Goal: Task Accomplishment & Management: Complete application form

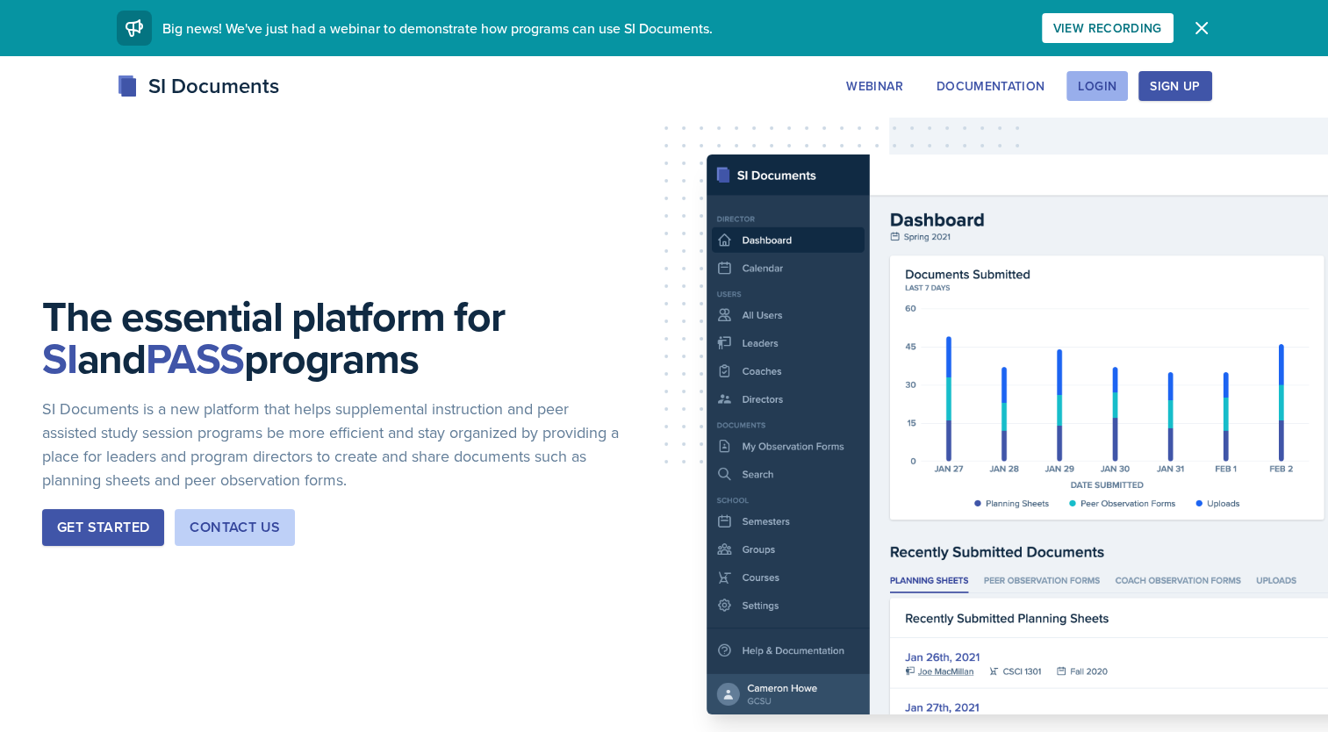
click at [1108, 82] on div "Login" at bounding box center [1097, 86] width 39 height 14
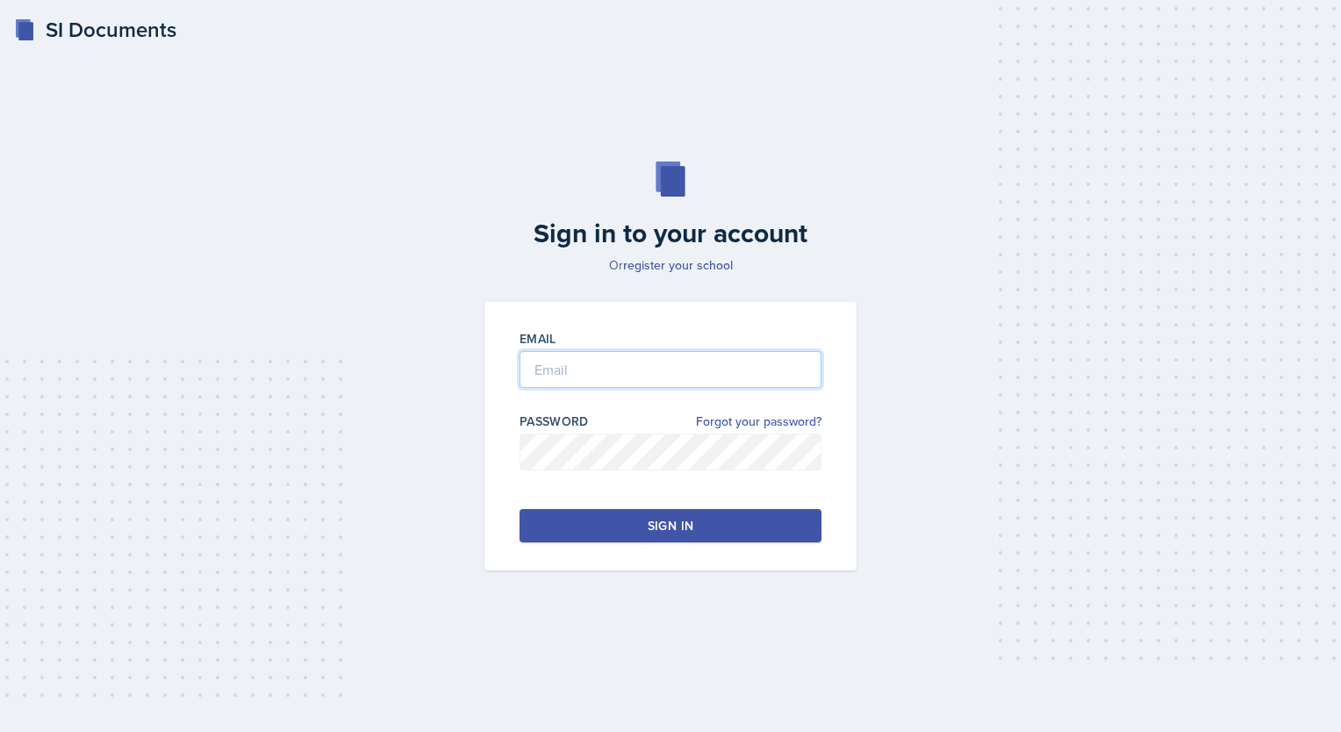
type input "[EMAIL_ADDRESS][DOMAIN_NAME]"
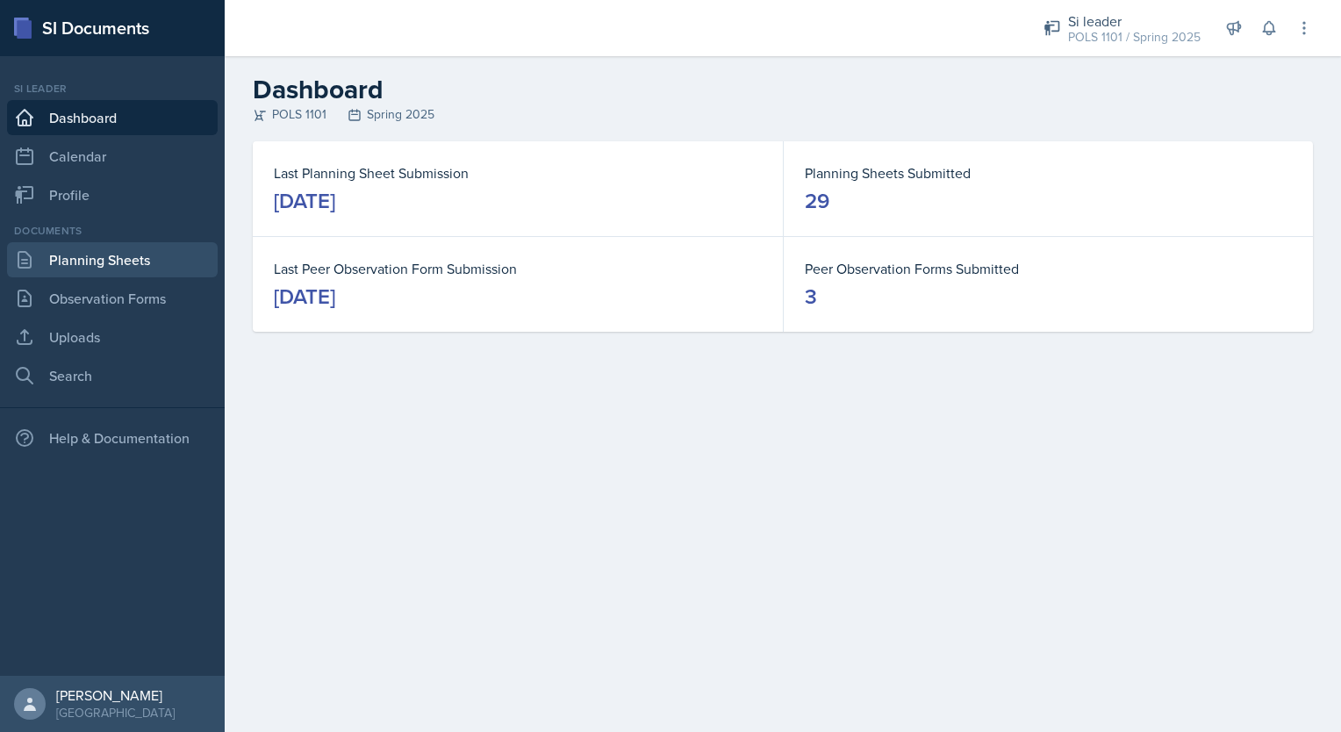
click at [93, 256] on link "Planning Sheets" at bounding box center [112, 259] width 211 height 35
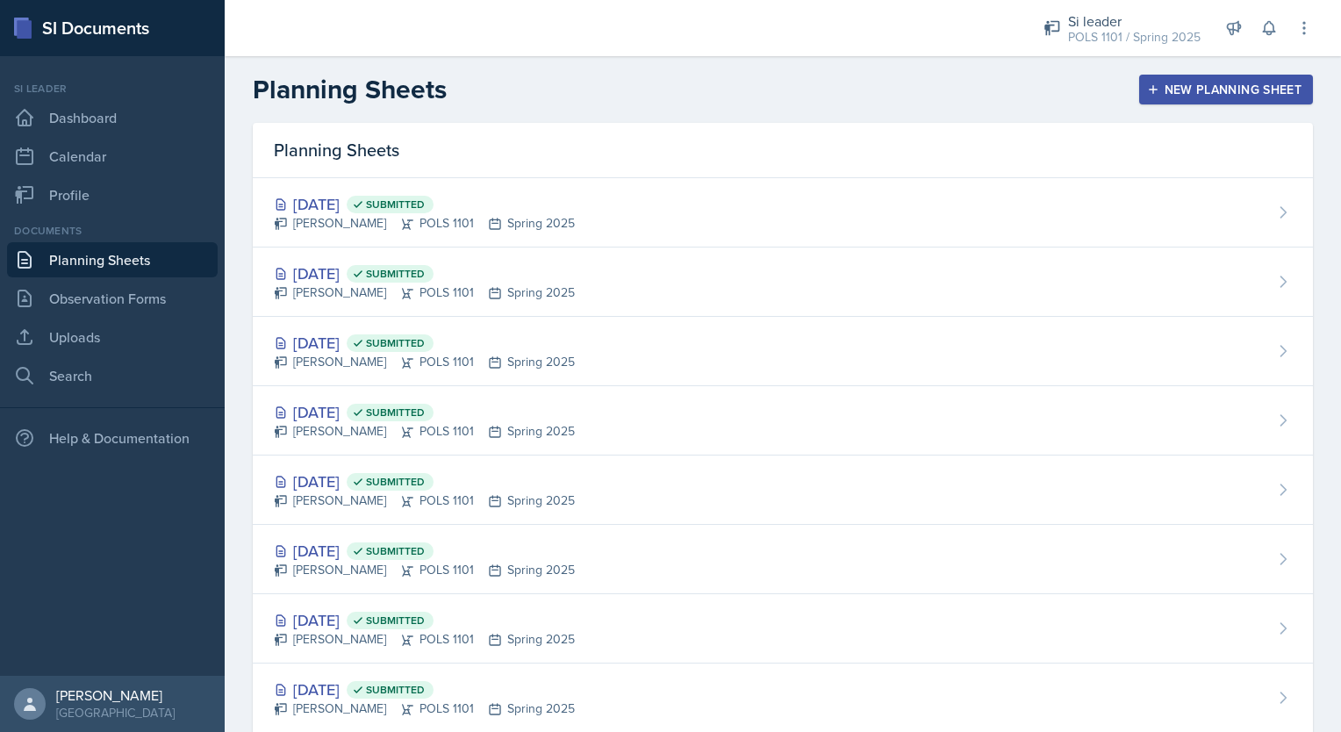
click at [1221, 89] on div "New Planning Sheet" at bounding box center [1225, 89] width 151 height 14
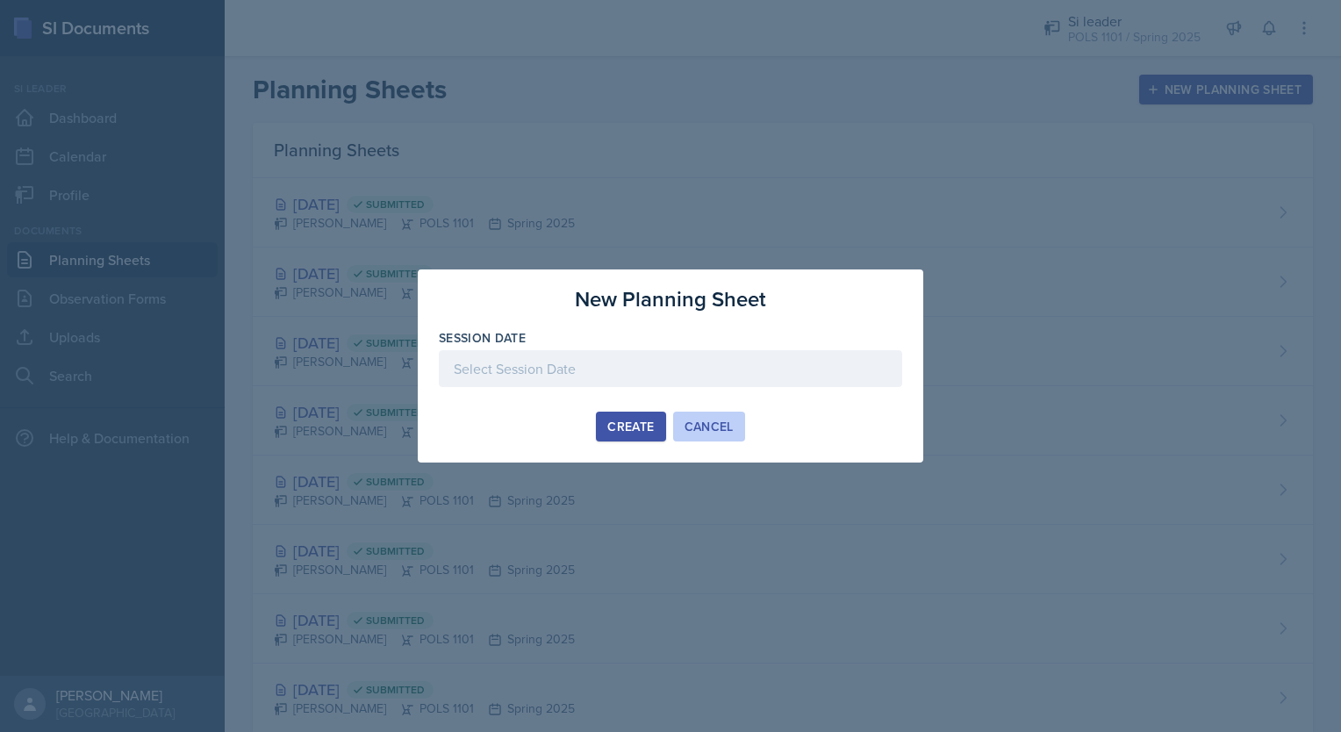
click at [711, 425] on div "Cancel" at bounding box center [708, 426] width 49 height 14
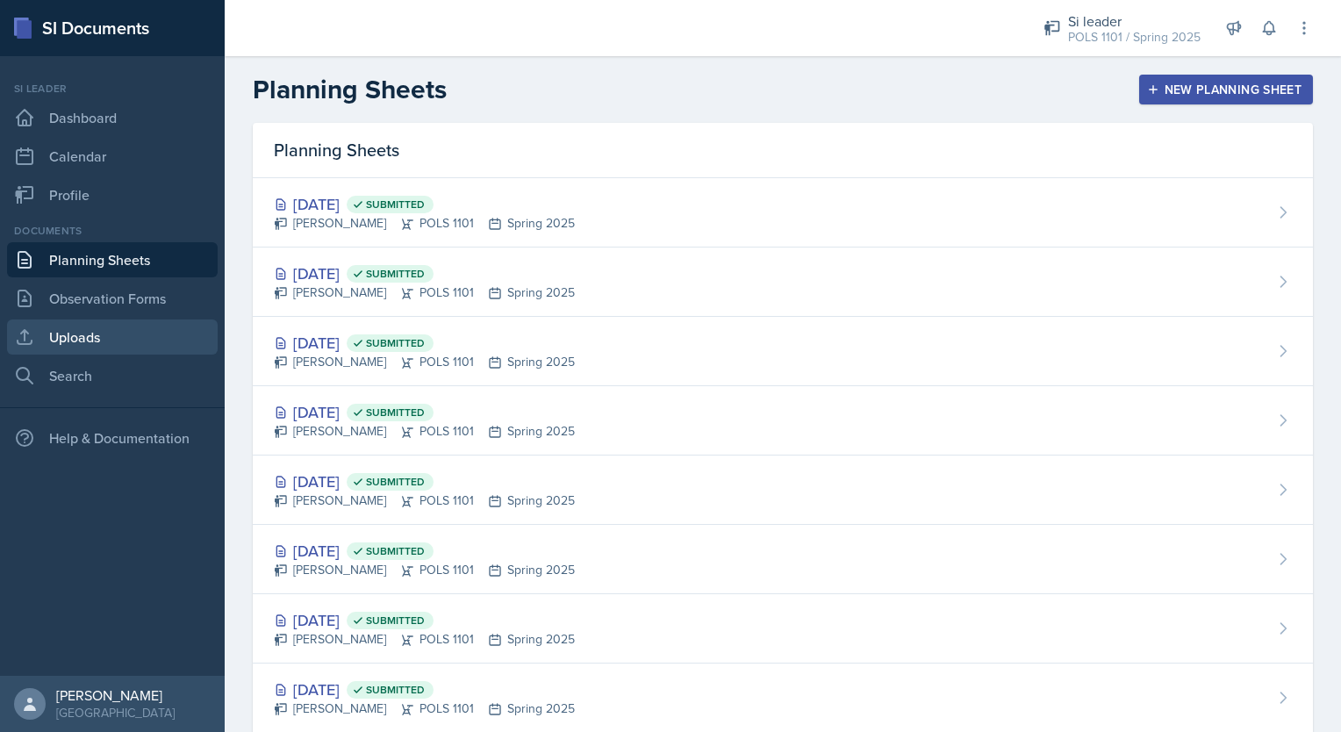
click at [141, 338] on link "Uploads" at bounding box center [112, 336] width 211 height 35
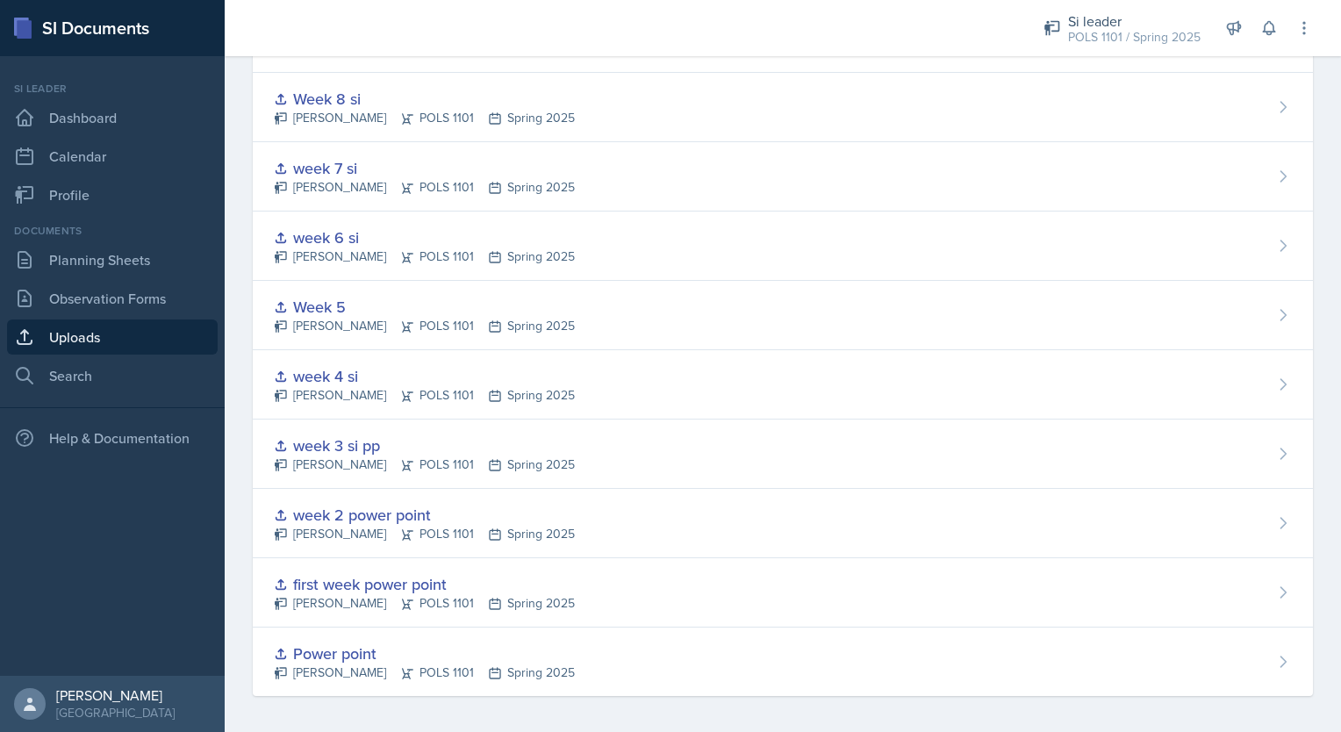
scroll to position [455, 0]
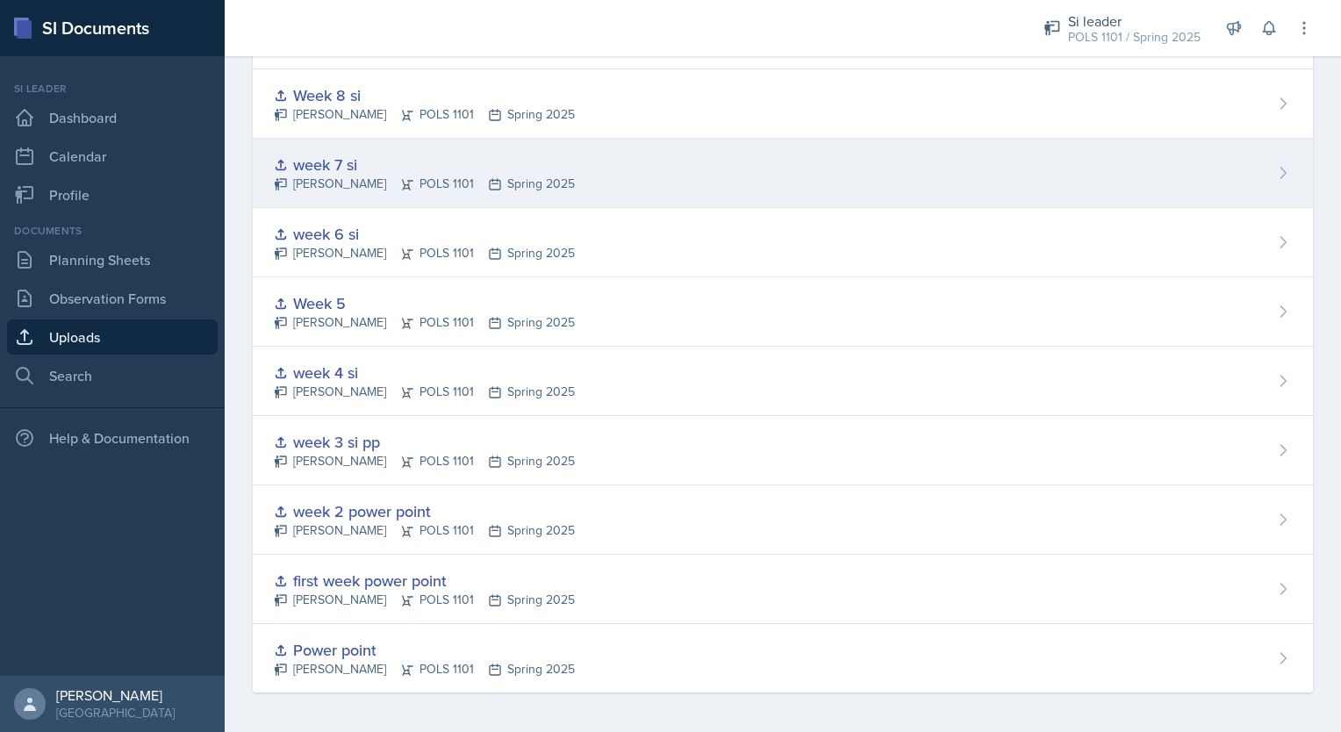
drag, startPoint x: 1331, startPoint y: 584, endPoint x: 561, endPoint y: 167, distance: 876.4
click at [561, 167] on div "week 7 si" at bounding box center [424, 165] width 301 height 24
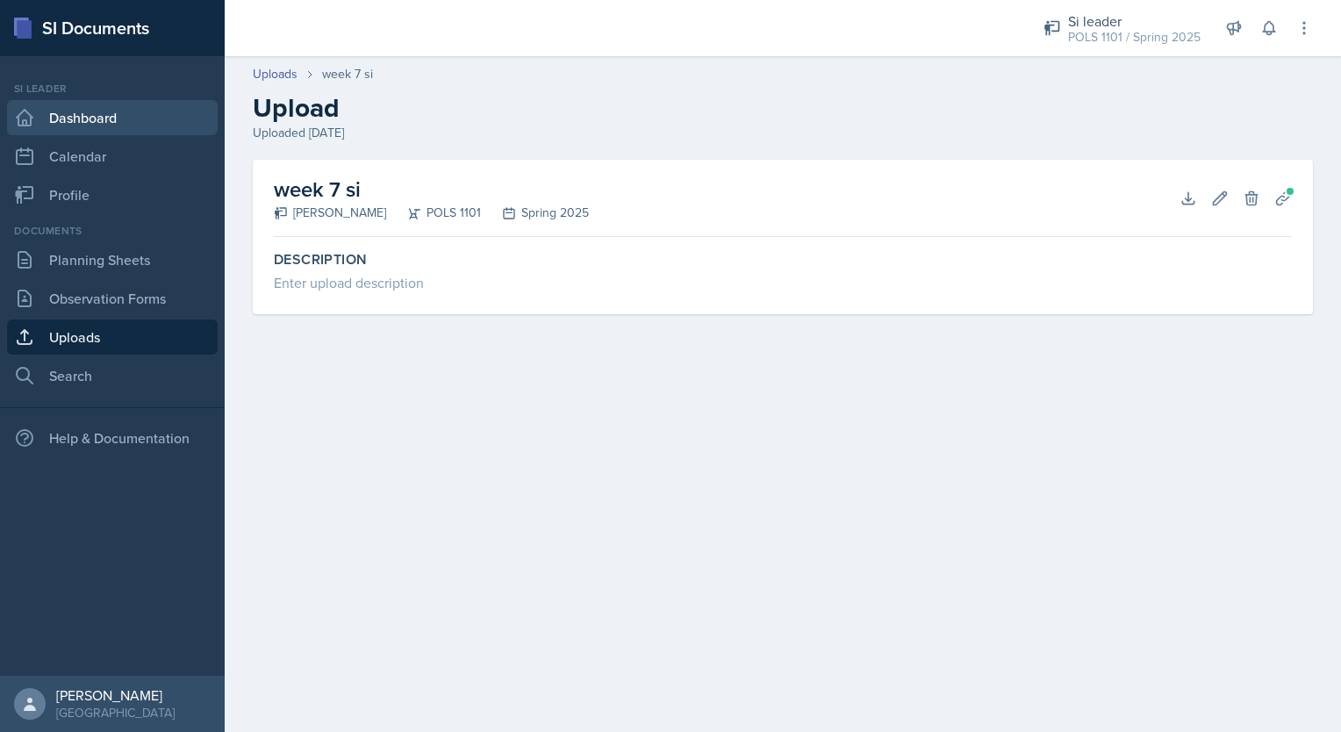
click at [127, 125] on link "Dashboard" at bounding box center [112, 117] width 211 height 35
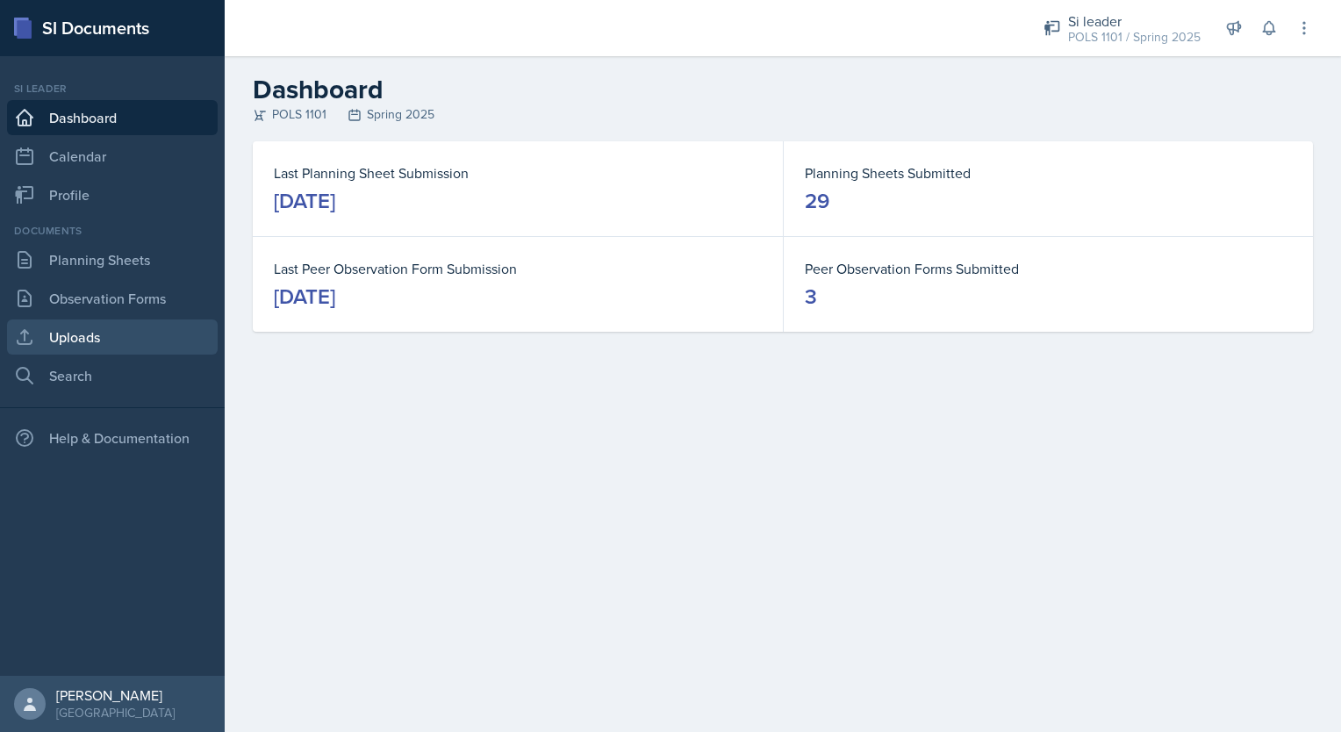
click at [81, 341] on link "Uploads" at bounding box center [112, 336] width 211 height 35
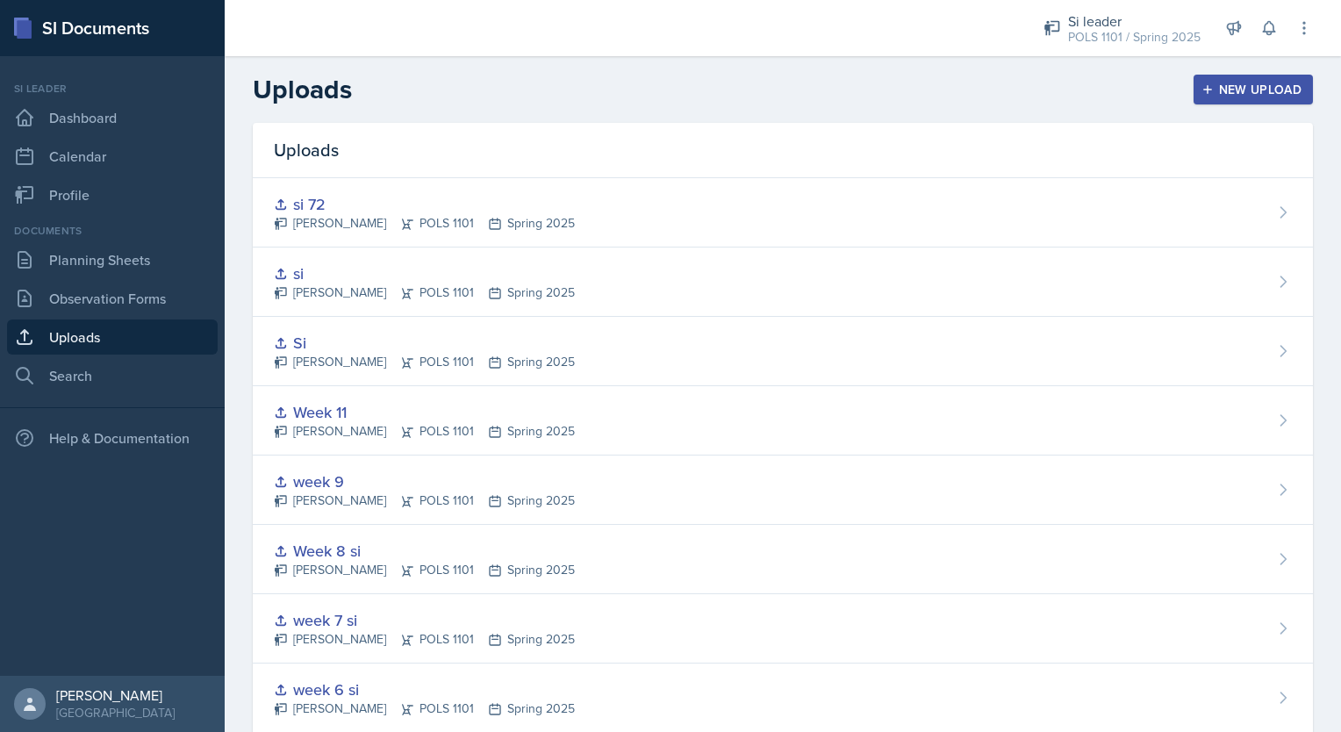
click at [1221, 88] on div "New Upload" at bounding box center [1253, 89] width 97 height 14
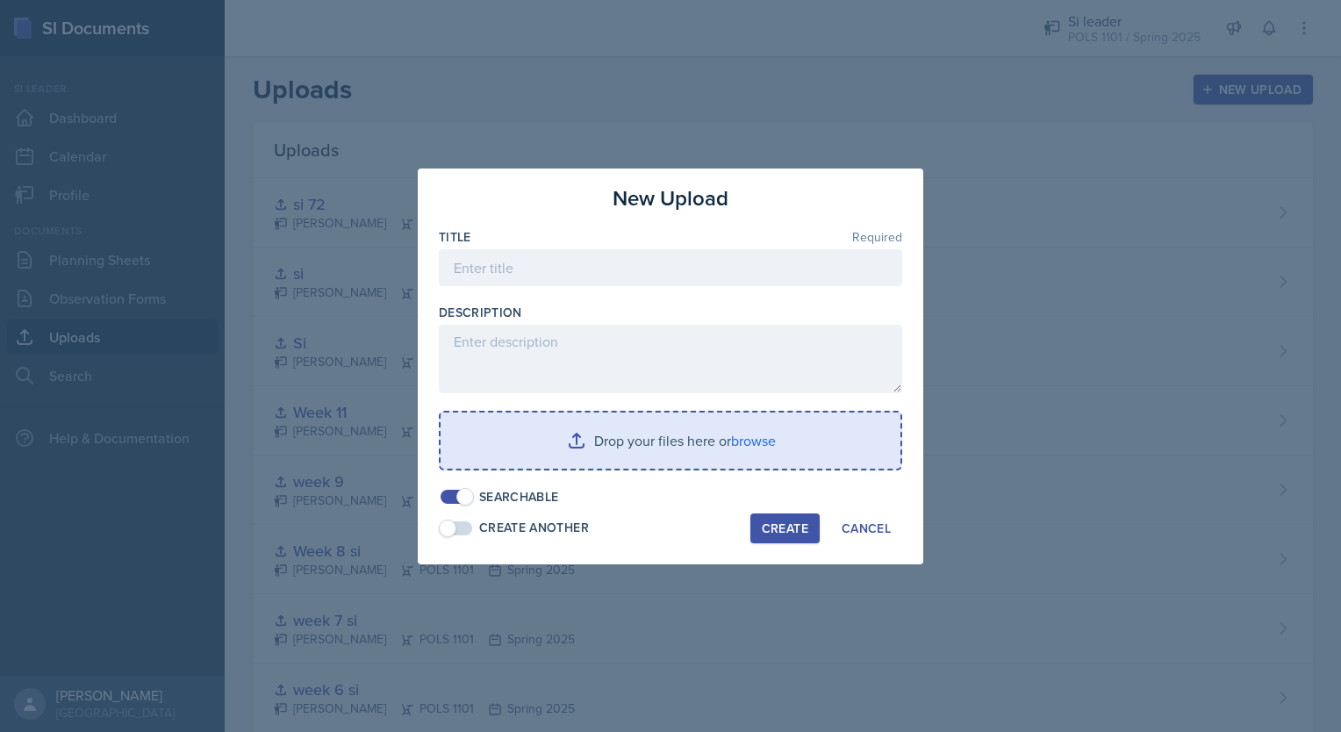
click at [753, 438] on input "file" at bounding box center [670, 440] width 460 height 56
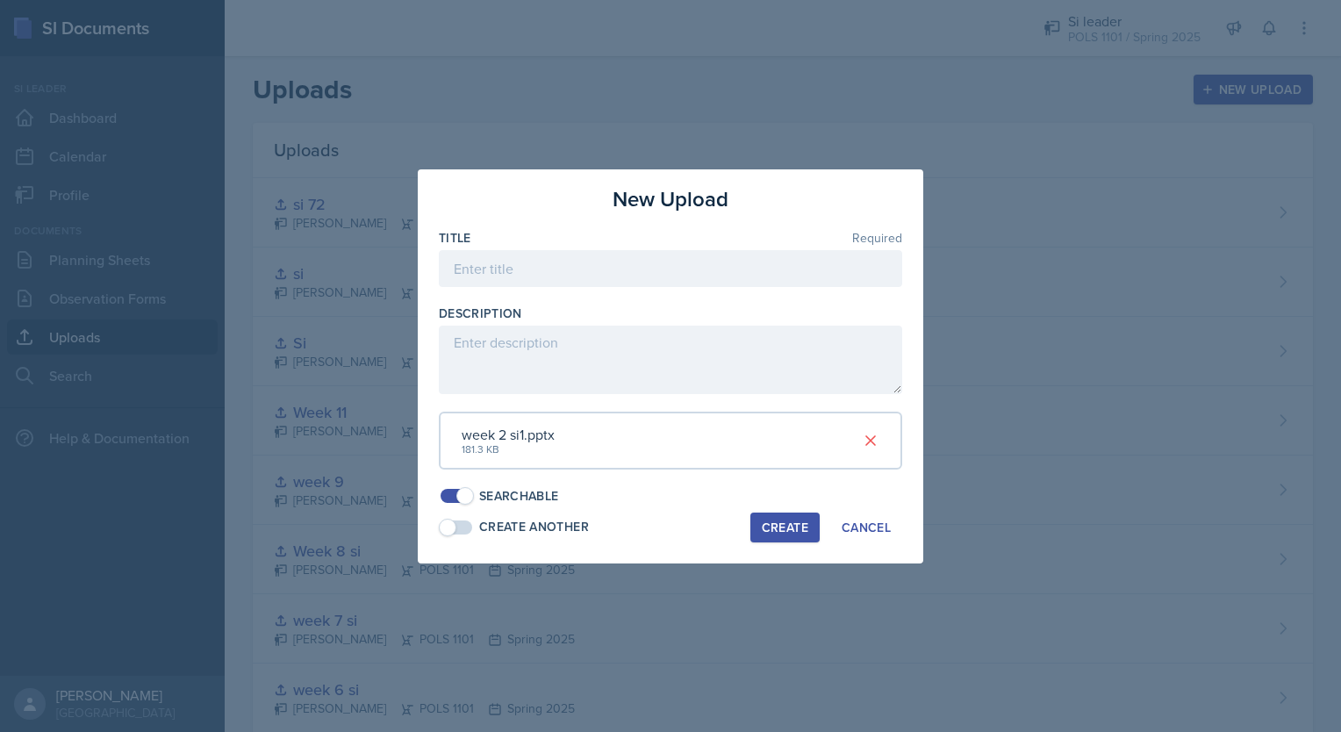
click at [784, 520] on div "Create" at bounding box center [785, 527] width 47 height 14
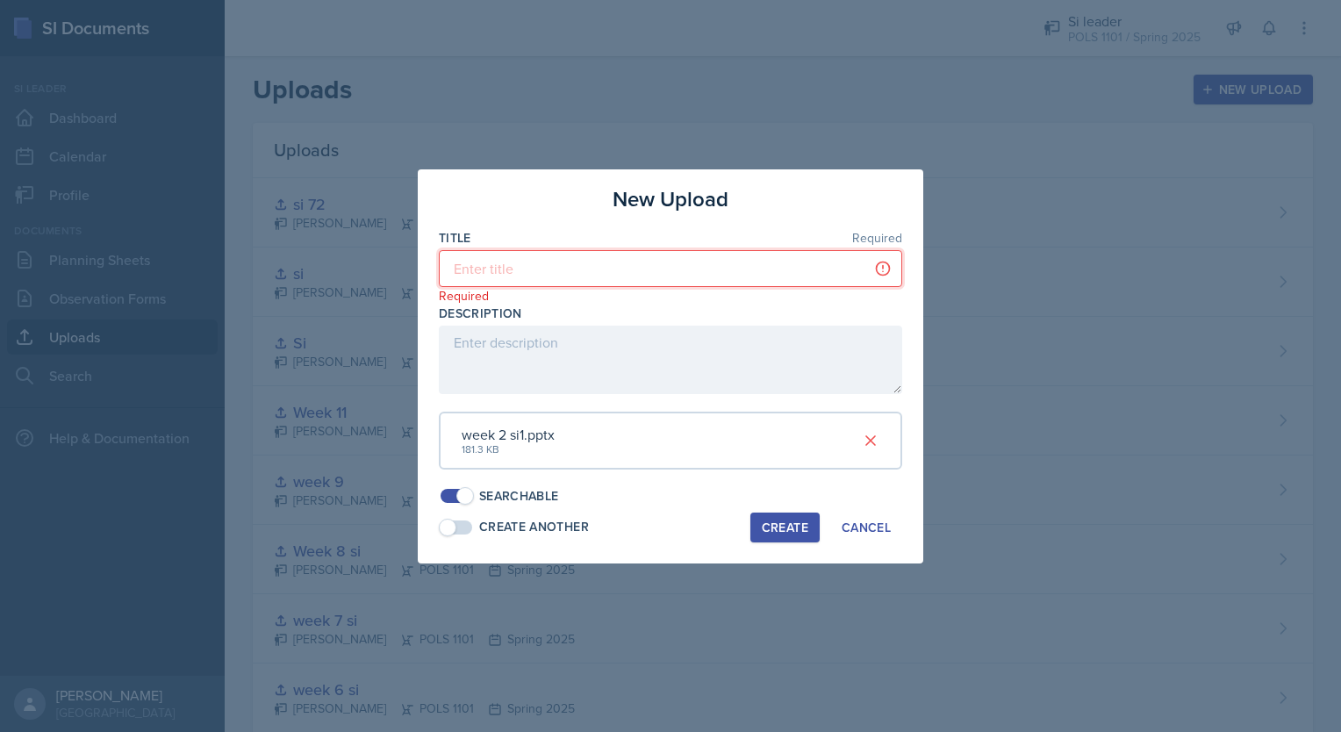
click at [624, 269] on input at bounding box center [670, 268] width 463 height 37
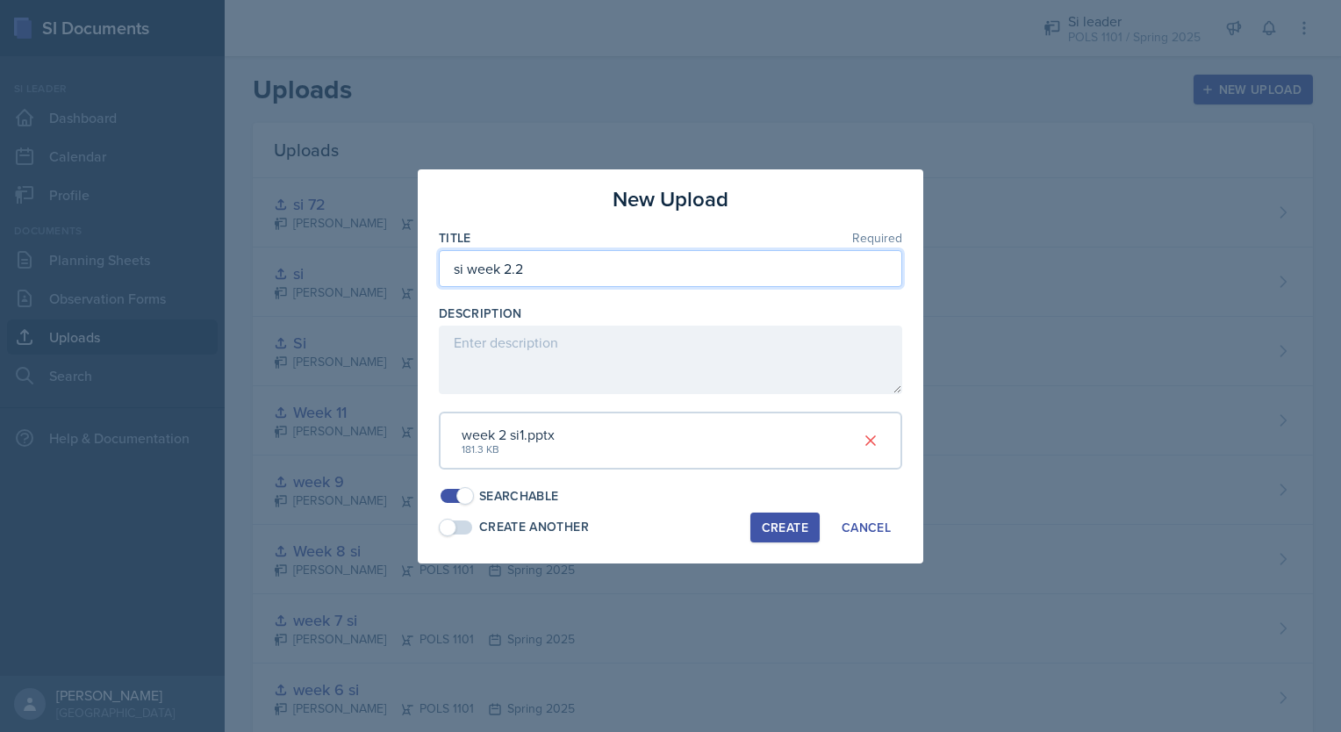
type input "si week 2.2"
click at [793, 529] on div "Create" at bounding box center [785, 527] width 47 height 14
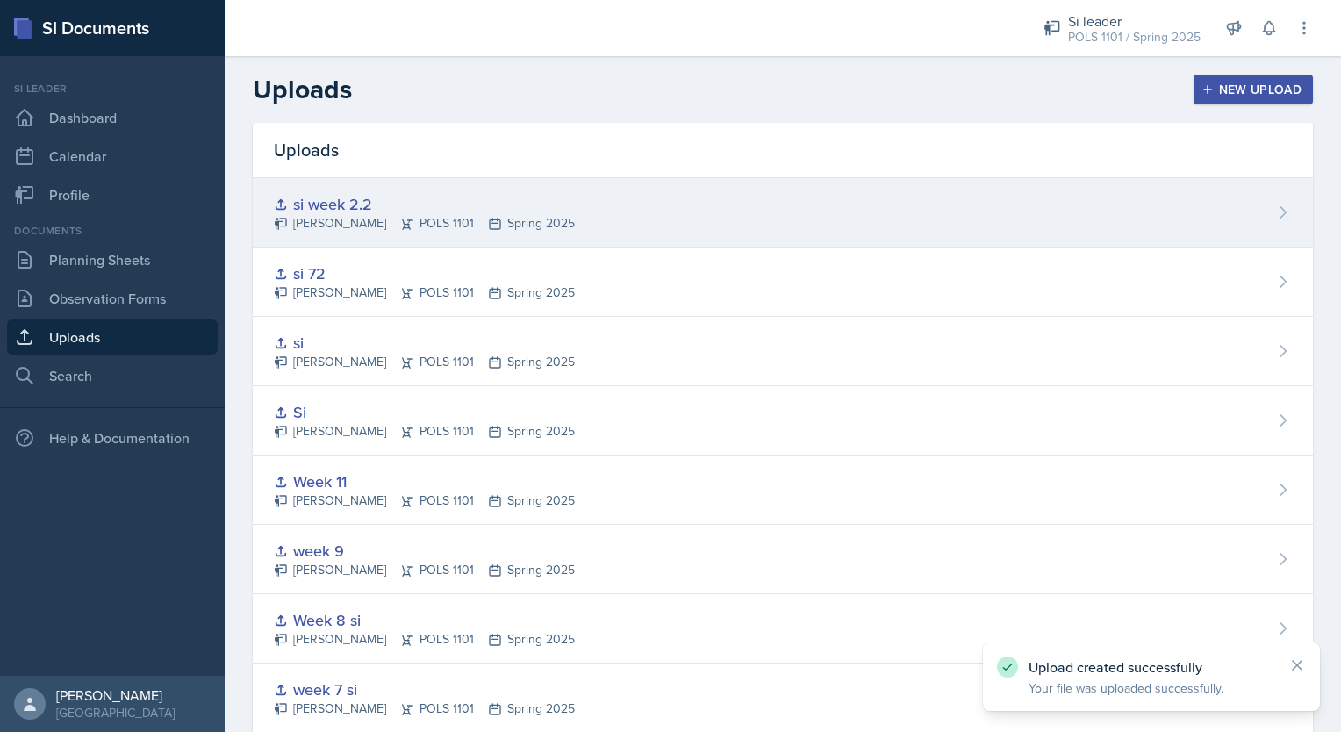
click at [626, 226] on div "si week 2.2 [PERSON_NAME] POLS 1101 Spring 2025" at bounding box center [783, 212] width 1060 height 69
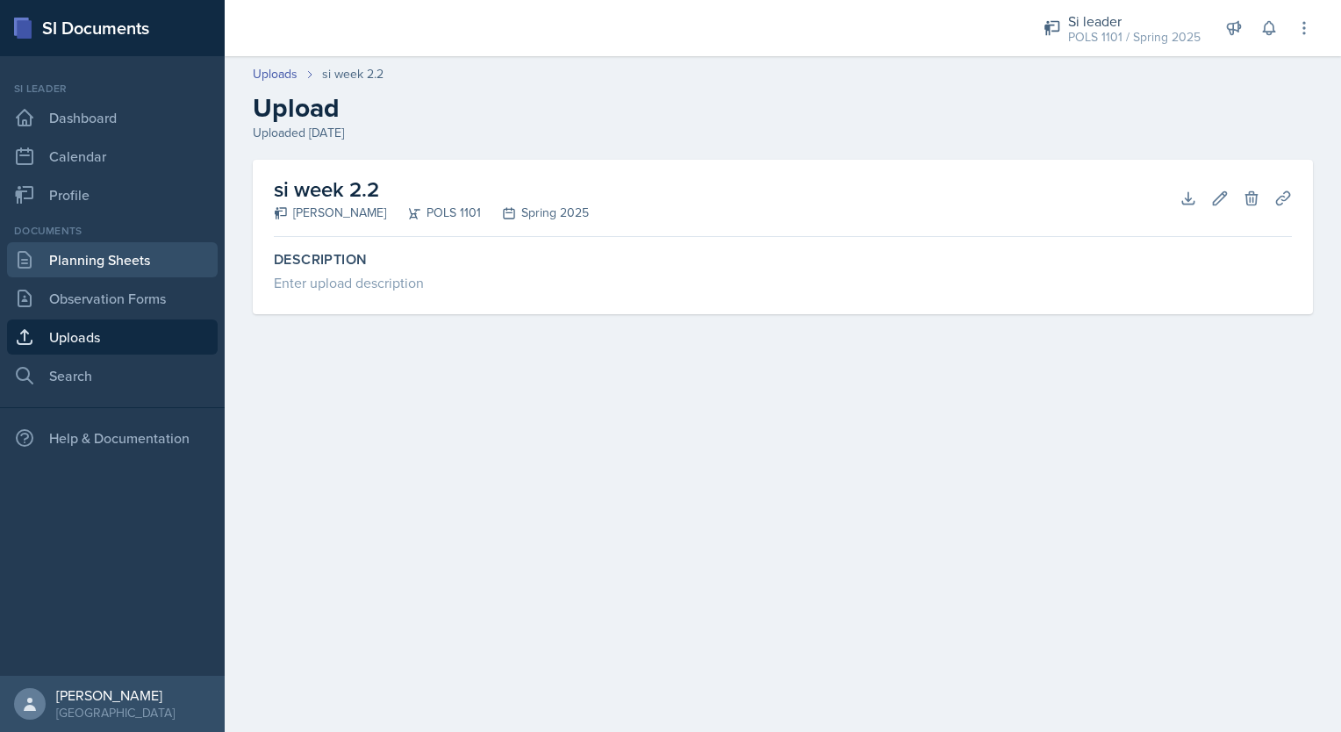
click at [154, 269] on link "Planning Sheets" at bounding box center [112, 259] width 211 height 35
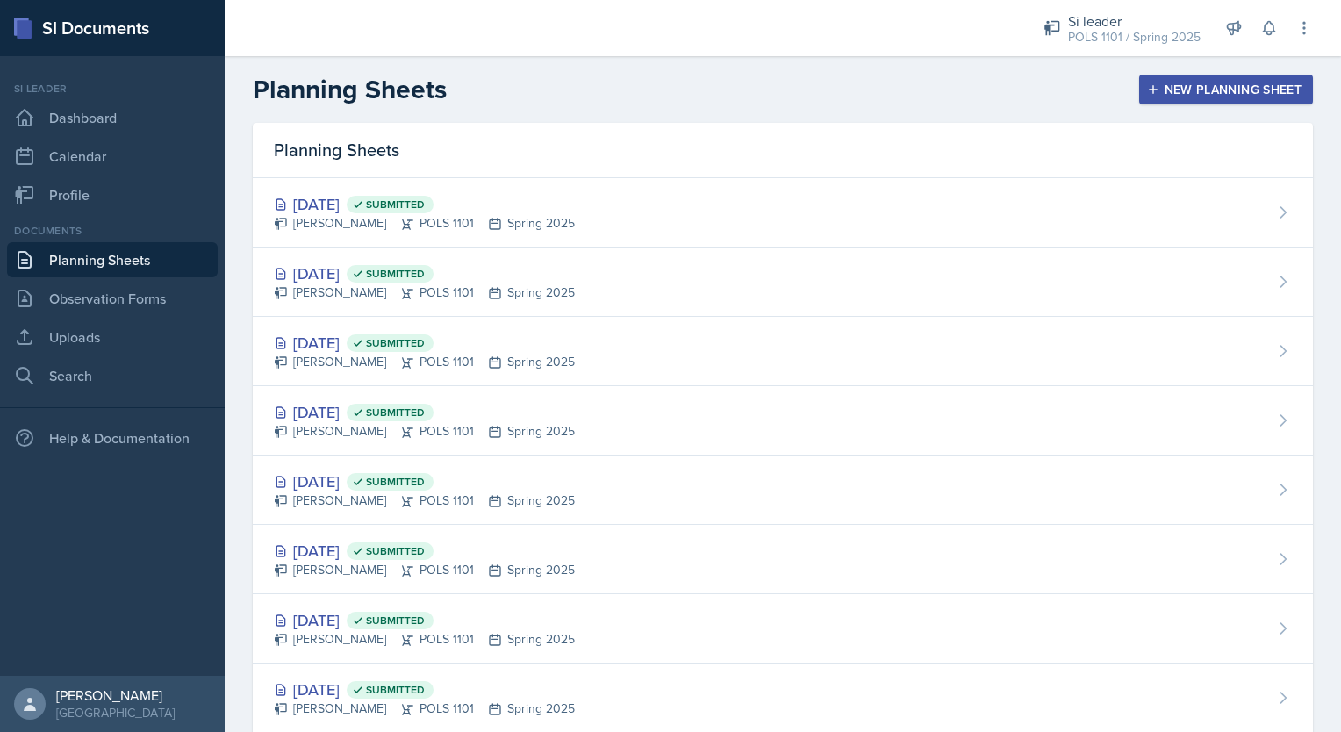
click at [1211, 99] on button "New Planning Sheet" at bounding box center [1226, 90] width 174 height 30
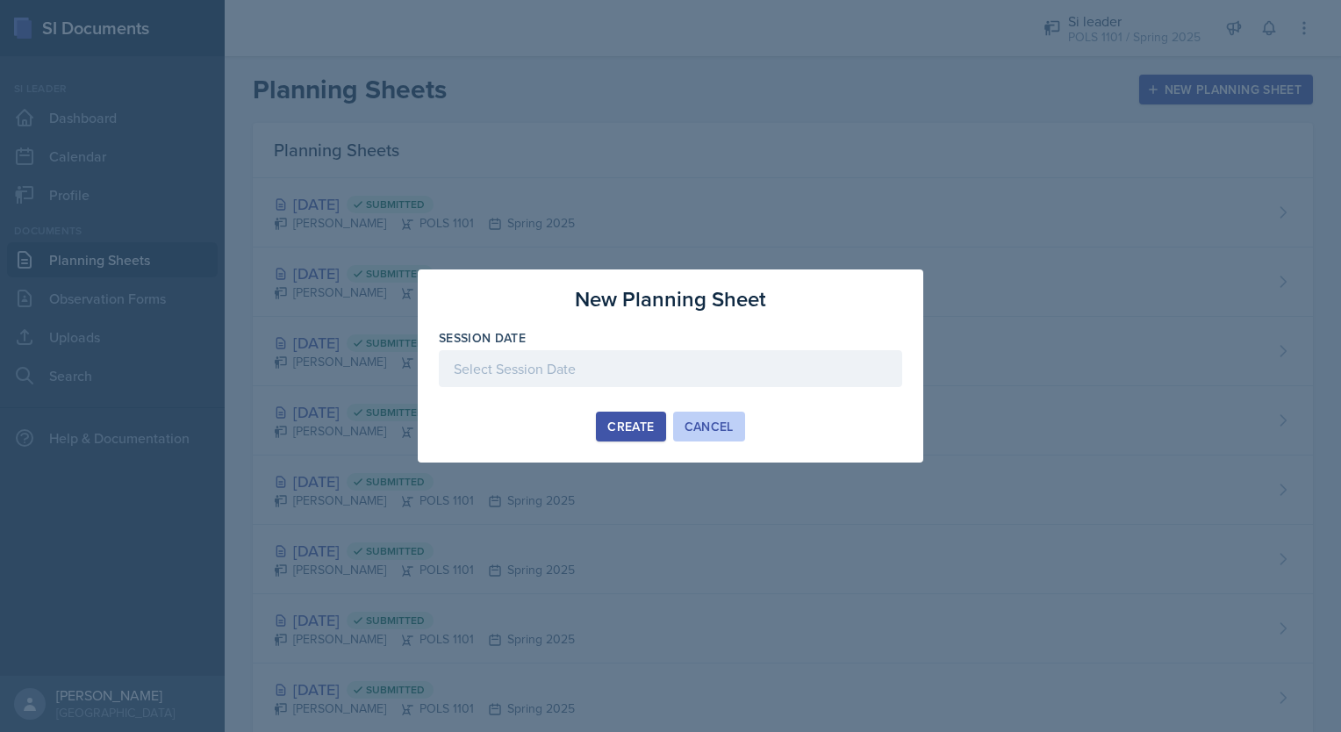
click at [711, 424] on div "Cancel" at bounding box center [708, 426] width 49 height 14
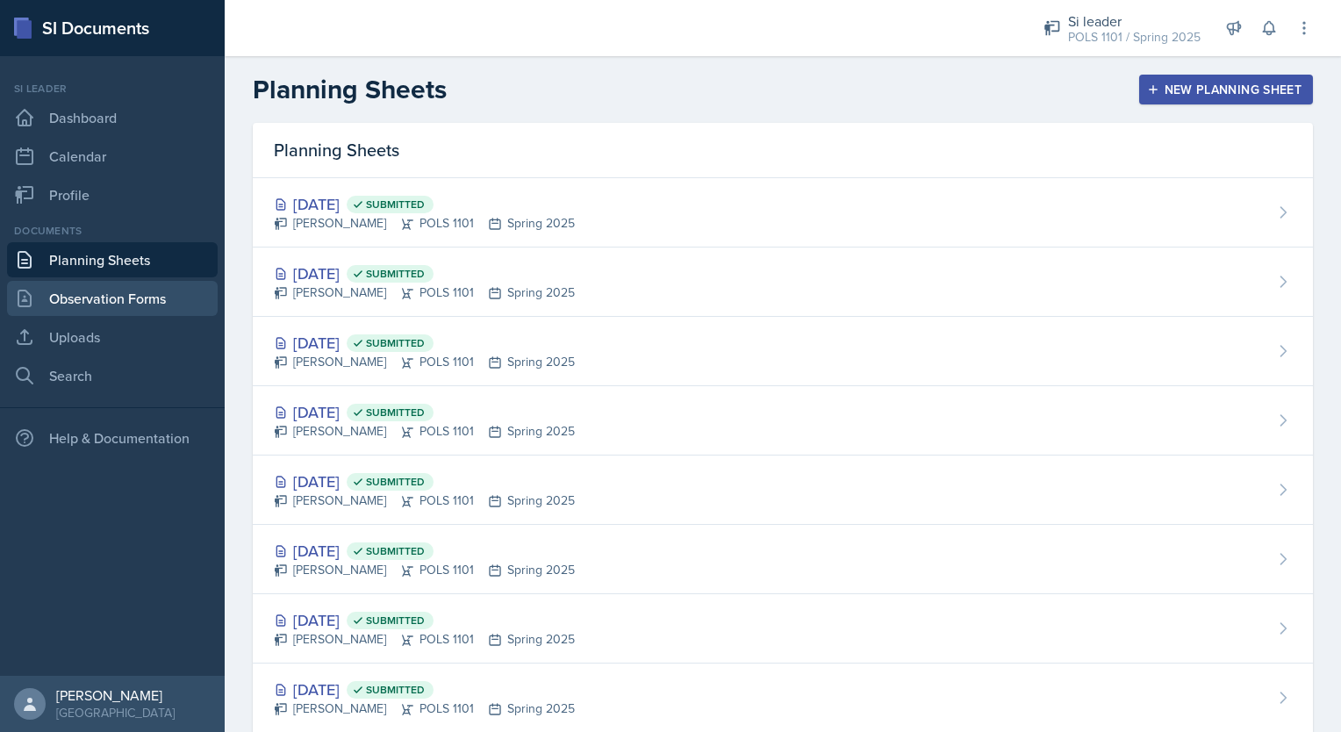
click at [109, 300] on link "Observation Forms" at bounding box center [112, 298] width 211 height 35
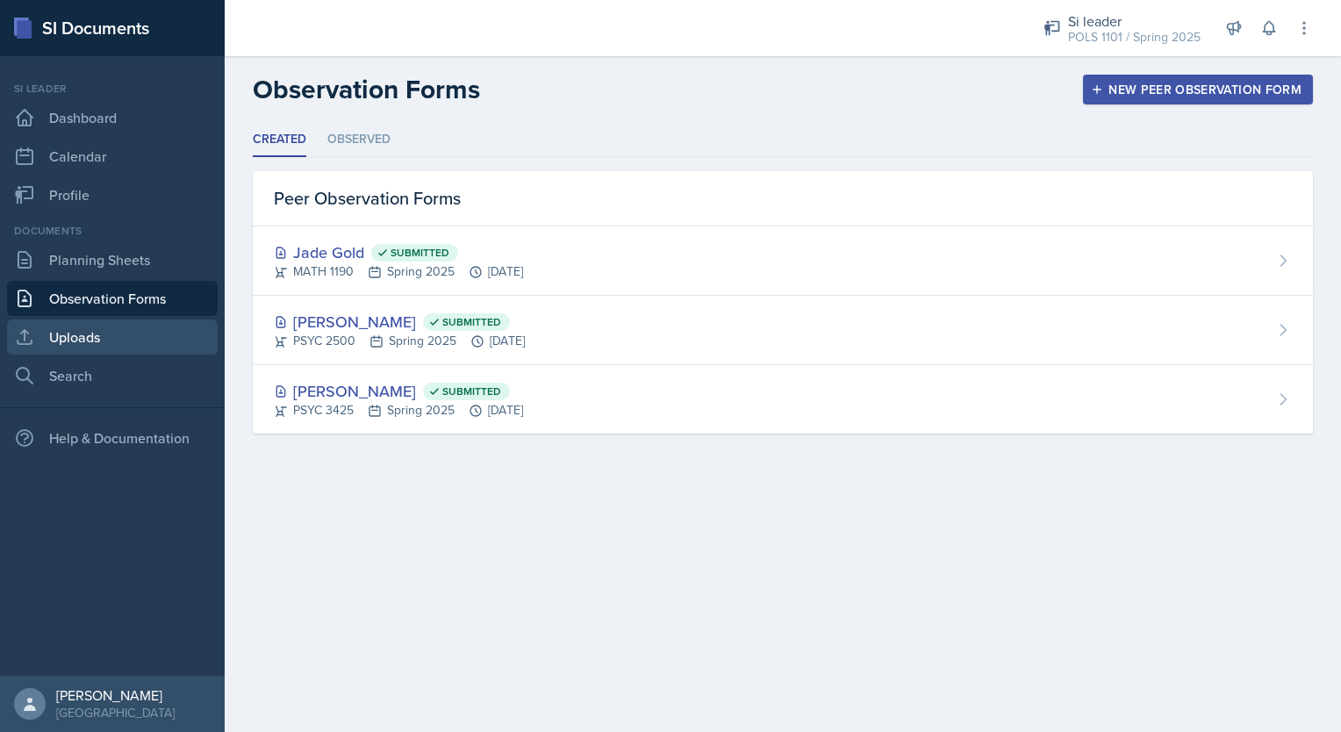
click at [90, 340] on link "Uploads" at bounding box center [112, 336] width 211 height 35
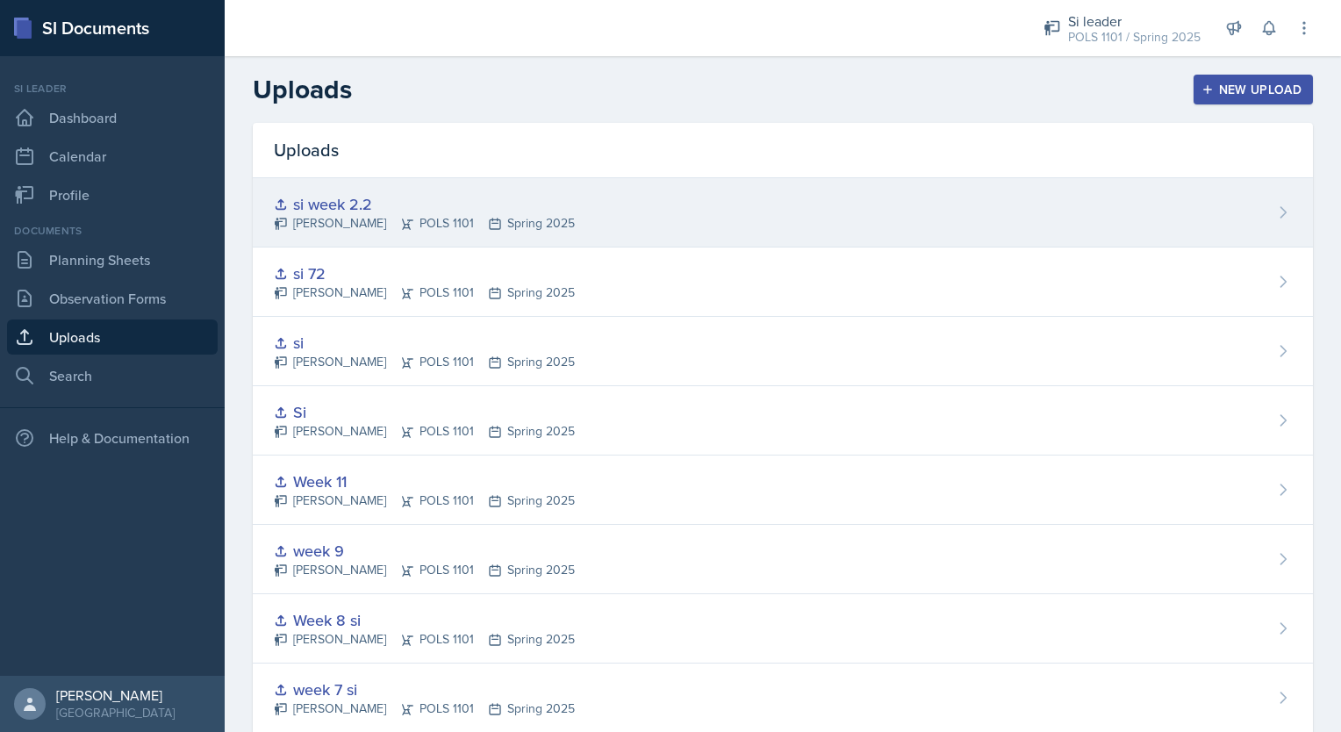
click at [639, 206] on div "si week 2.2 [PERSON_NAME] POLS 1101 Spring 2025" at bounding box center [783, 212] width 1060 height 69
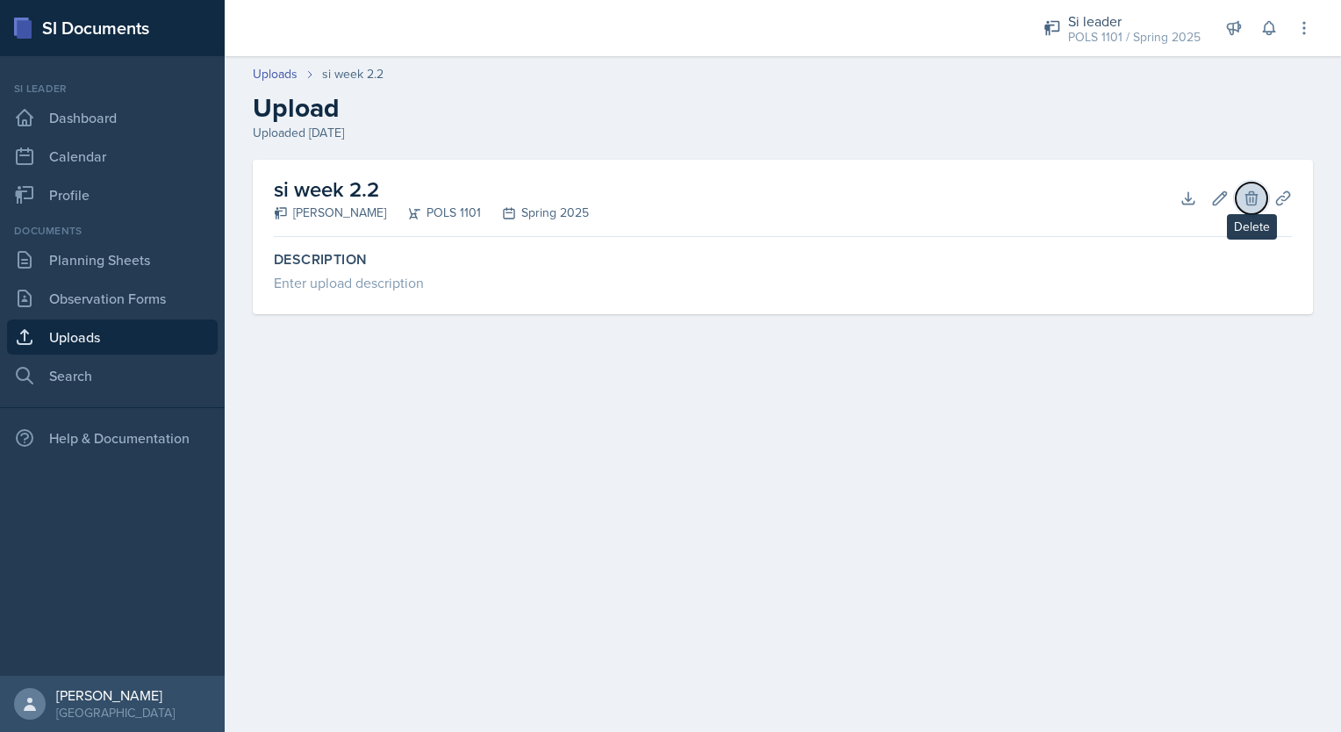
click at [1243, 195] on icon at bounding box center [1252, 199] width 18 height 18
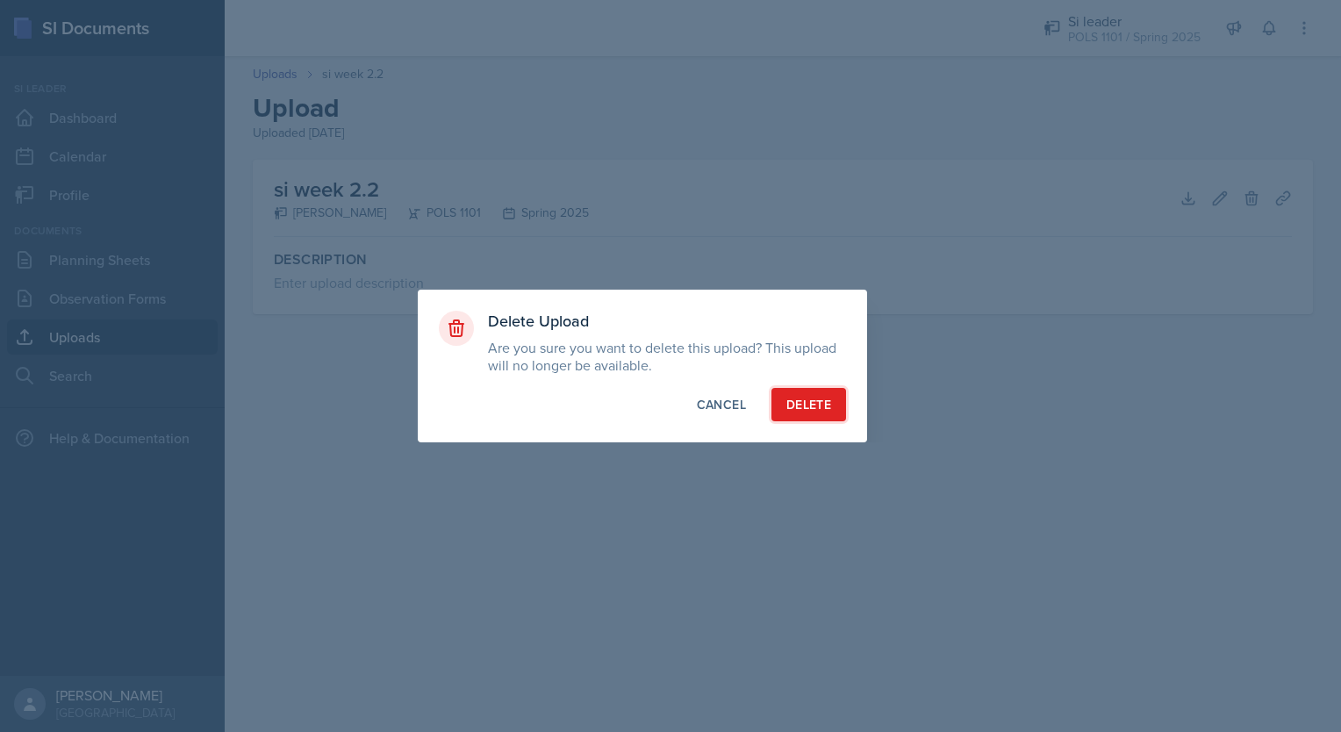
click at [804, 405] on div "Delete" at bounding box center [808, 405] width 45 height 18
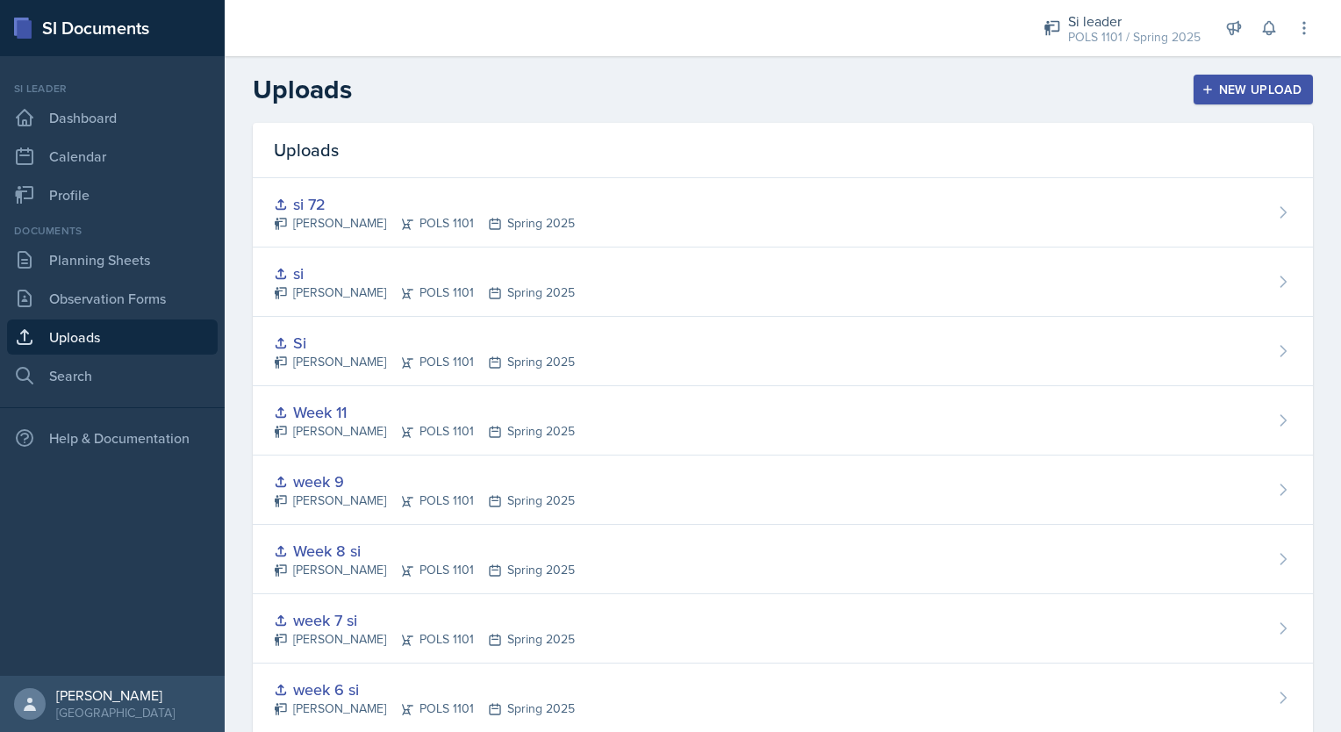
click at [76, 346] on link "Uploads" at bounding box center [112, 336] width 211 height 35
click at [1221, 92] on div "New Upload" at bounding box center [1253, 89] width 97 height 14
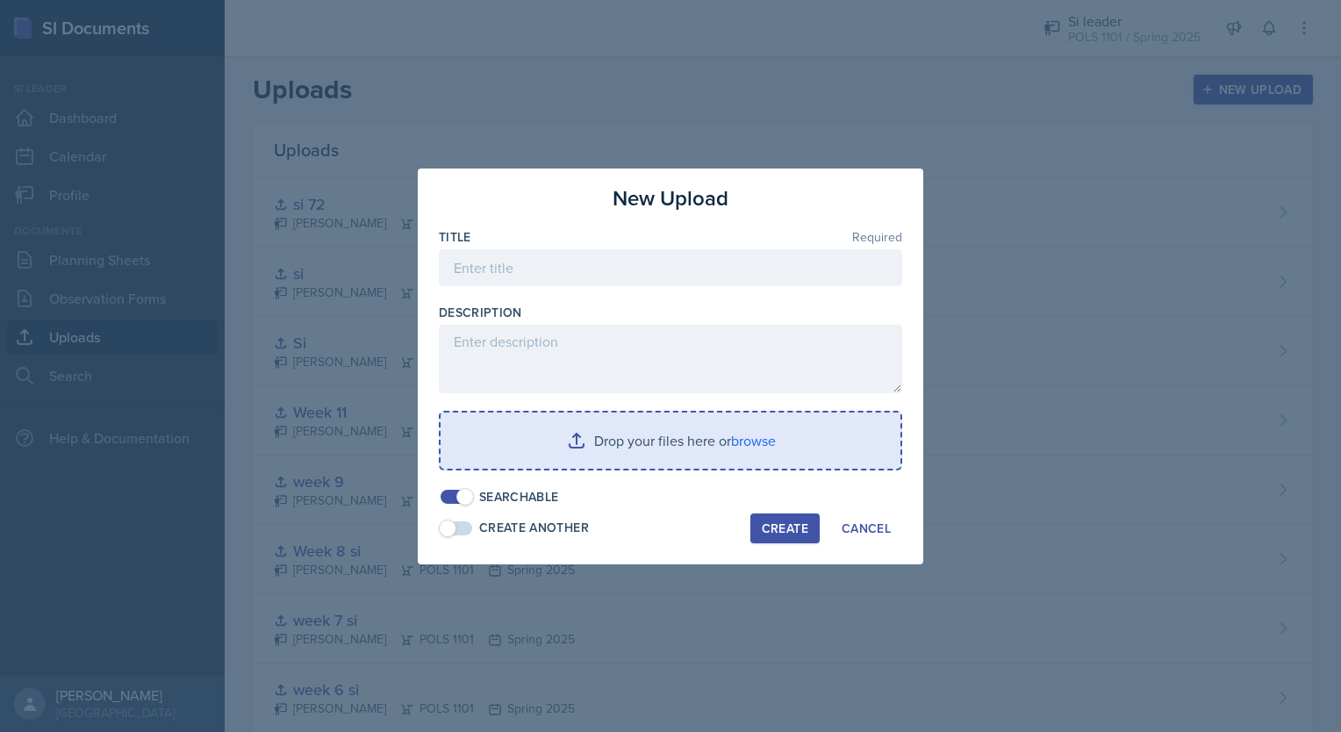
click at [759, 439] on input "file" at bounding box center [670, 440] width 460 height 56
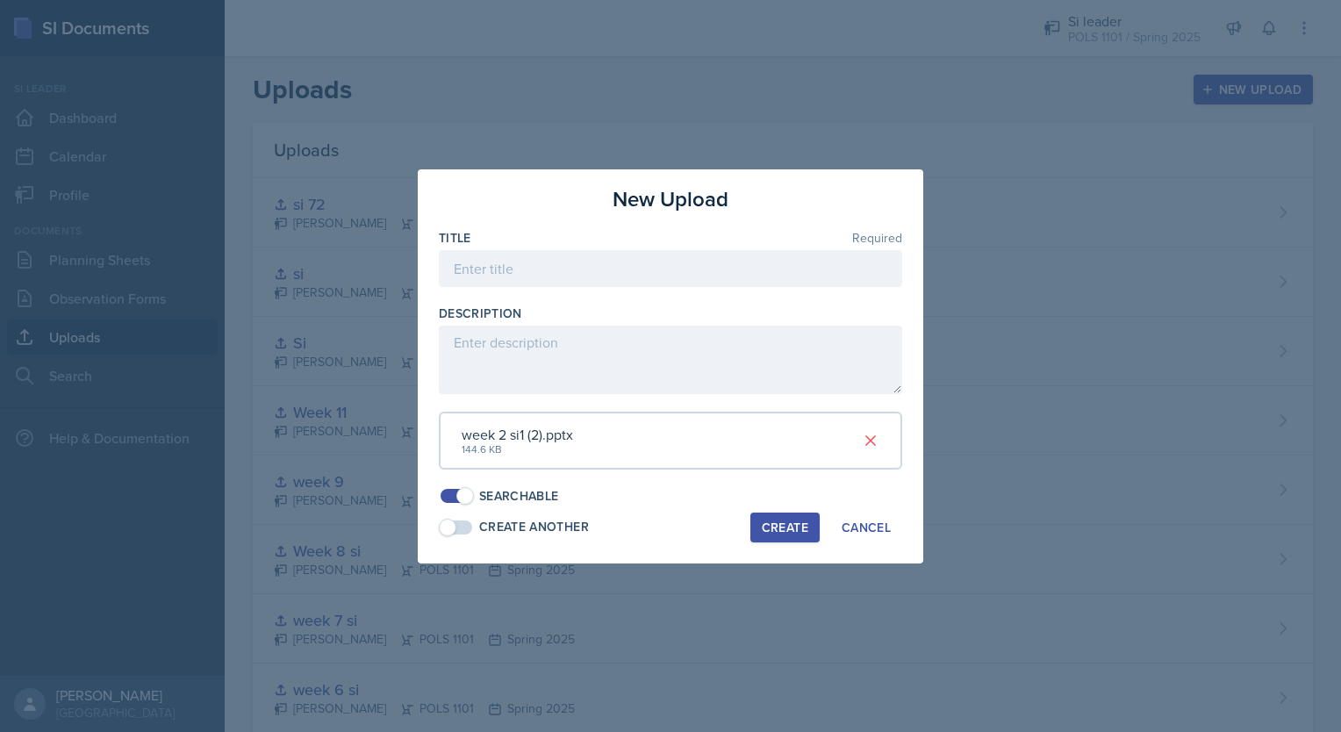
click at [780, 531] on div "Create" at bounding box center [785, 527] width 47 height 14
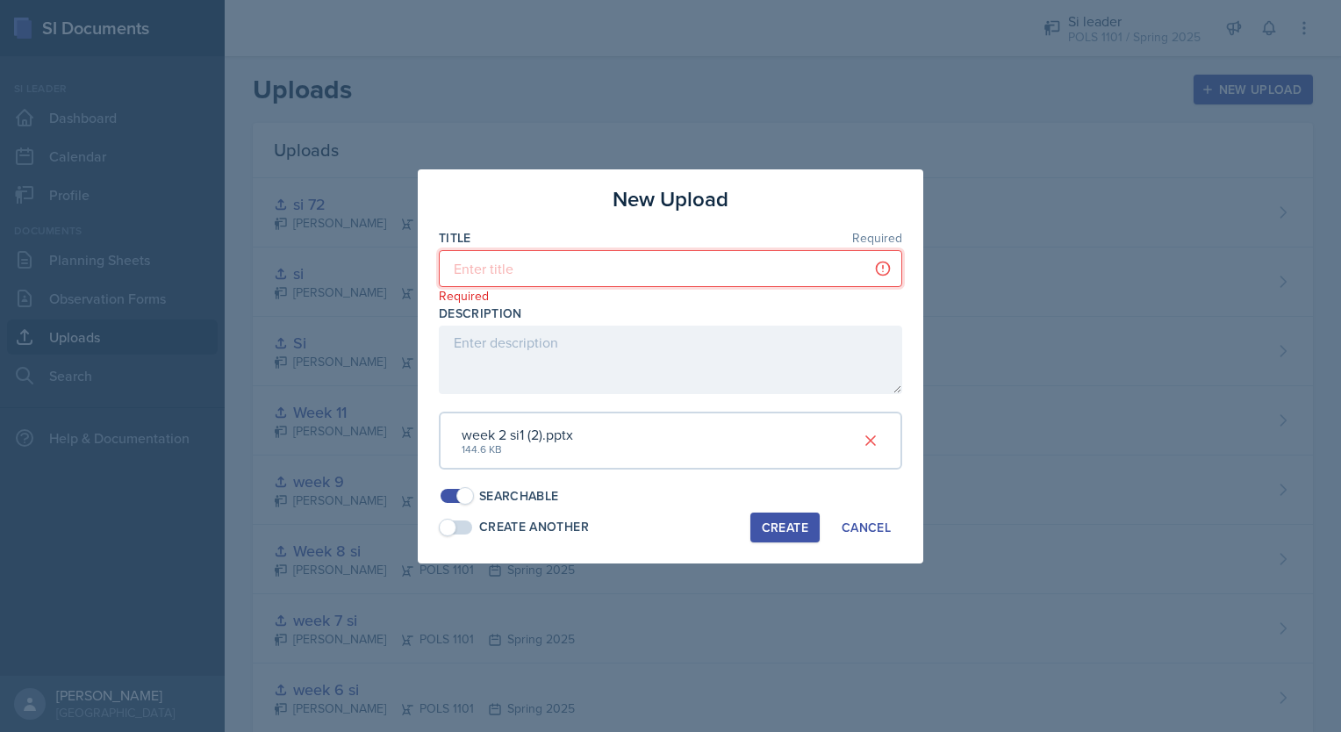
click at [586, 261] on input at bounding box center [670, 268] width 463 height 37
type input "q"
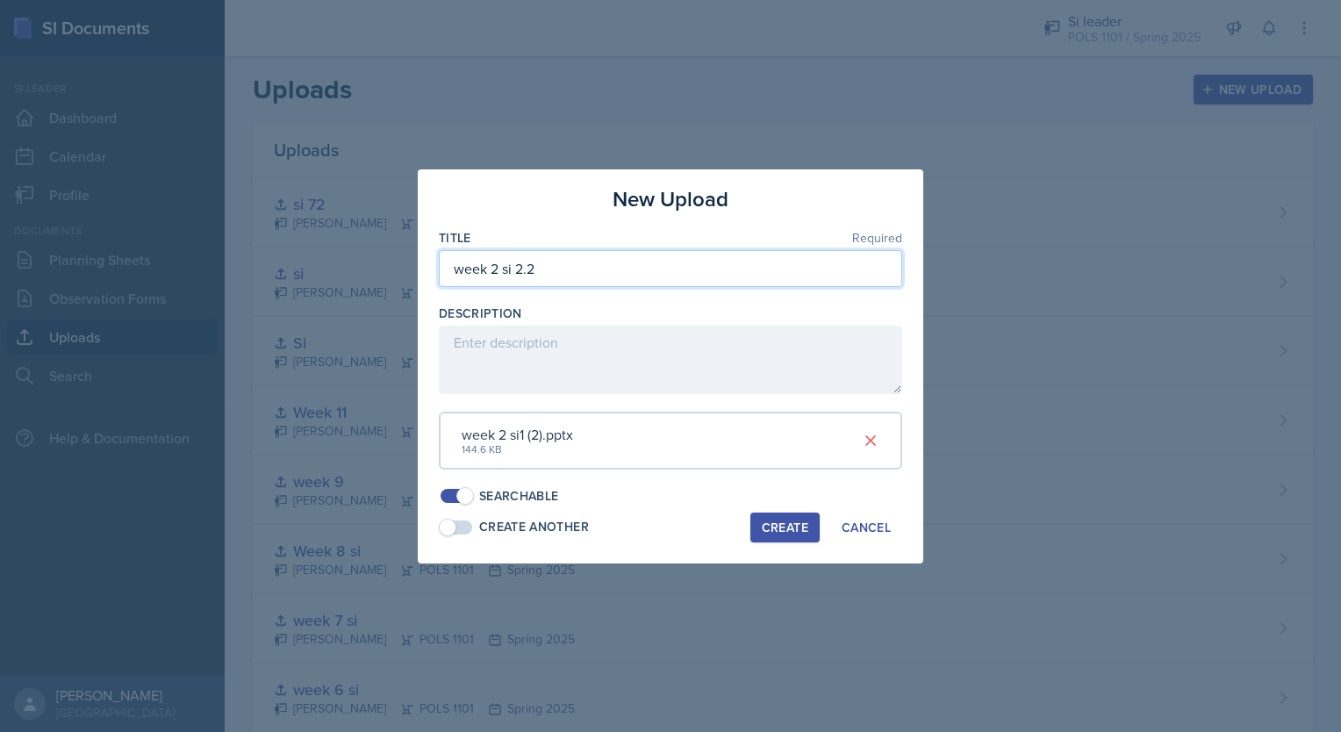
type input "week 2 si 2.2"
click at [786, 520] on div "Create" at bounding box center [785, 527] width 47 height 14
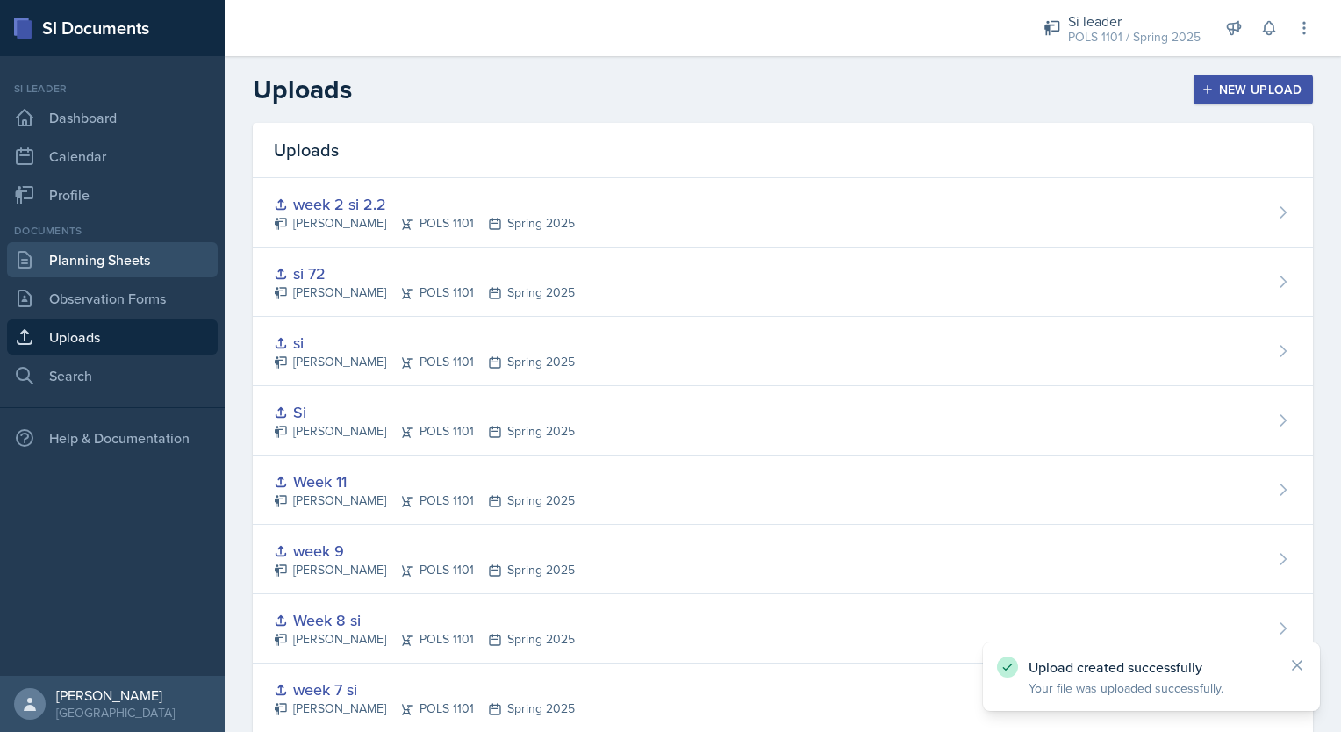
click at [143, 261] on link "Planning Sheets" at bounding box center [112, 259] width 211 height 35
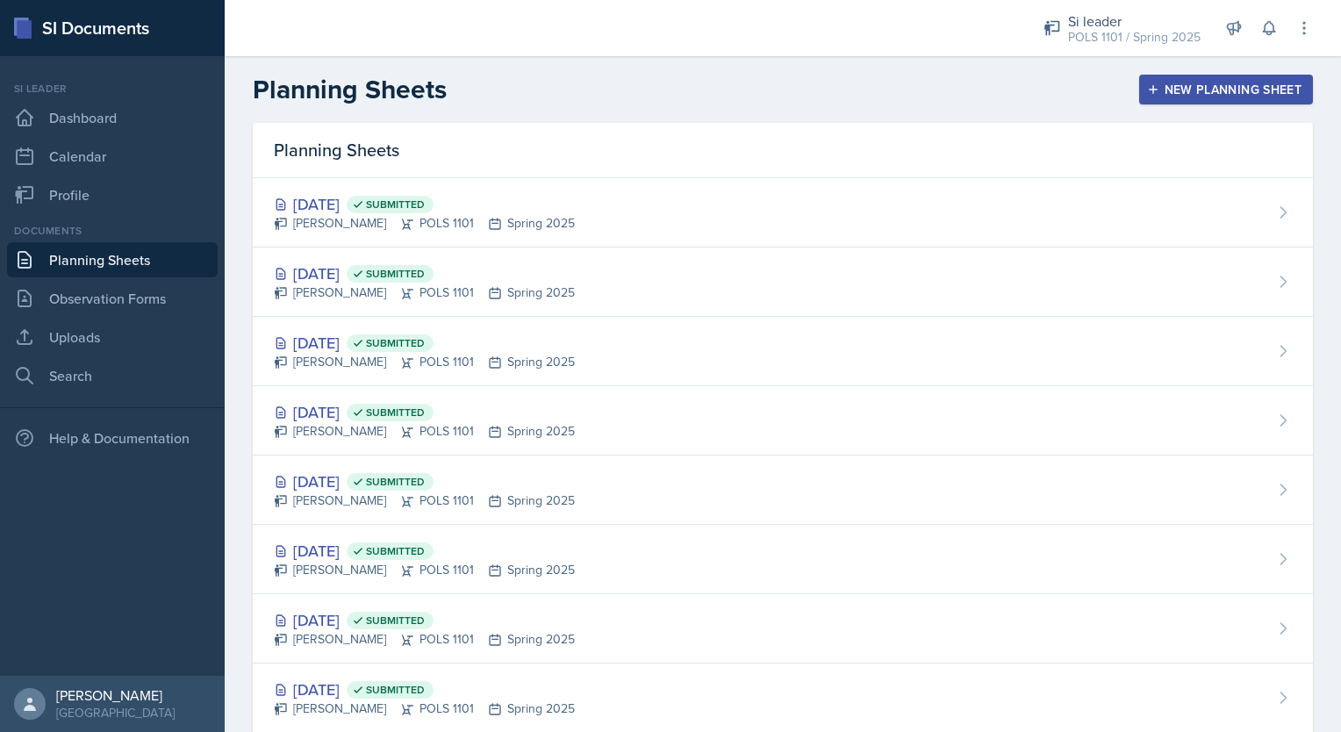
click at [1206, 84] on div "New Planning Sheet" at bounding box center [1225, 89] width 151 height 14
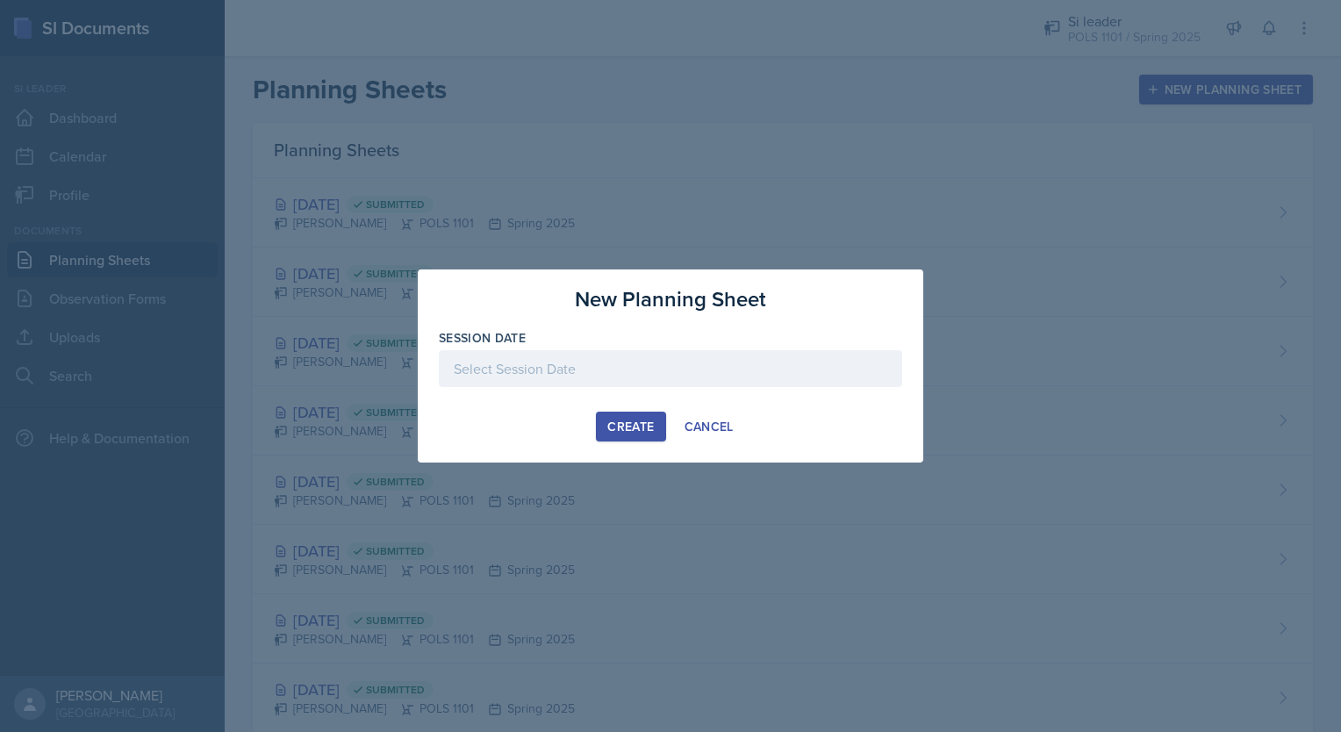
click at [674, 374] on div at bounding box center [670, 368] width 463 height 37
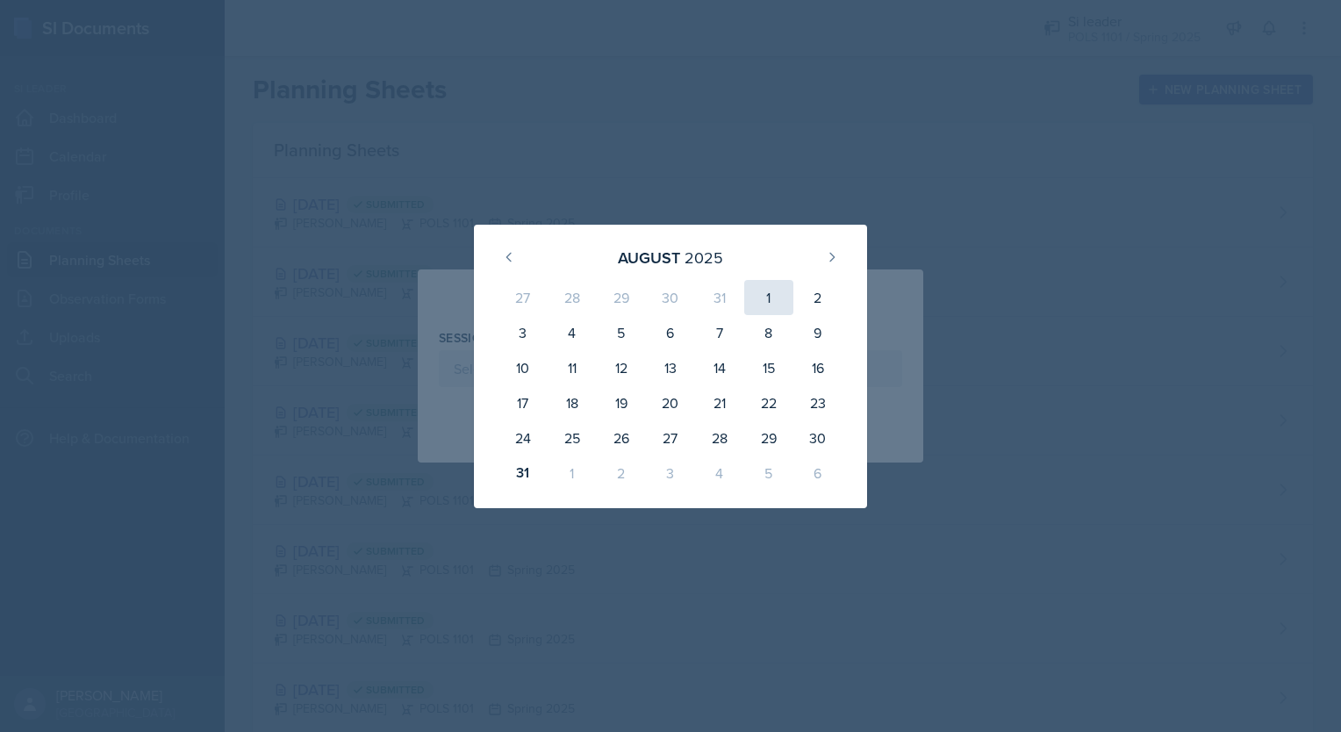
click at [778, 291] on div "1" at bounding box center [768, 297] width 49 height 35
type input "[DATE]"
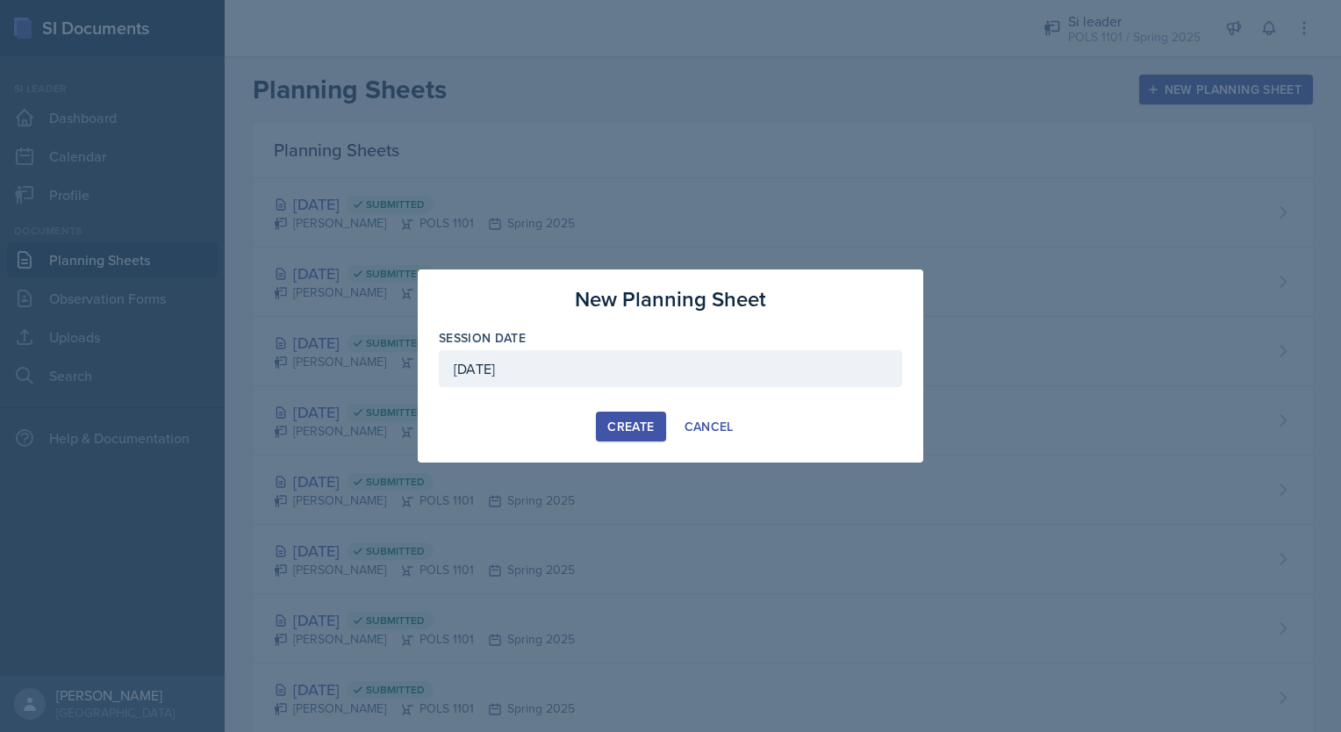
click at [635, 419] on div "Create" at bounding box center [630, 426] width 47 height 14
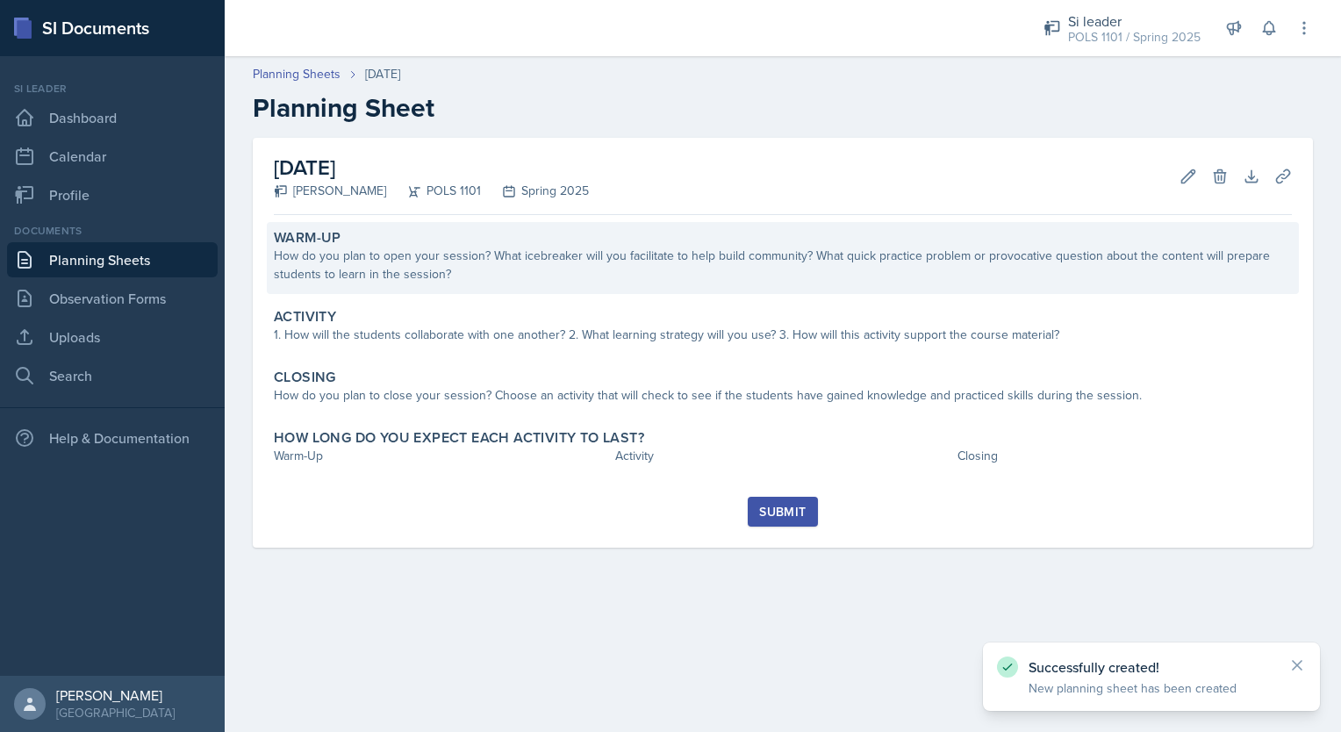
click at [633, 284] on div "Warm-Up How do you plan to open your session? What icebreaker will you facilita…" at bounding box center [783, 258] width 1032 height 72
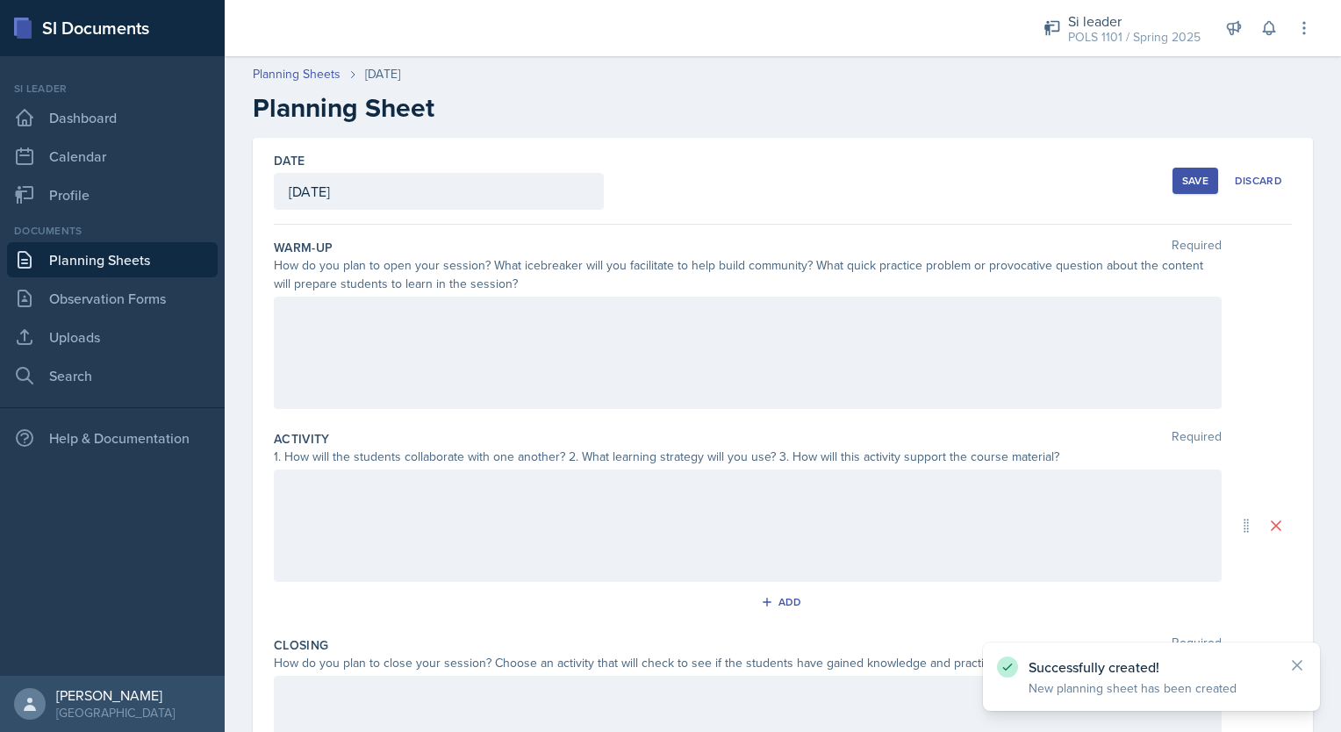
click at [621, 340] on div at bounding box center [748, 353] width 948 height 112
click at [564, 542] on div at bounding box center [748, 525] width 948 height 112
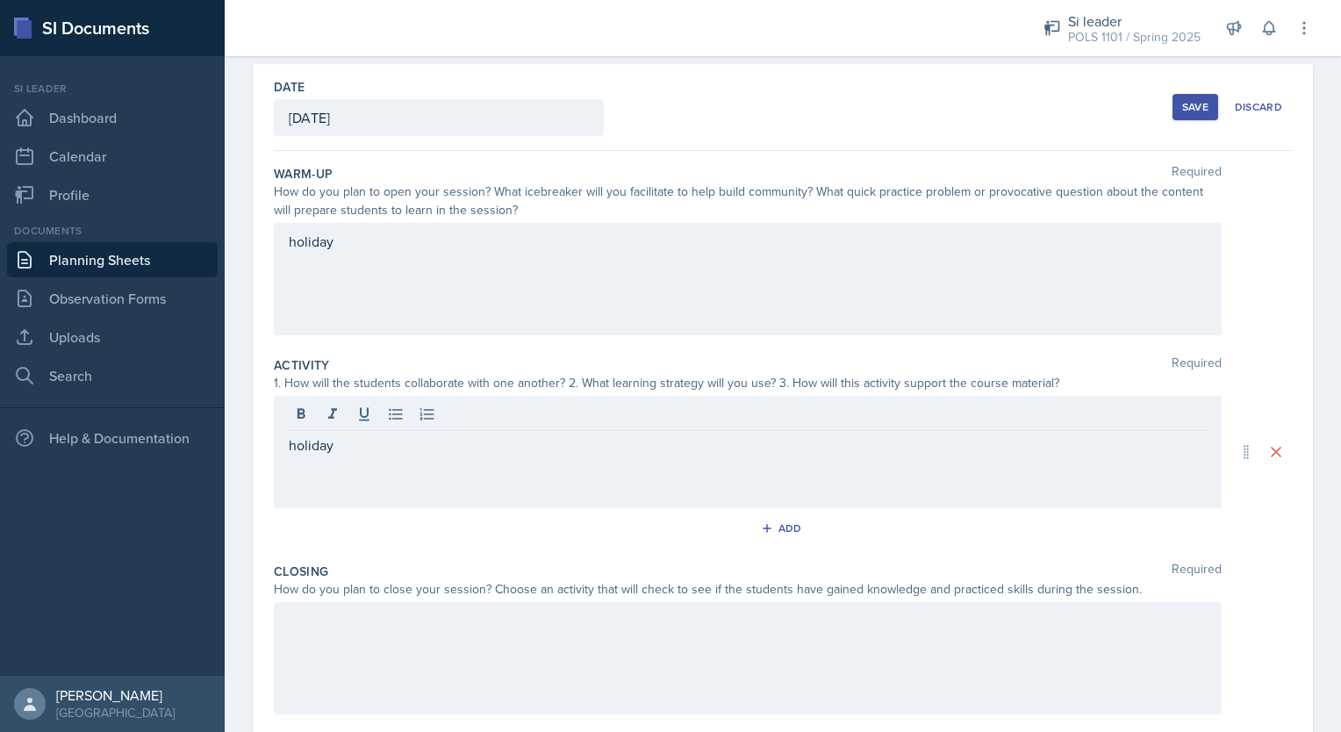
scroll to position [222, 0]
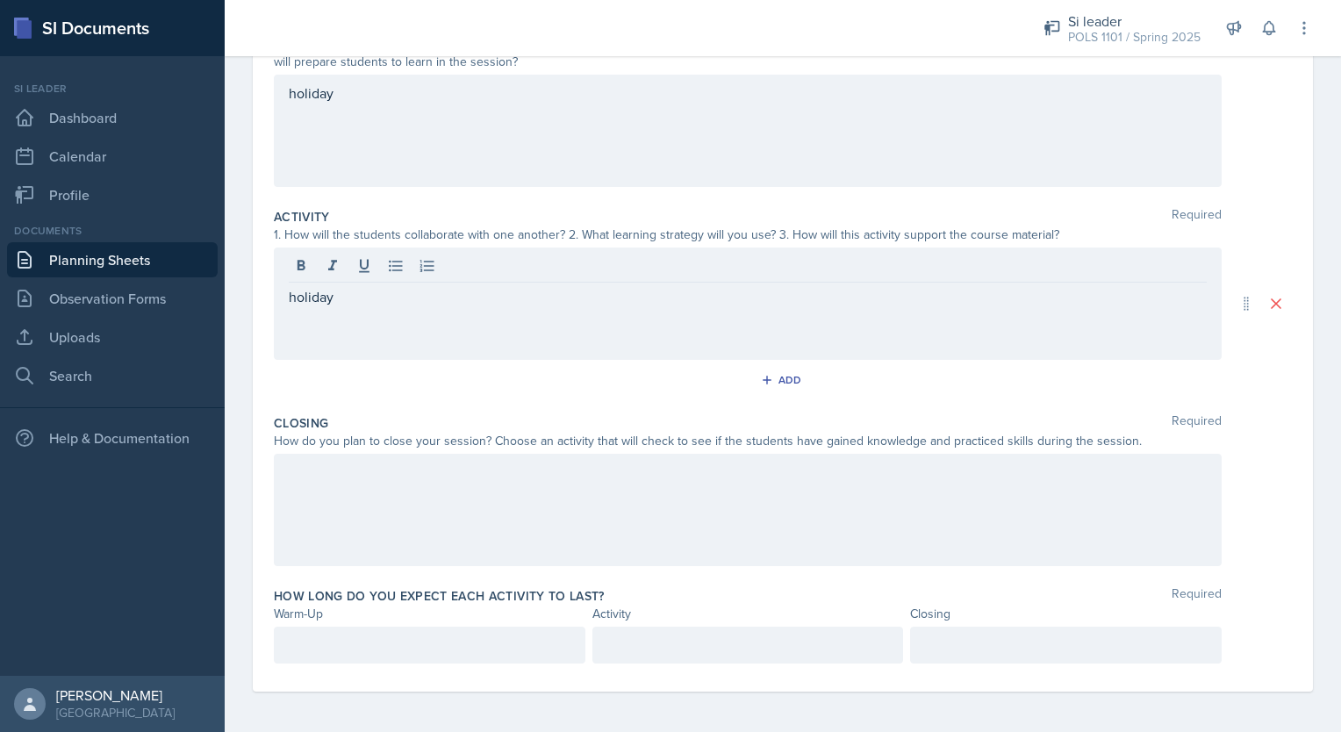
click at [694, 523] on div at bounding box center [748, 510] width 948 height 112
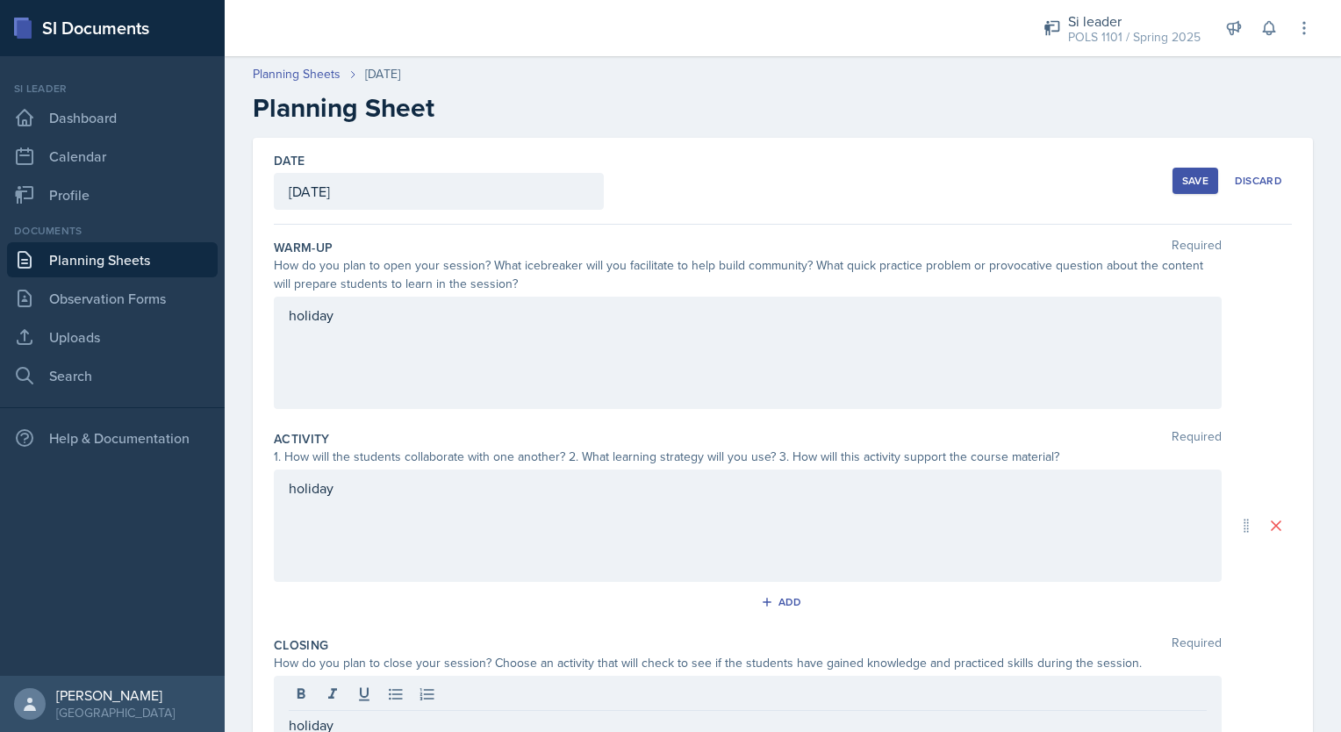
click at [1192, 175] on div "Save" at bounding box center [1195, 181] width 26 height 14
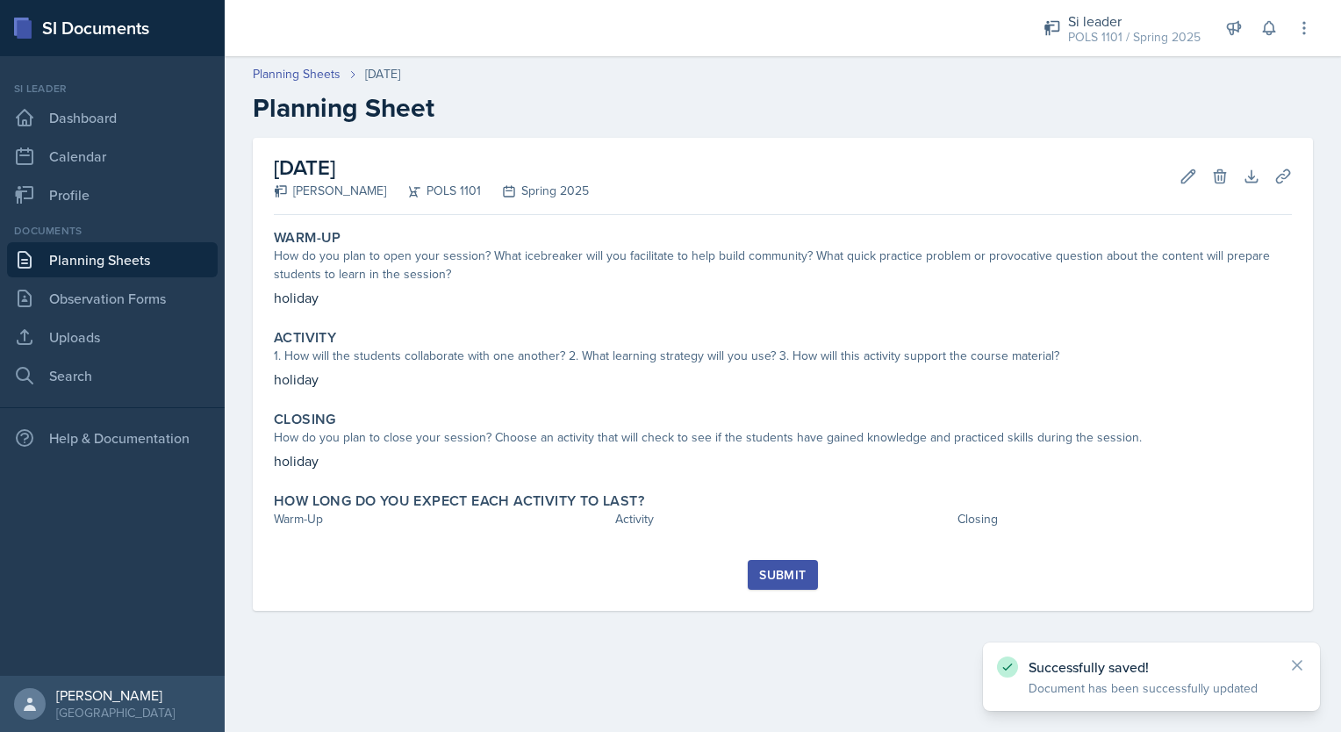
click at [793, 569] on div "Submit" at bounding box center [782, 575] width 47 height 14
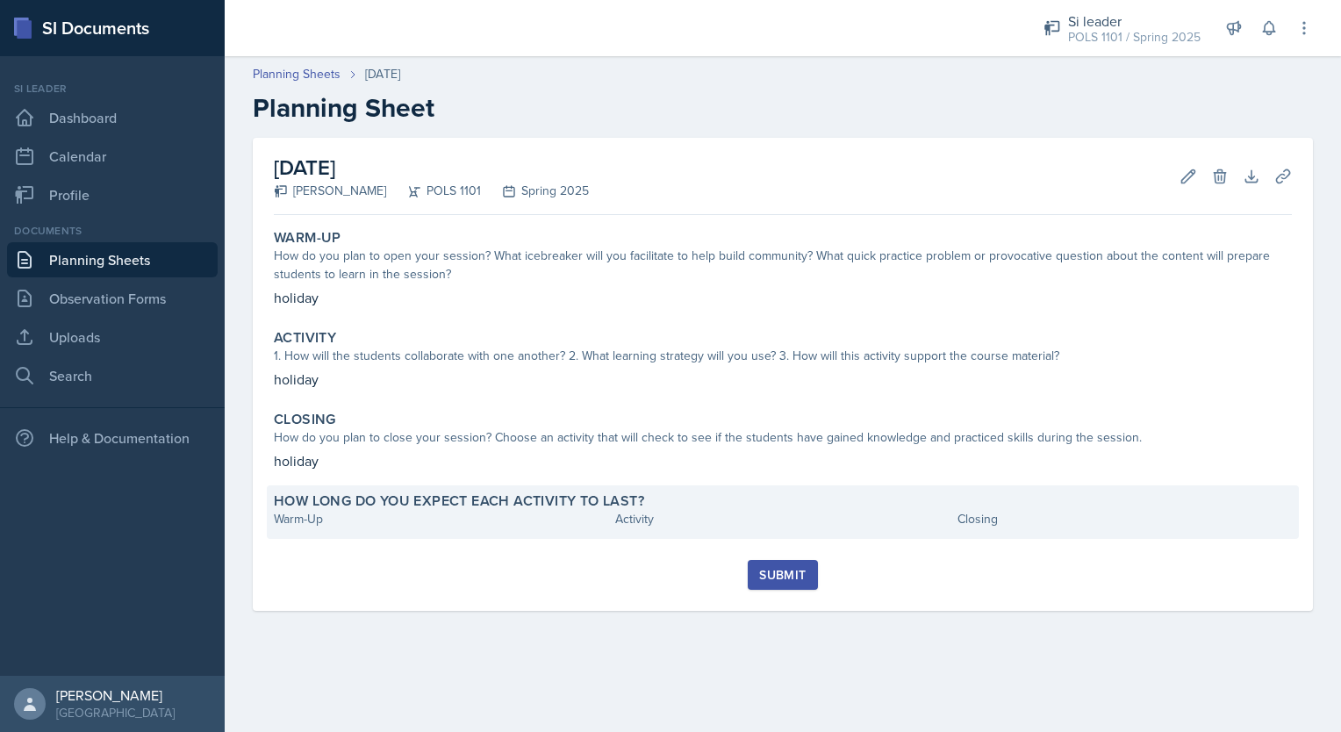
click at [617, 522] on div "Activity" at bounding box center [782, 519] width 334 height 18
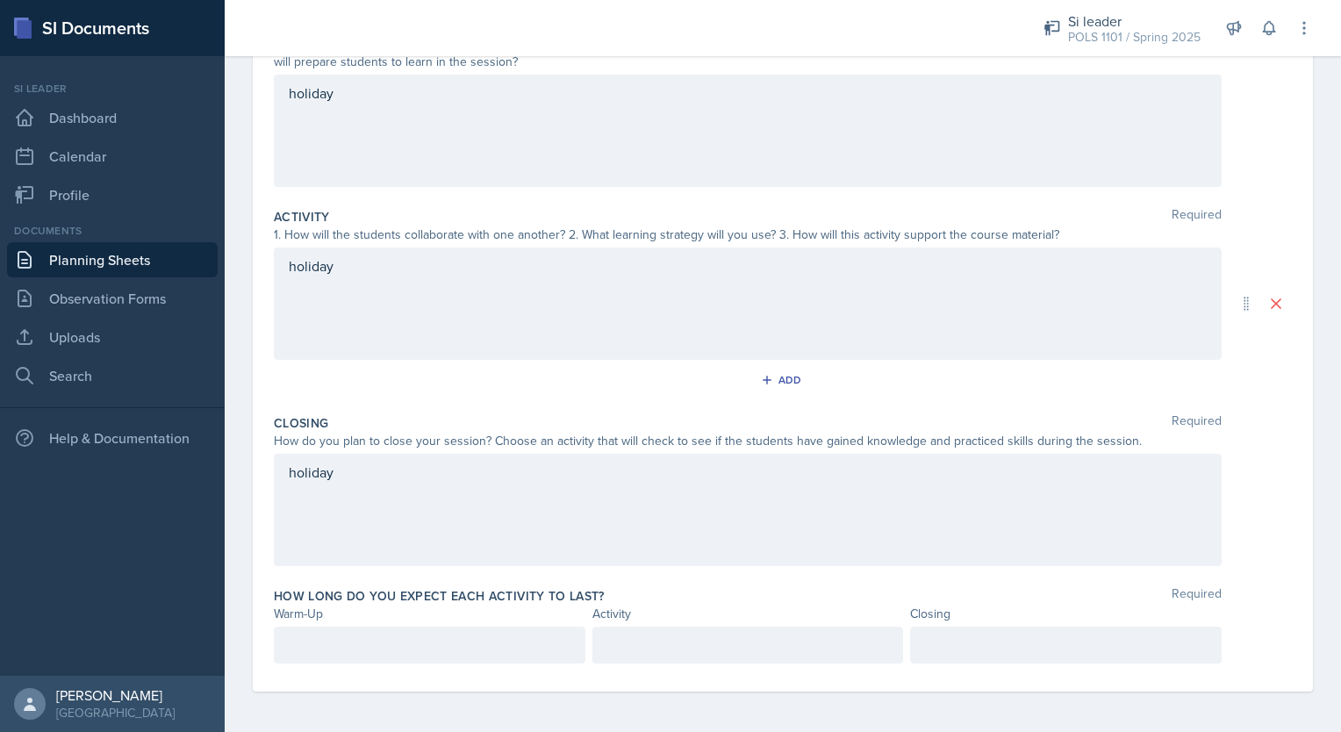
scroll to position [253, 0]
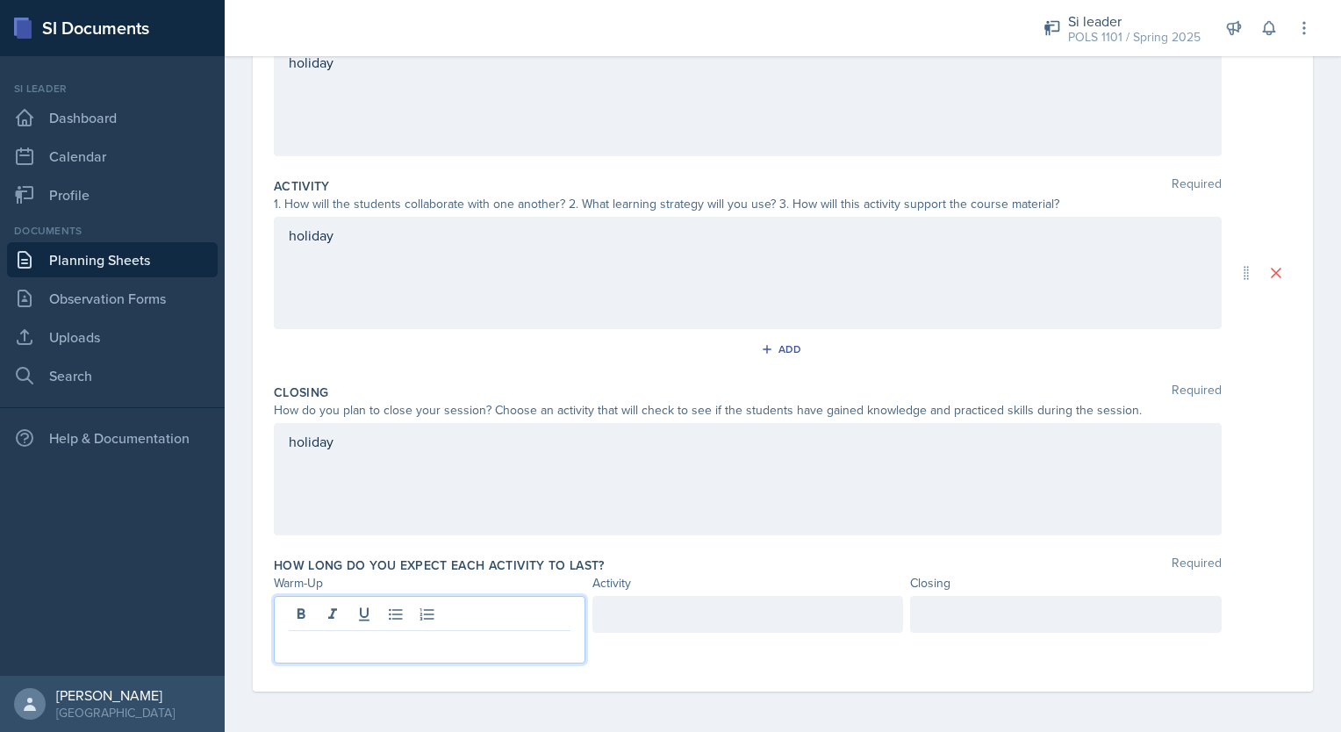
click at [387, 642] on p at bounding box center [430, 644] width 282 height 21
click at [725, 617] on div at bounding box center [748, 614] width 312 height 37
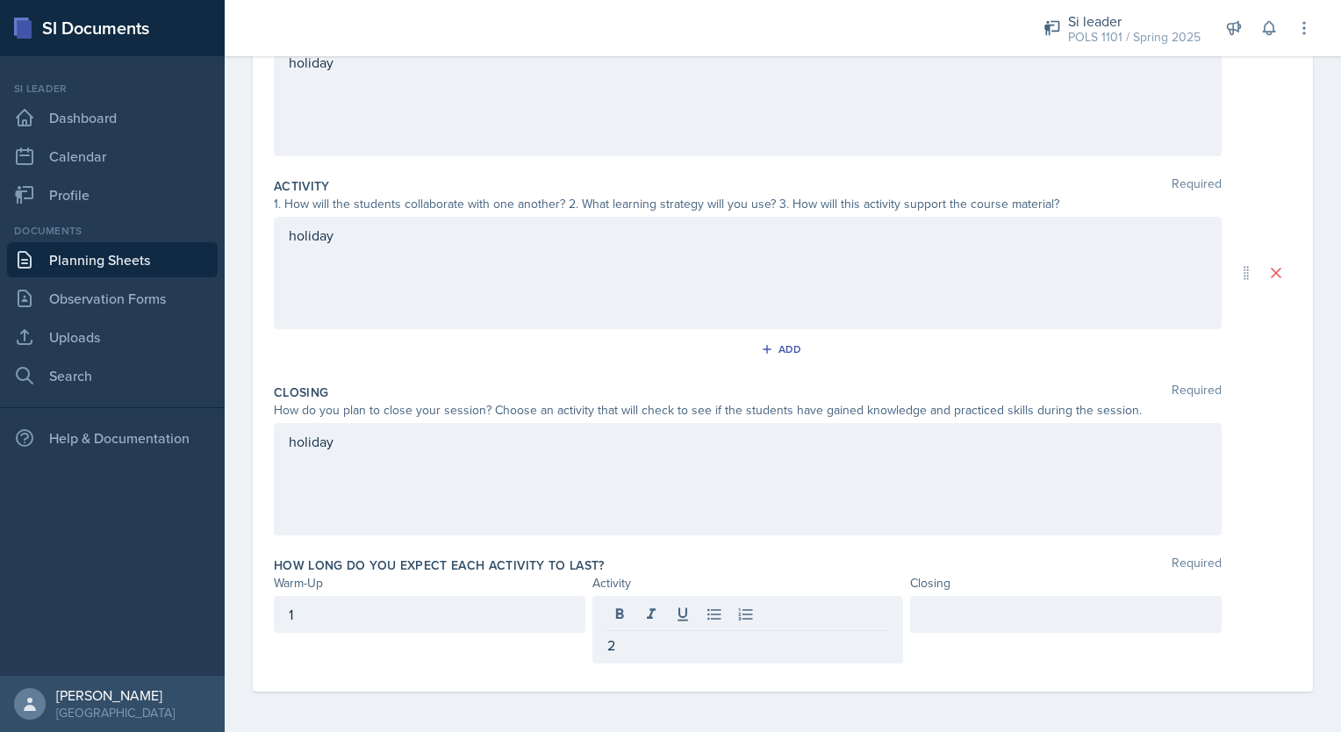
click at [1001, 633] on div at bounding box center [1066, 630] width 312 height 68
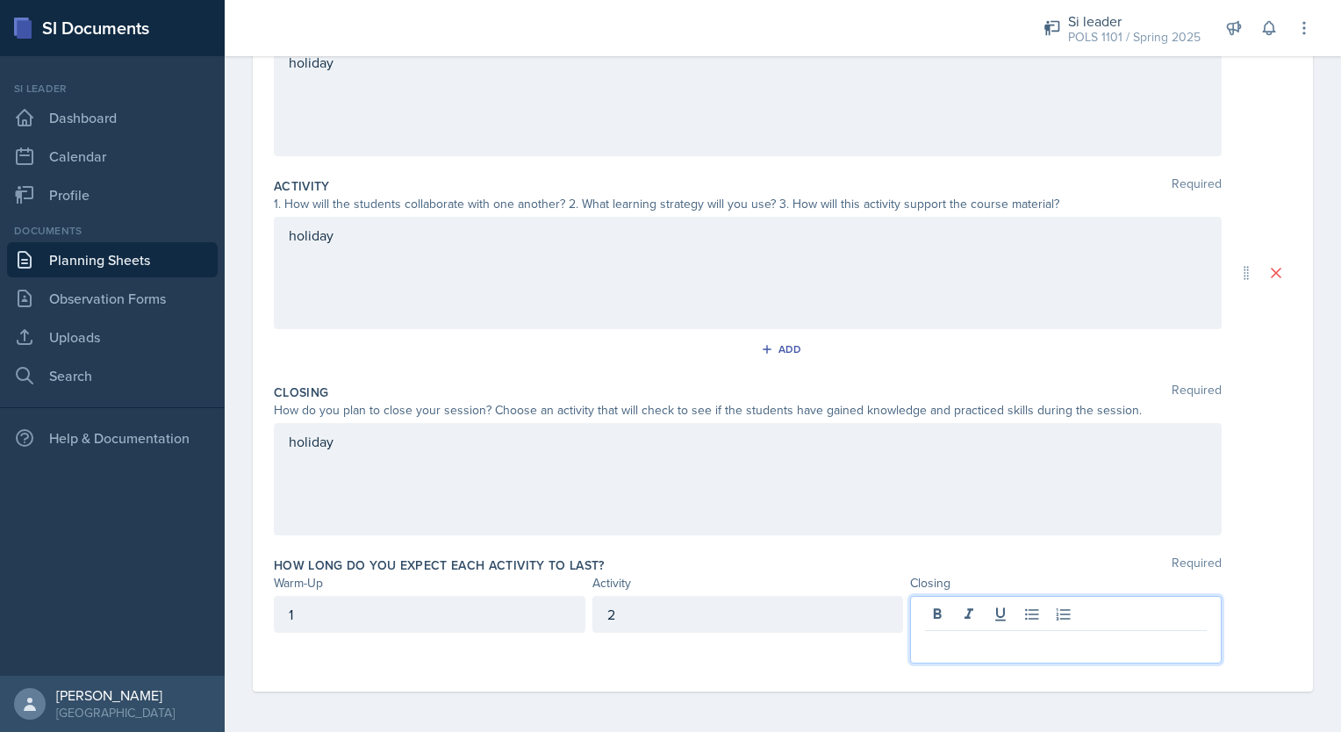
click at [988, 646] on p at bounding box center [1066, 644] width 282 height 21
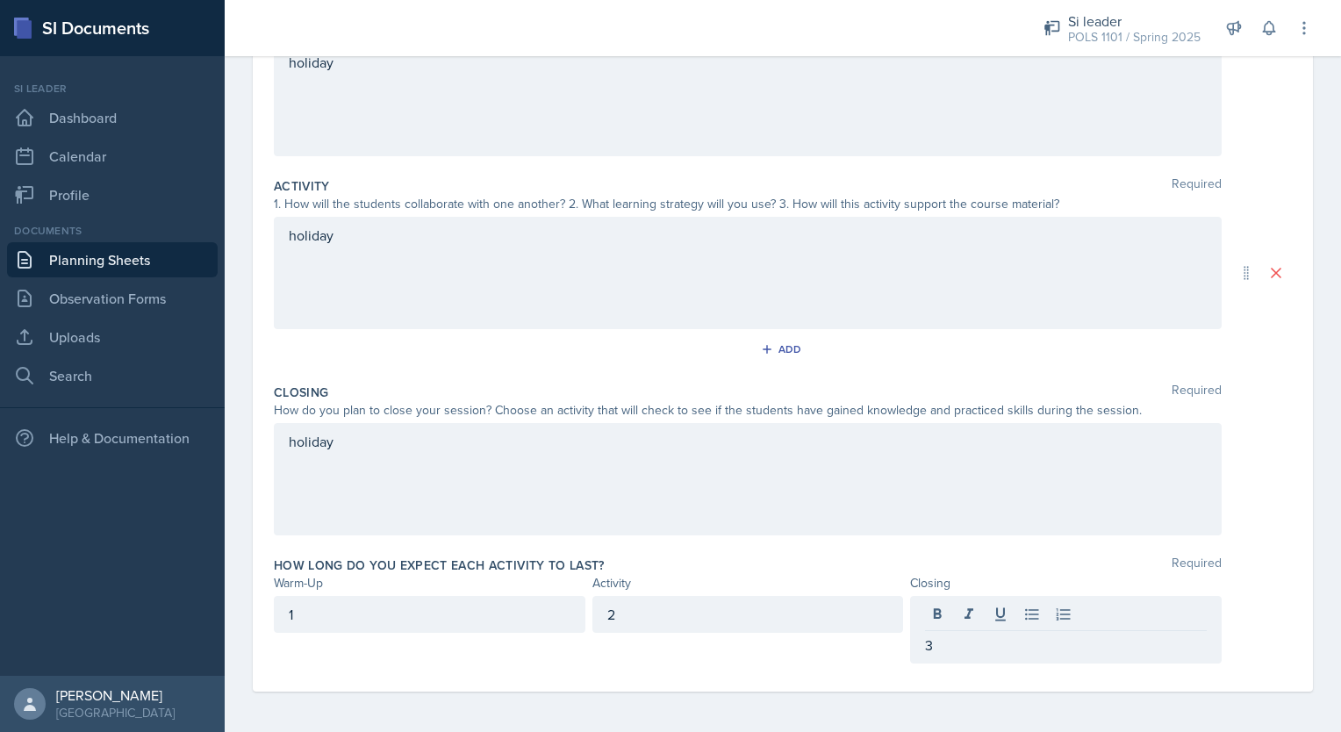
scroll to position [0, 0]
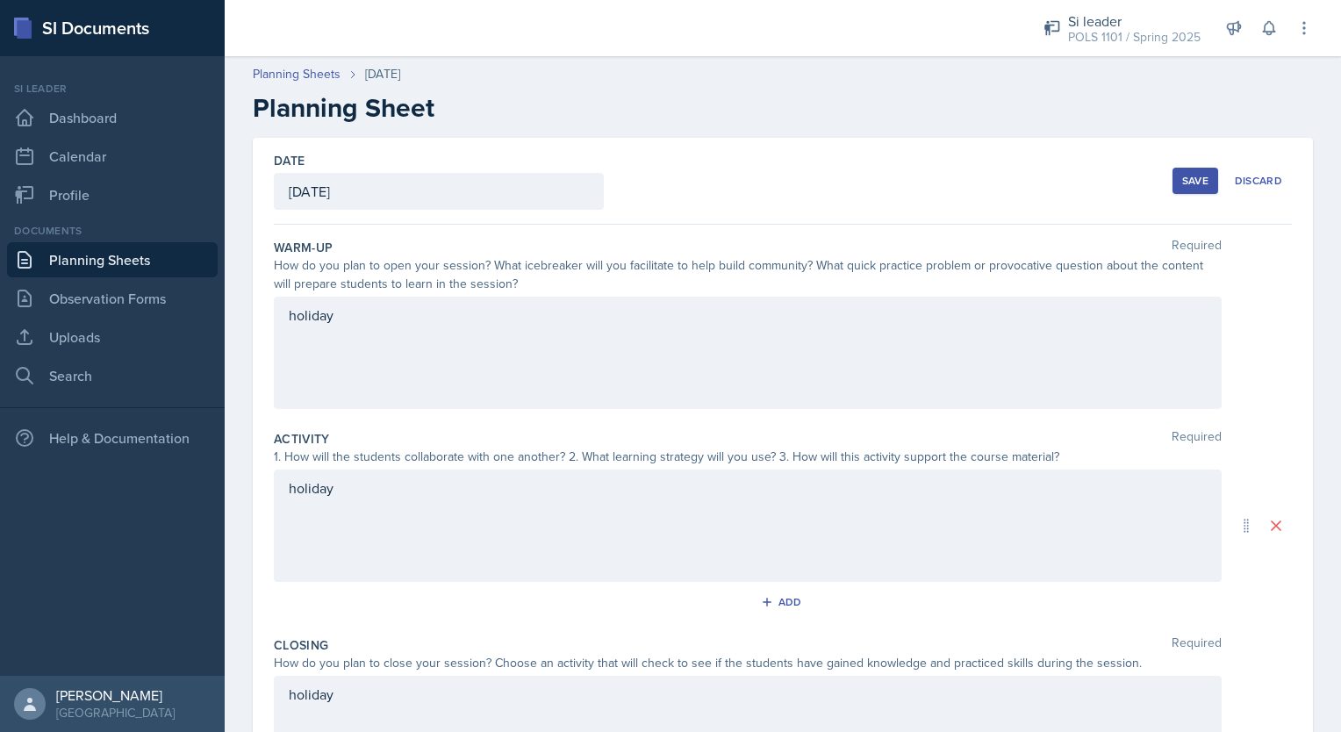
click at [1182, 182] on div "Save" at bounding box center [1195, 181] width 26 height 14
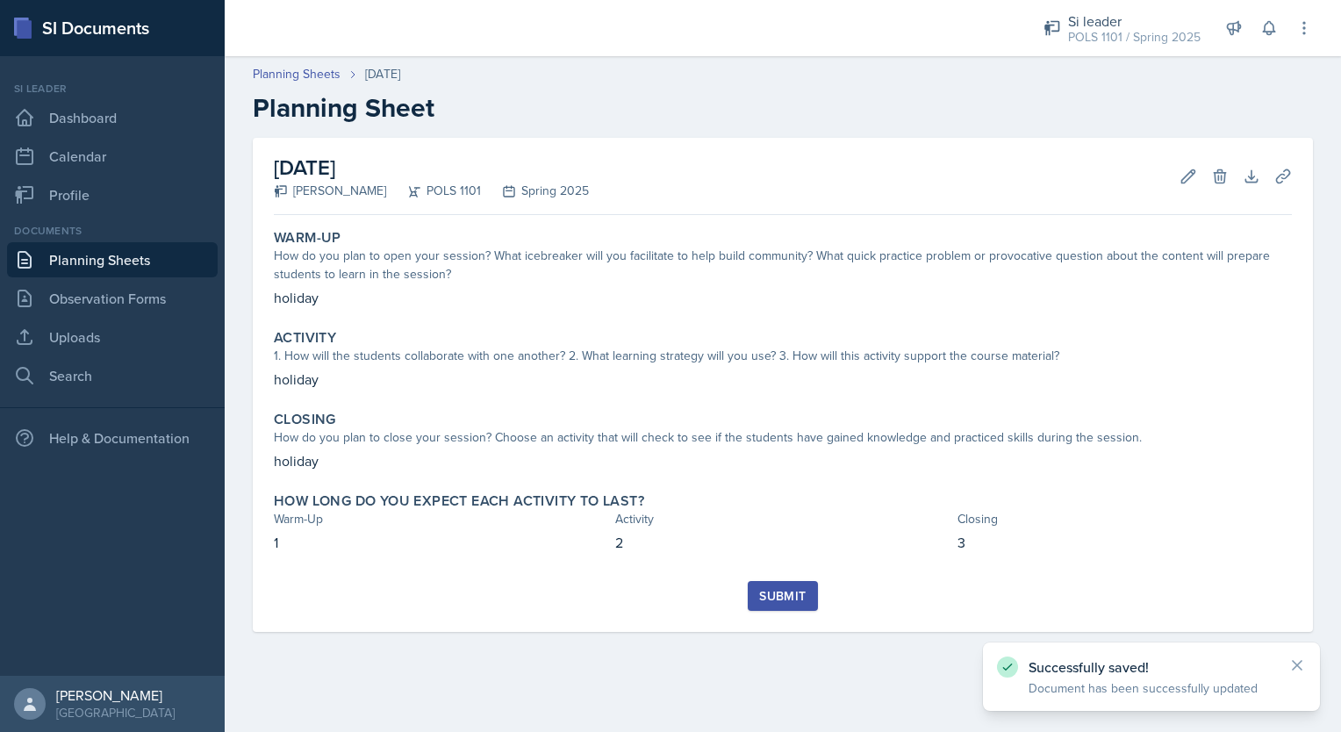
click at [783, 597] on div "Submit" at bounding box center [782, 596] width 47 height 14
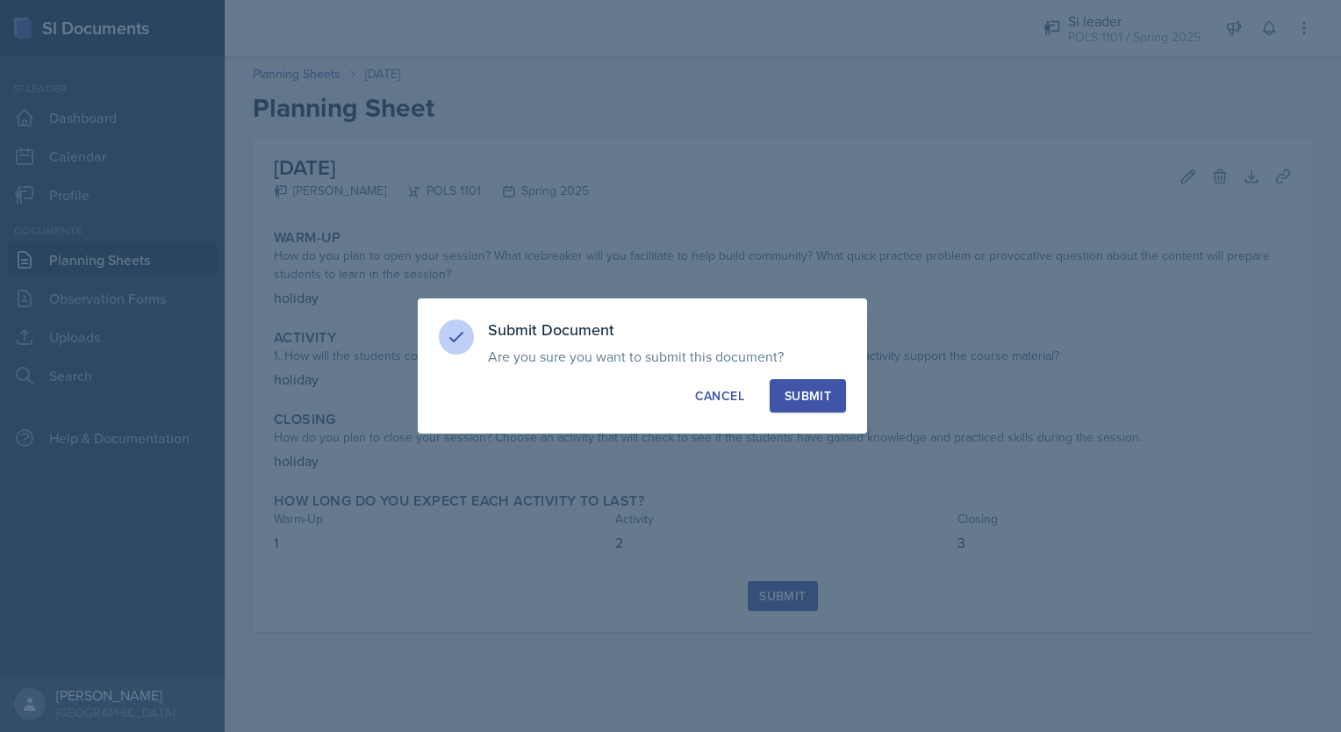
click at [815, 398] on div "Submit" at bounding box center [807, 396] width 47 height 18
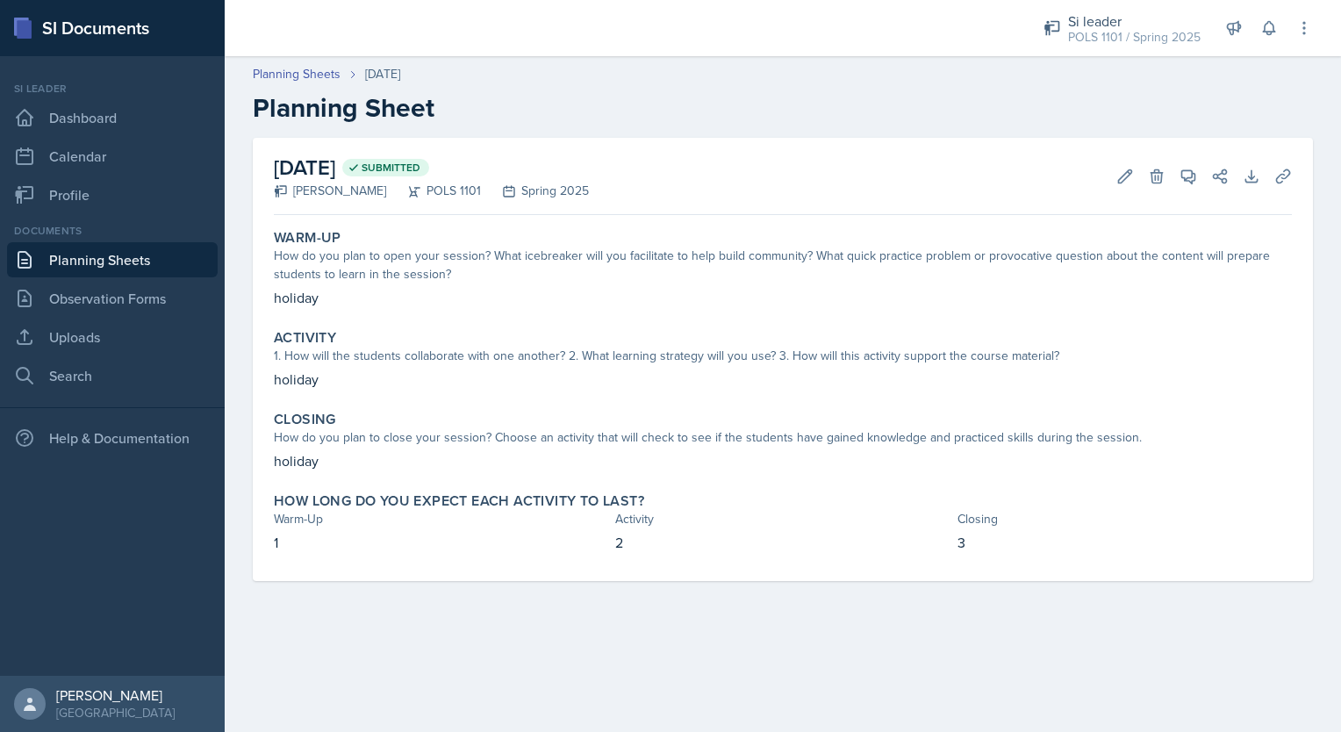
click at [155, 265] on link "Planning Sheets" at bounding box center [112, 259] width 211 height 35
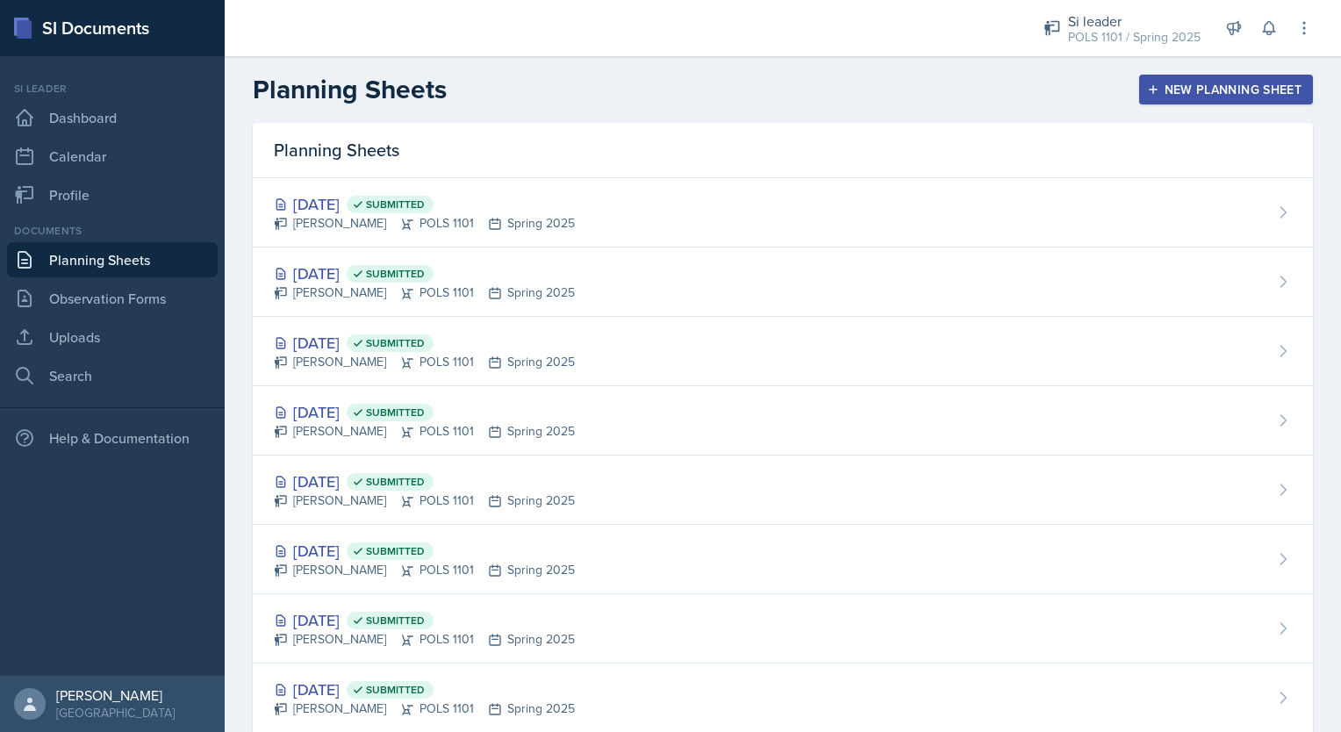
click at [1172, 86] on div "New Planning Sheet" at bounding box center [1225, 89] width 151 height 14
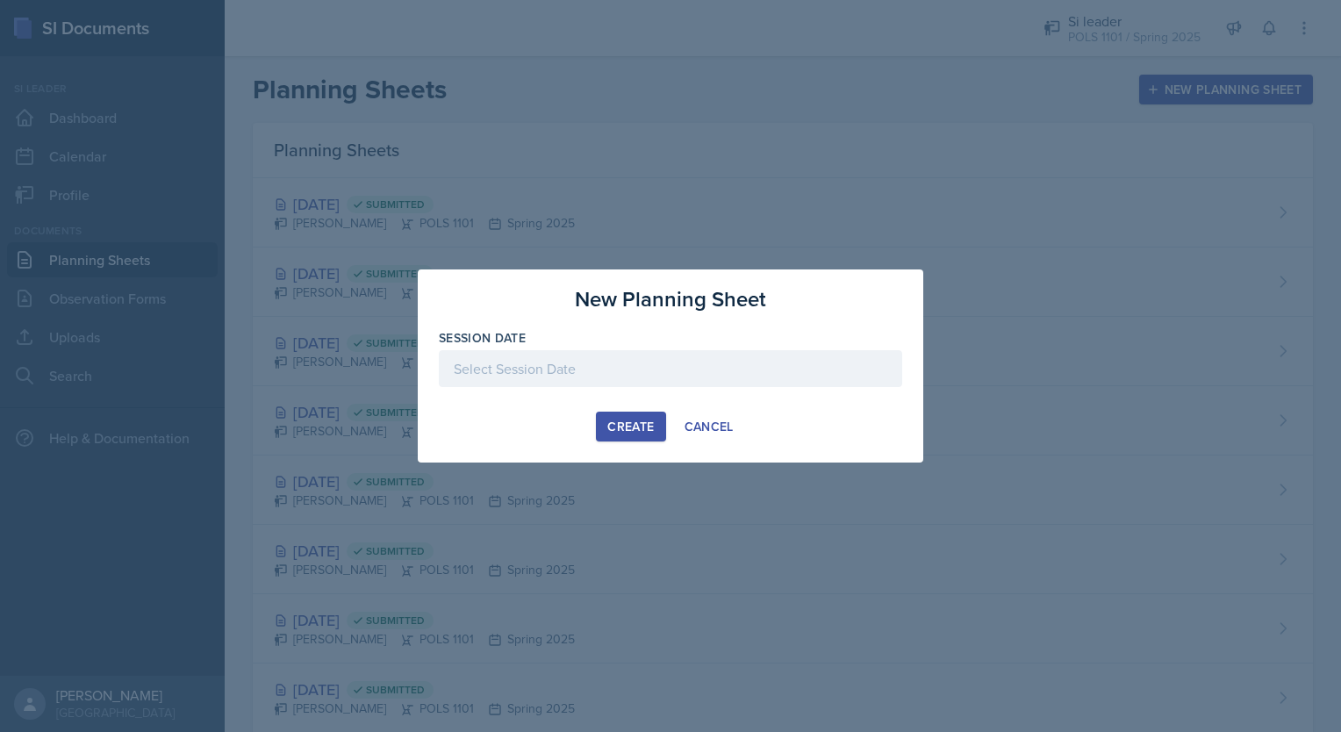
click at [562, 378] on div at bounding box center [670, 368] width 463 height 37
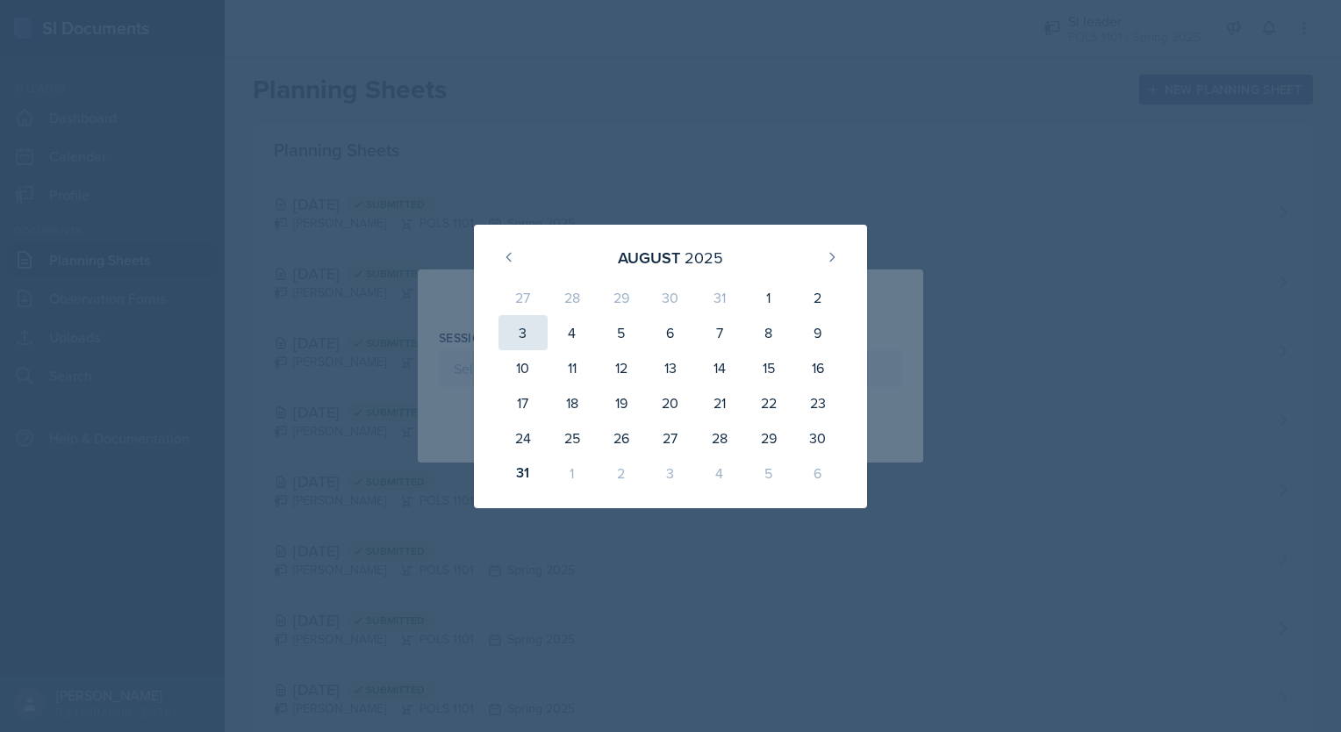
click at [512, 337] on div "3" at bounding box center [522, 332] width 49 height 35
type input "[DATE]"
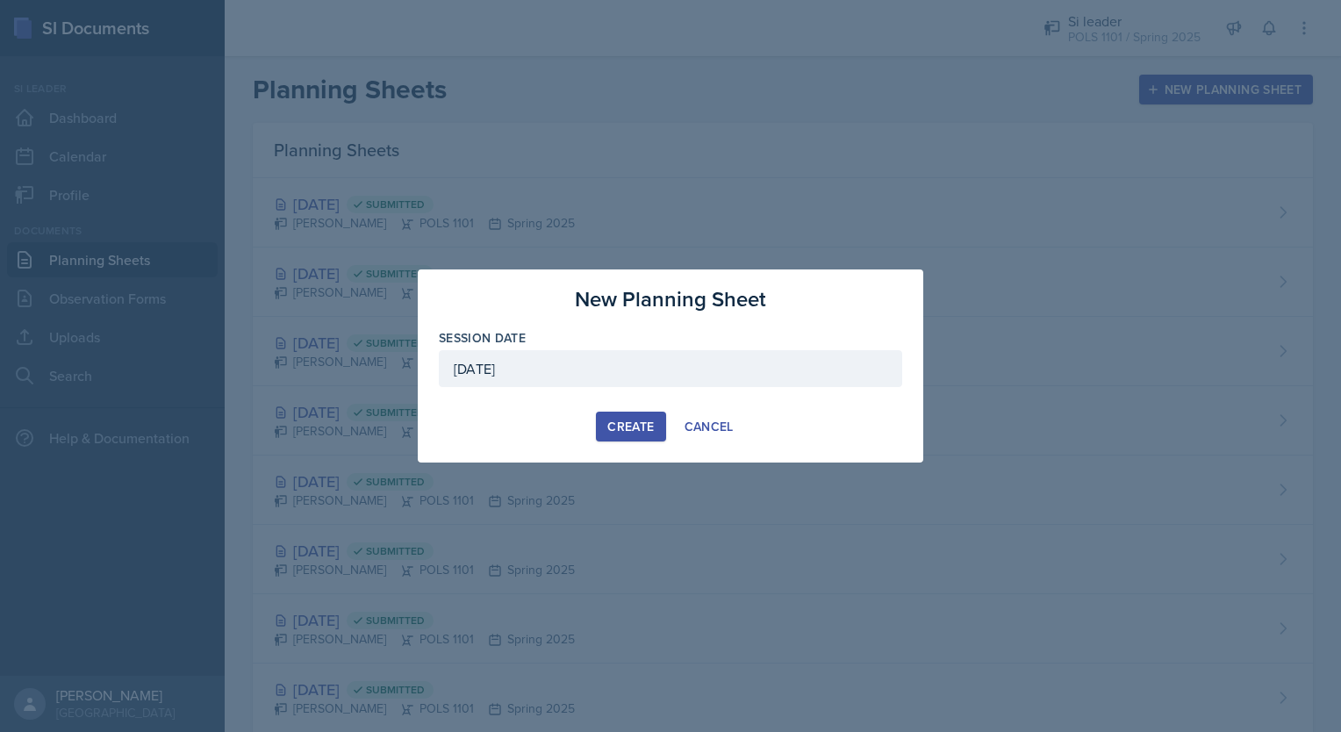
click at [622, 427] on div "Create" at bounding box center [630, 426] width 47 height 14
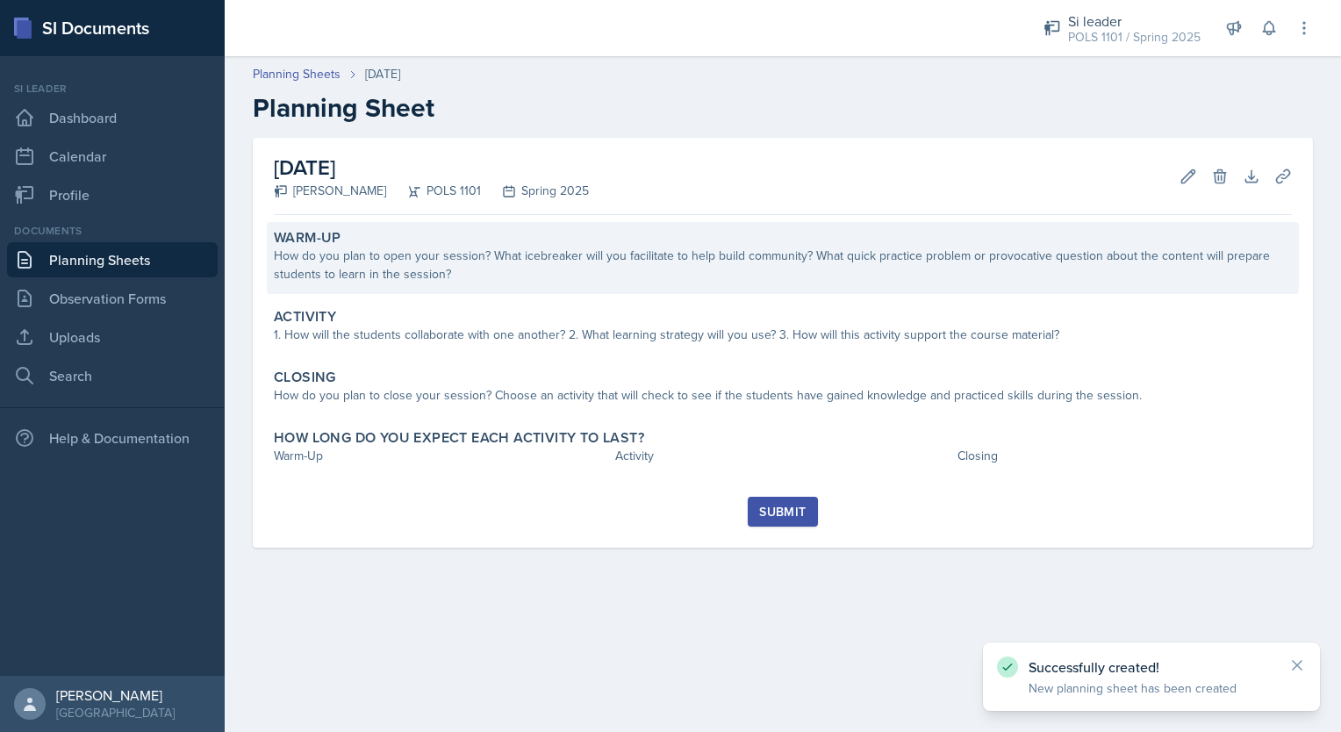
click at [516, 271] on div "How do you plan to open your session? What icebreaker will you facilitate to he…" at bounding box center [783, 265] width 1018 height 37
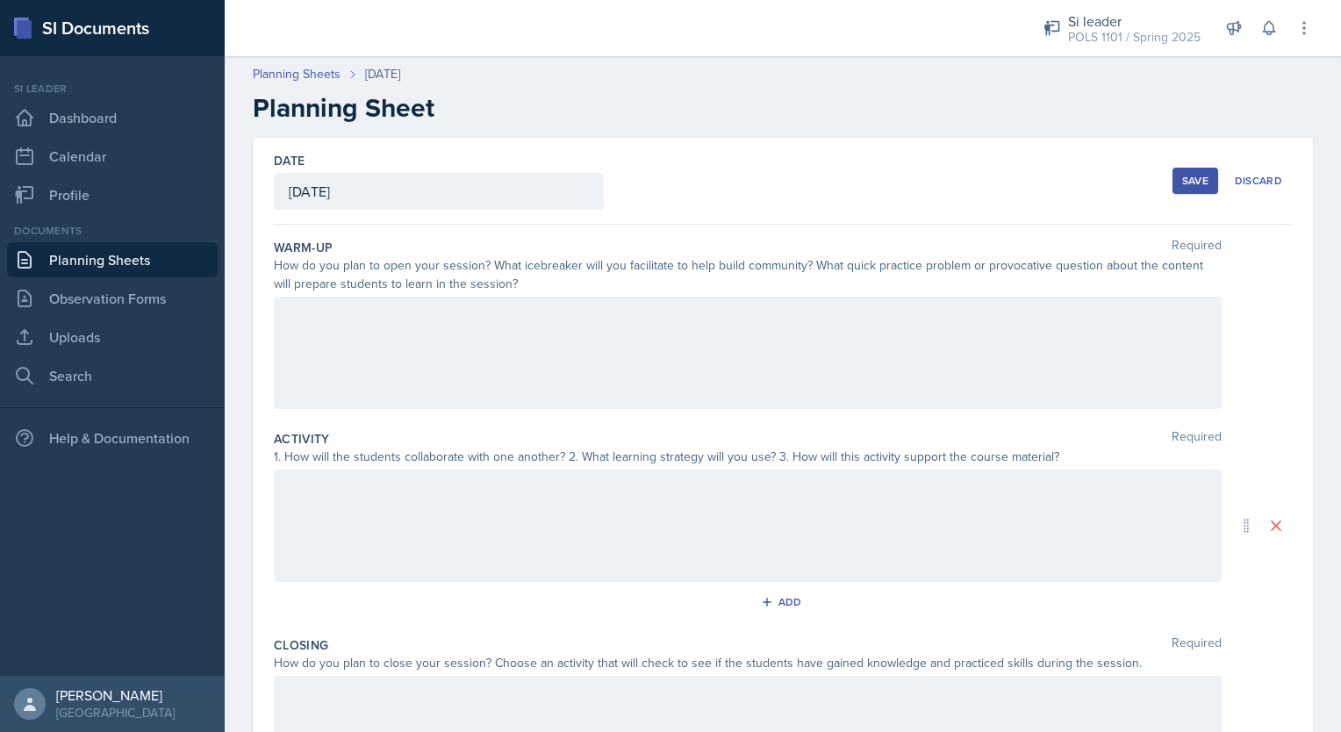
click at [407, 367] on div at bounding box center [748, 353] width 948 height 112
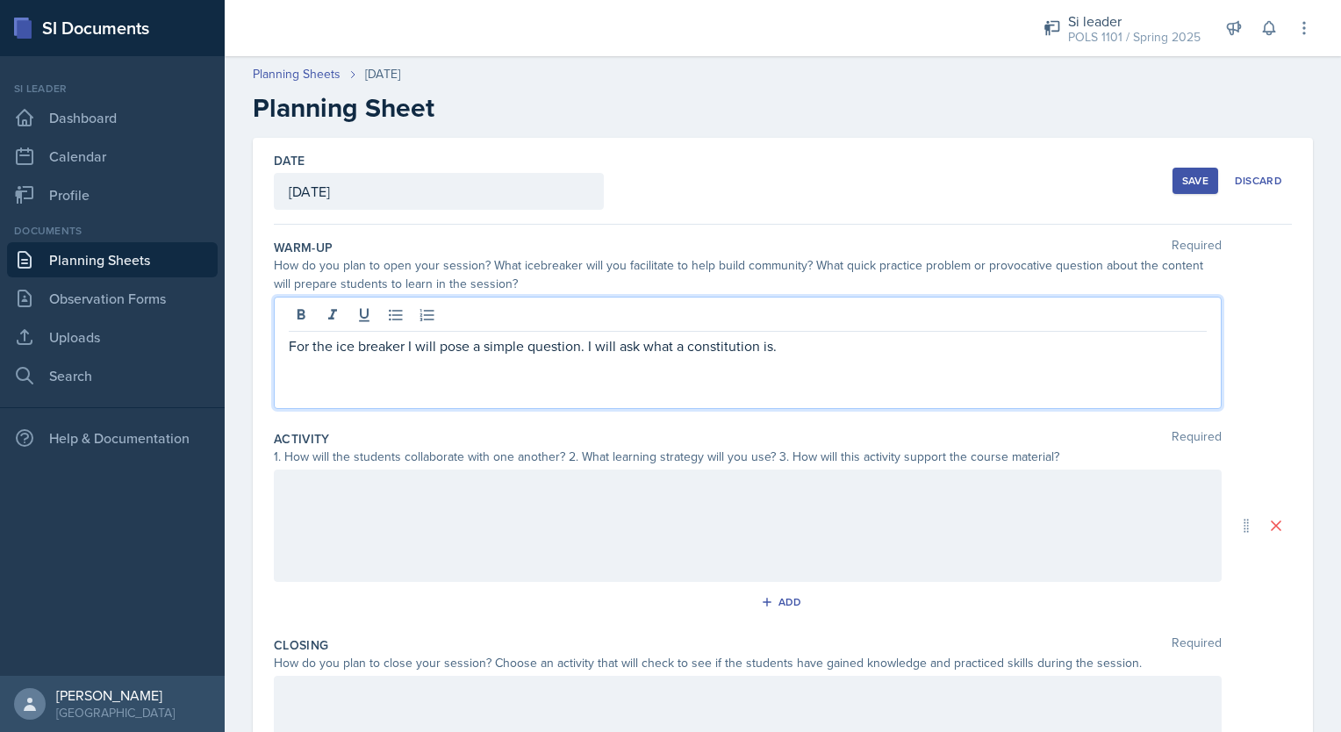
click at [786, 335] on p "For the ice breaker I will pose a simple question. I will ask what a constituti…" at bounding box center [748, 345] width 918 height 21
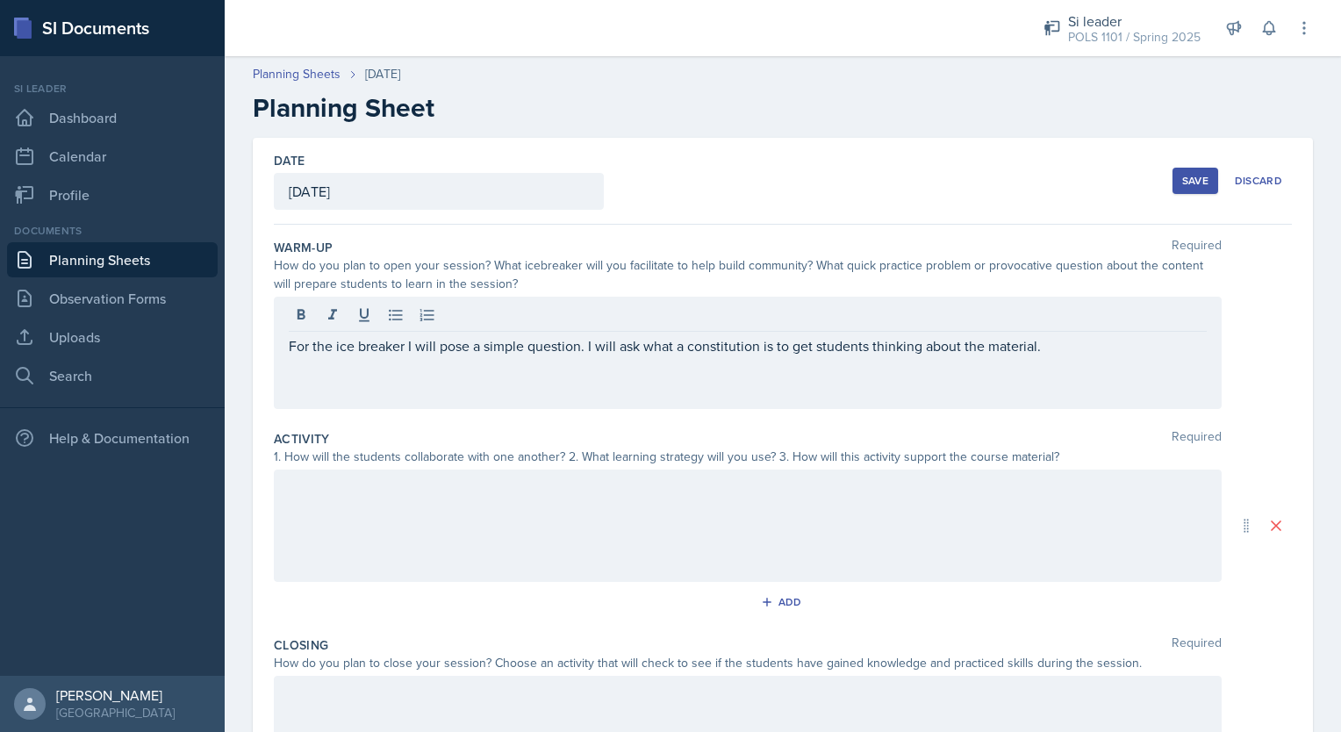
click at [466, 526] on div at bounding box center [748, 525] width 948 height 112
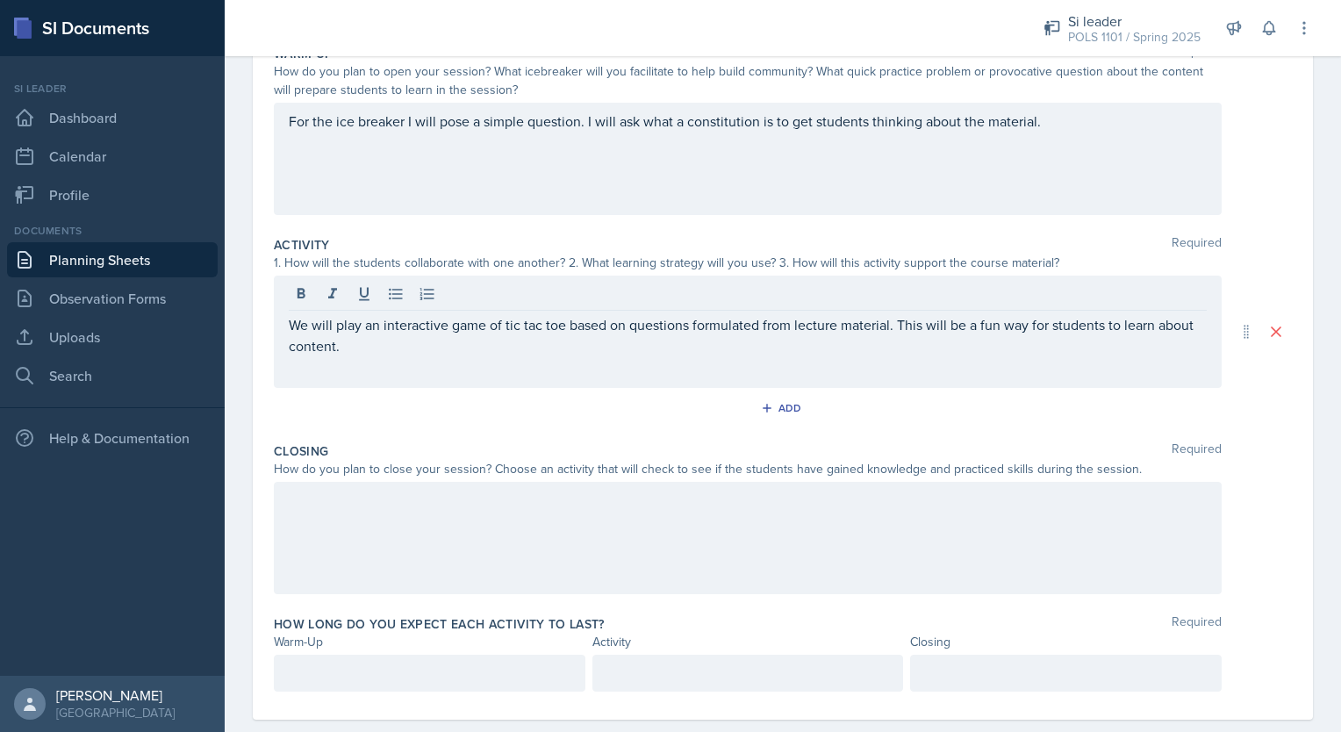
scroll to position [222, 0]
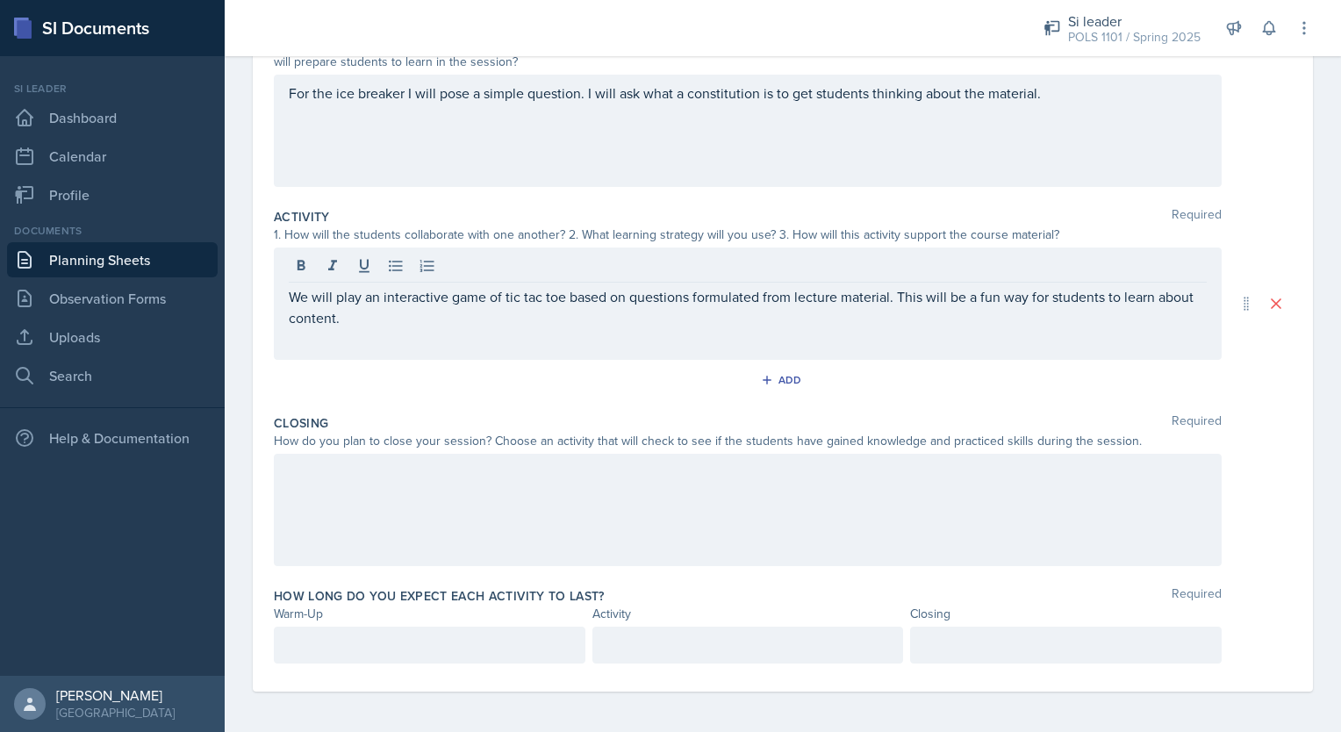
click at [312, 497] on div at bounding box center [748, 510] width 948 height 112
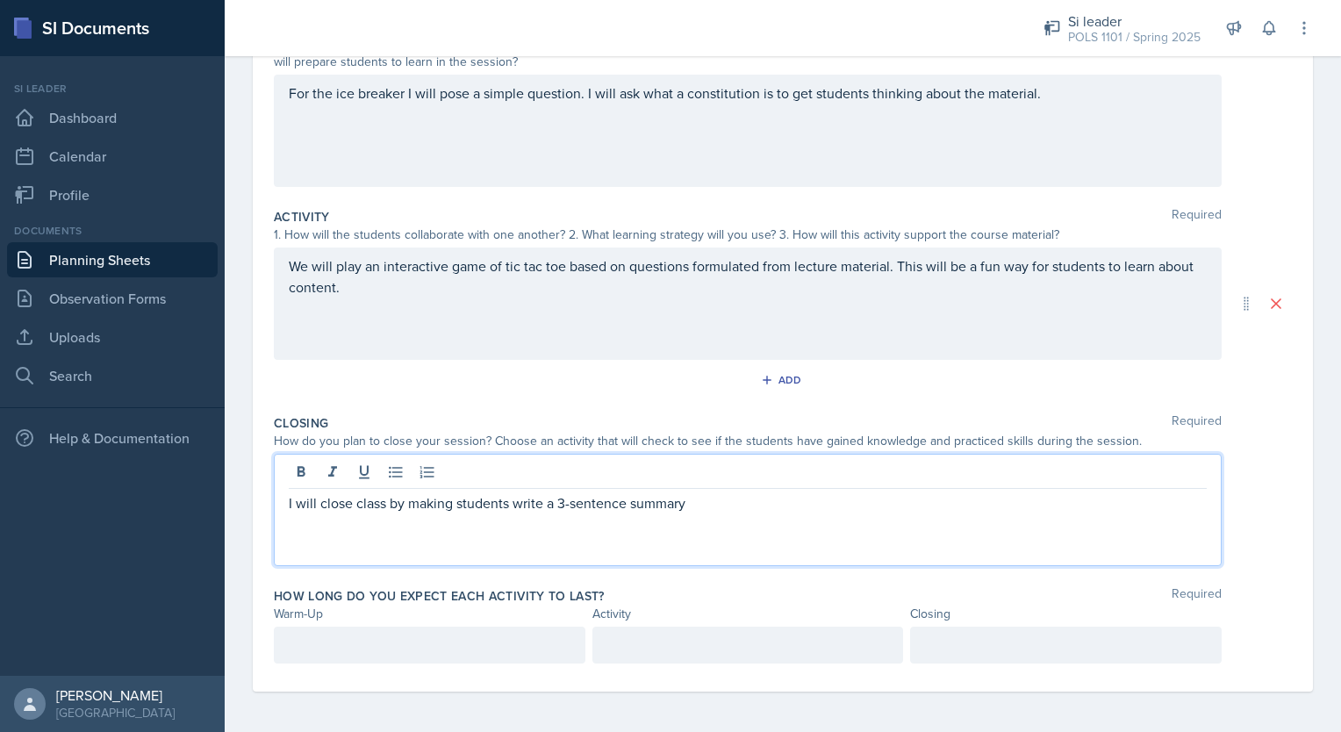
click at [705, 505] on p "I will close class by making students write a 3-sentence summary" at bounding box center [748, 502] width 918 height 21
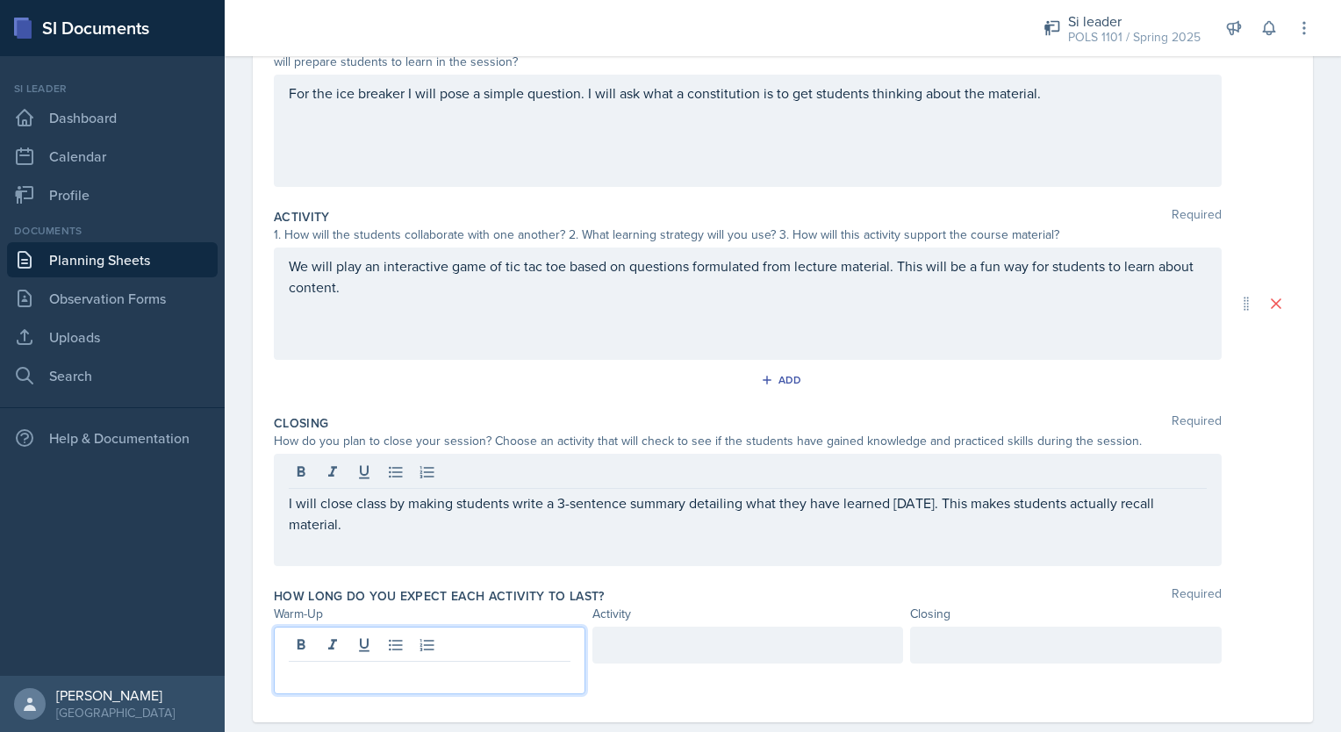
scroll to position [253, 0]
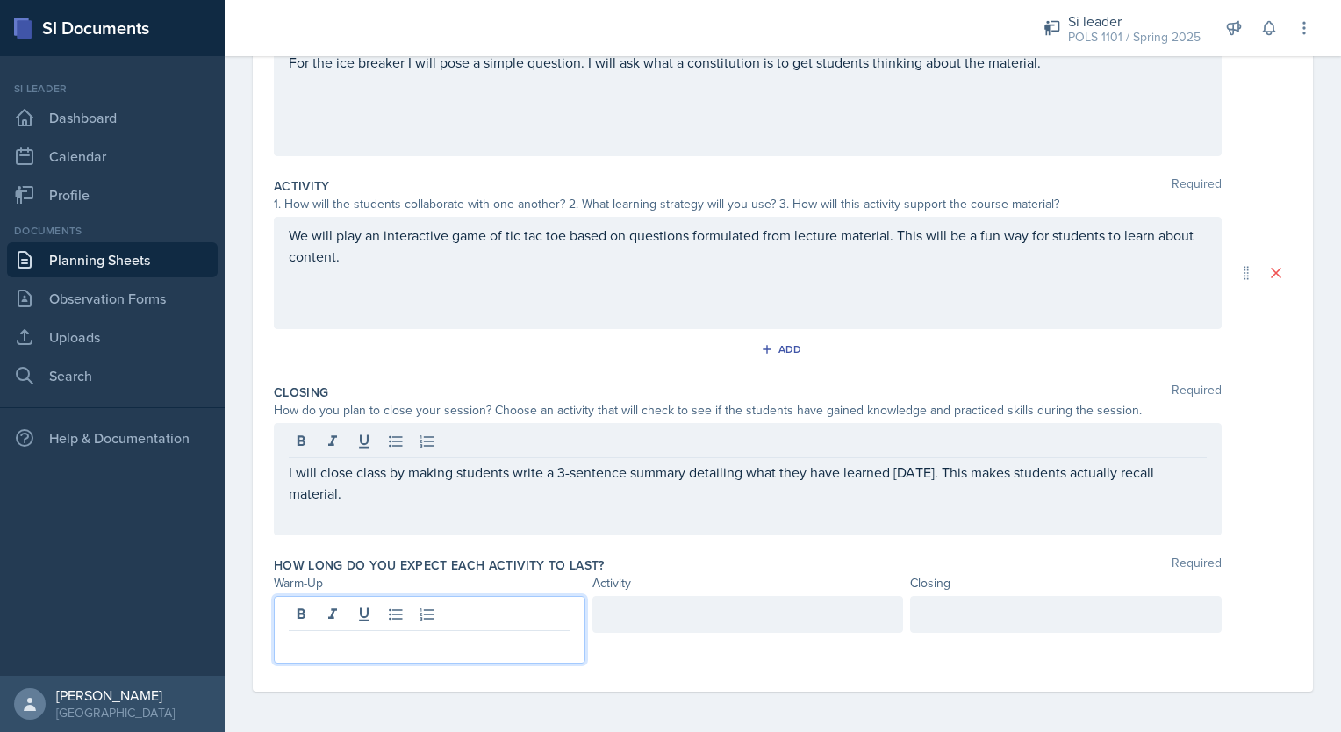
click at [399, 648] on p at bounding box center [430, 644] width 282 height 21
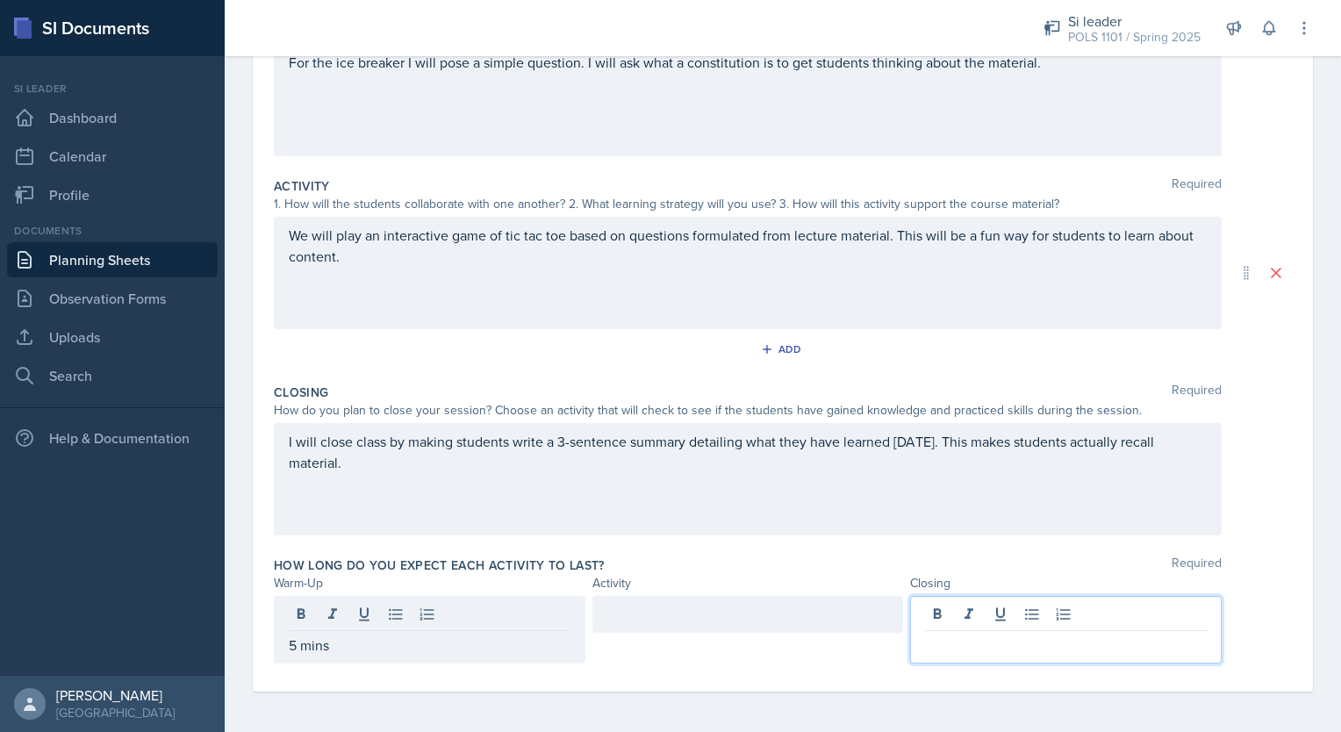
click at [963, 615] on div at bounding box center [1066, 630] width 312 height 68
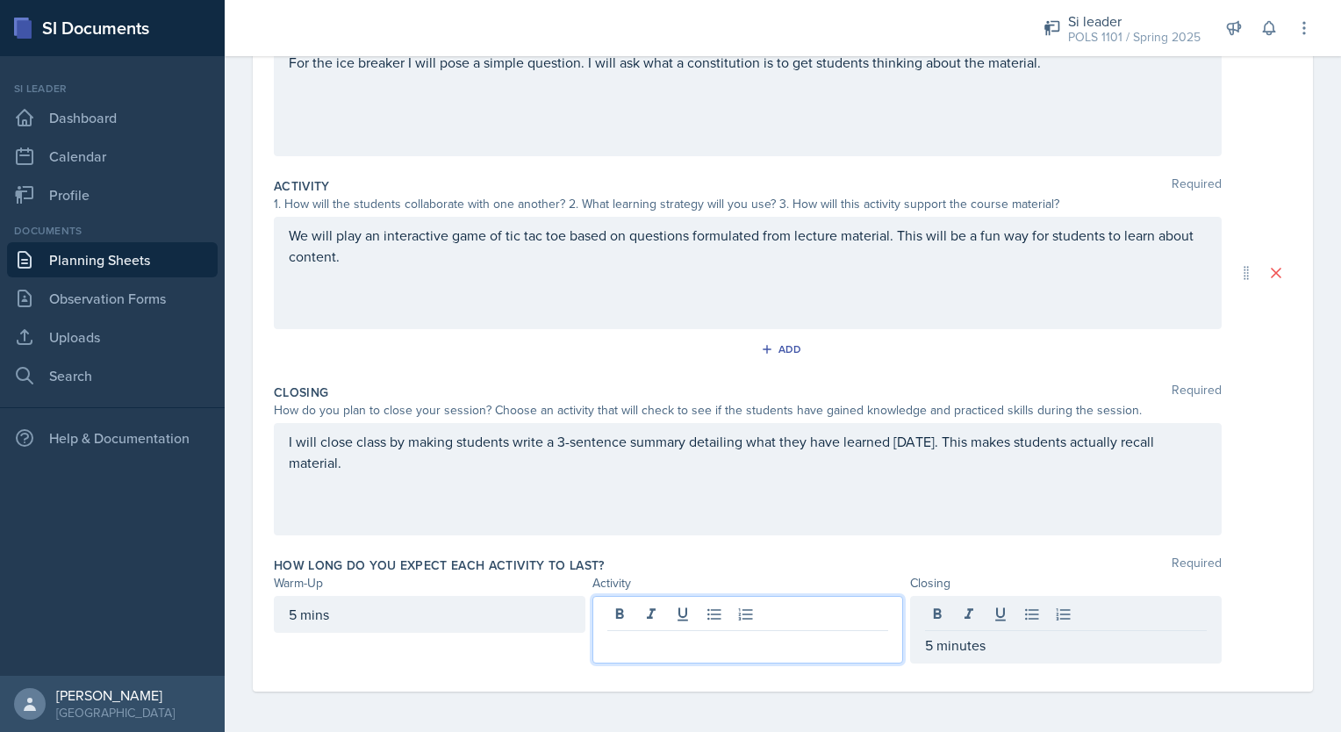
click at [660, 607] on div at bounding box center [748, 630] width 312 height 68
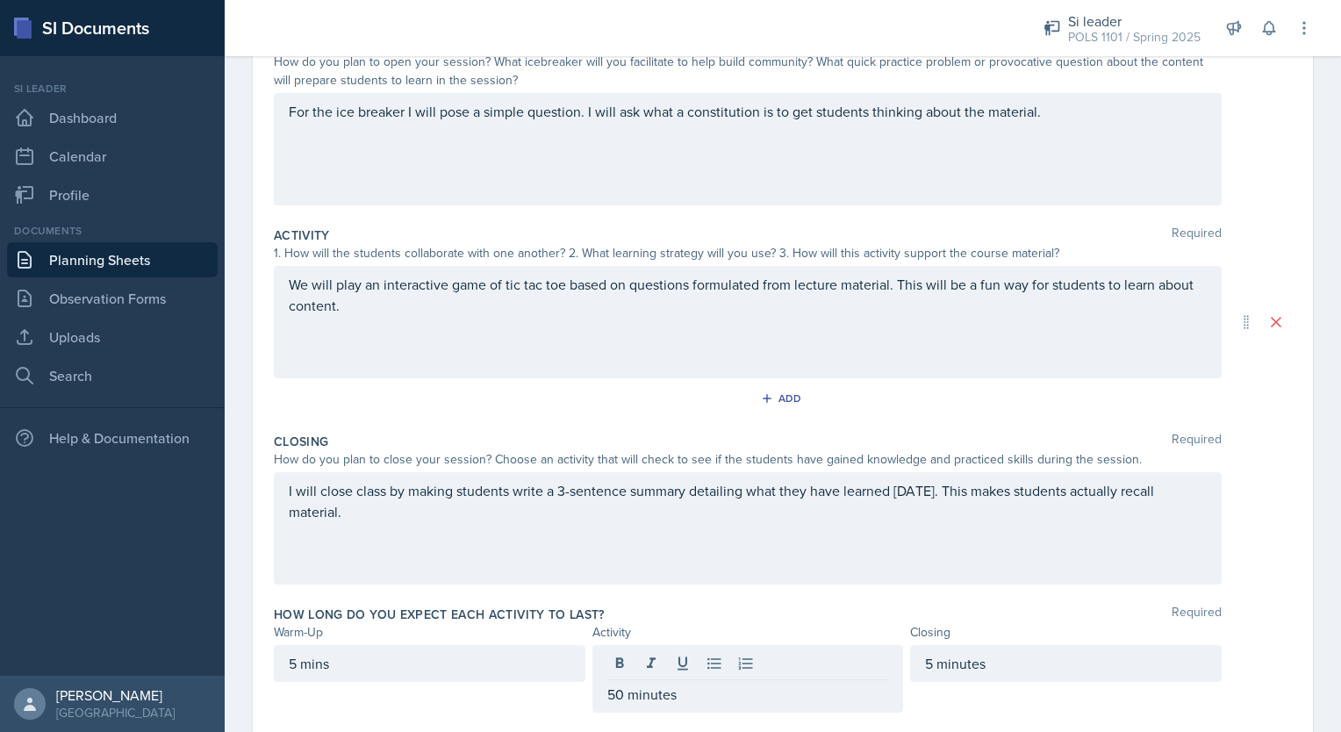
scroll to position [0, 0]
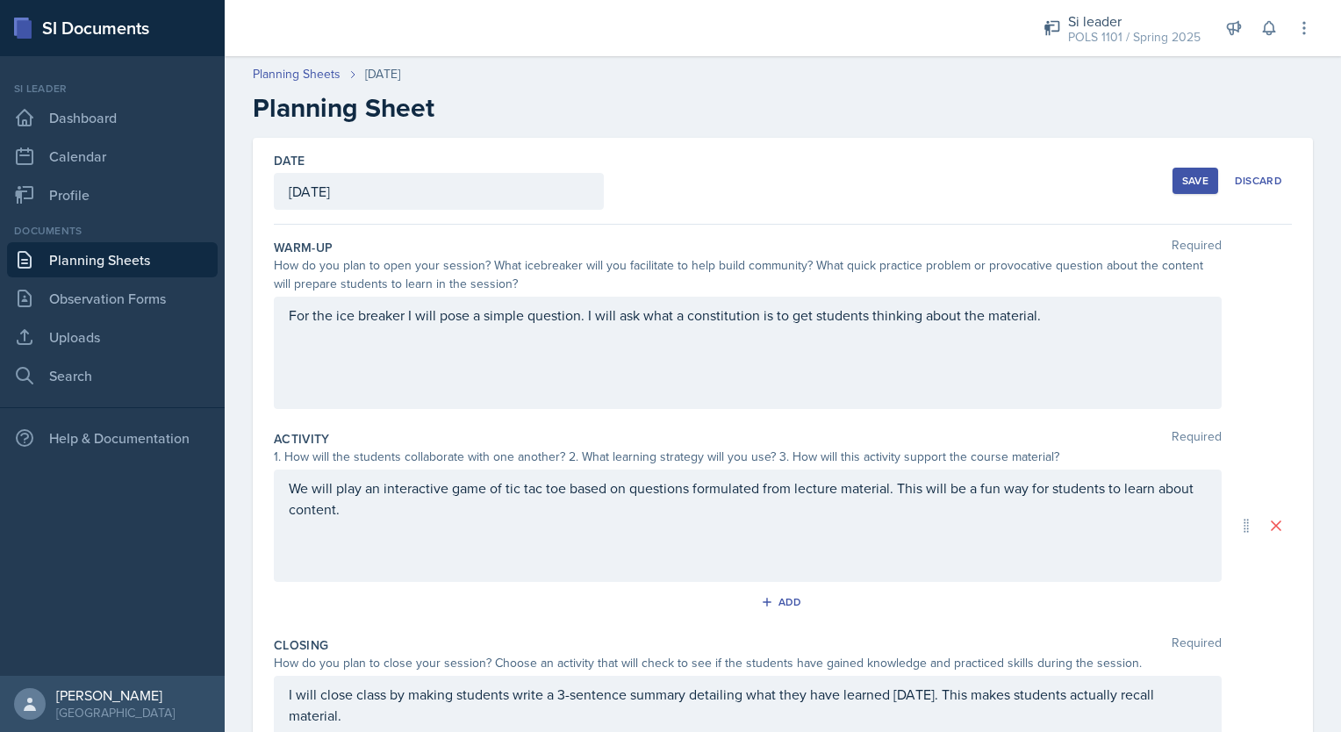
click at [1186, 184] on div "Save" at bounding box center [1195, 181] width 26 height 14
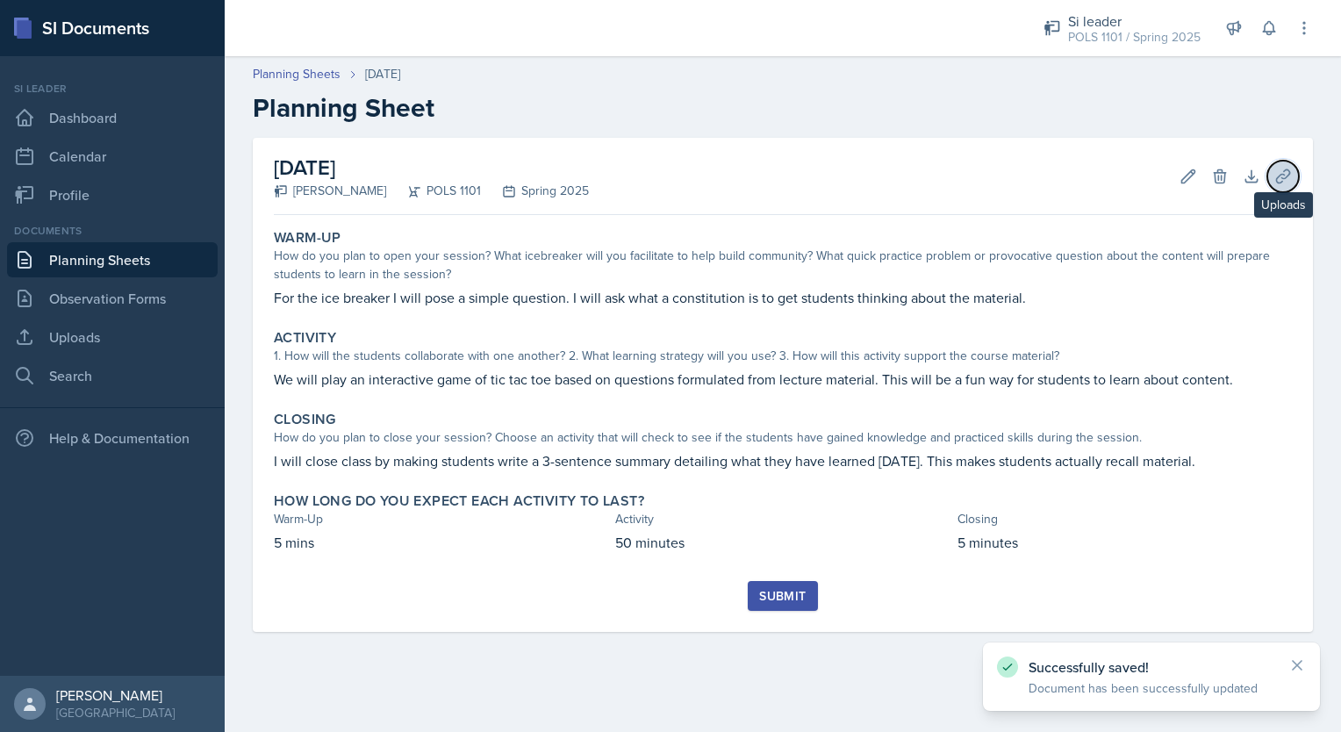
click at [1271, 181] on button "Uploads" at bounding box center [1283, 177] width 32 height 32
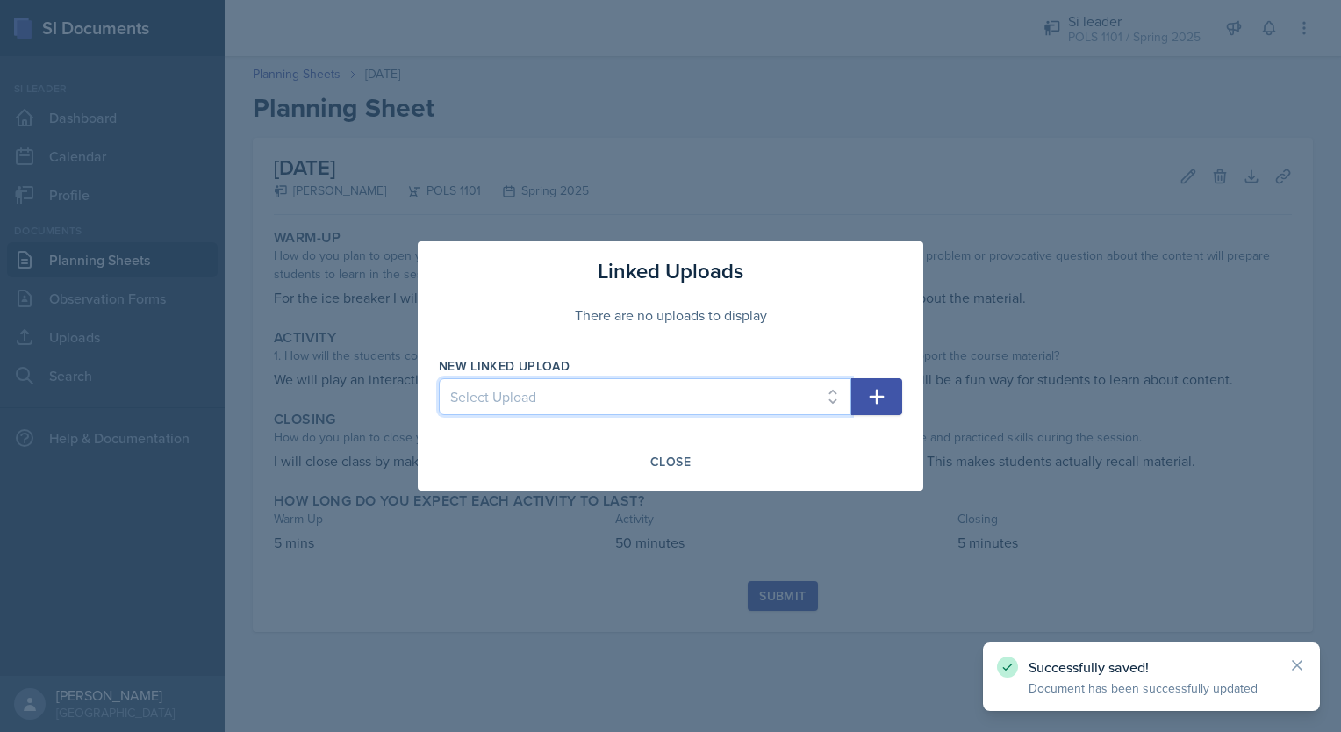
click at [760, 384] on select "Select Upload Power point first week power point week 2 power point week 3 si p…" at bounding box center [645, 396] width 412 height 37
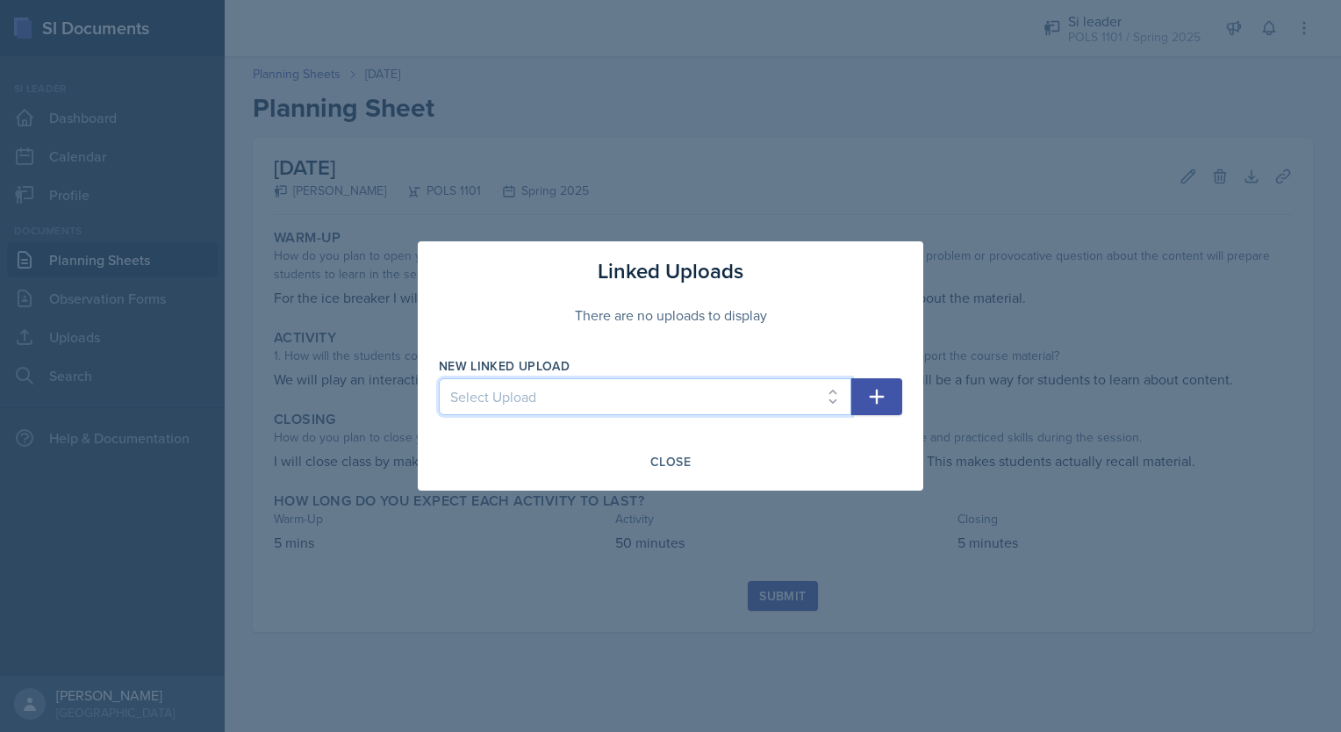
select select "c0eb69e6-da55-4073-868a-920100f9c3c6"
click at [439, 378] on select "Select Upload Power point first week power point week 2 power point week 3 si p…" at bounding box center [645, 396] width 412 height 37
click at [873, 398] on icon "button" at bounding box center [876, 396] width 21 height 21
select select
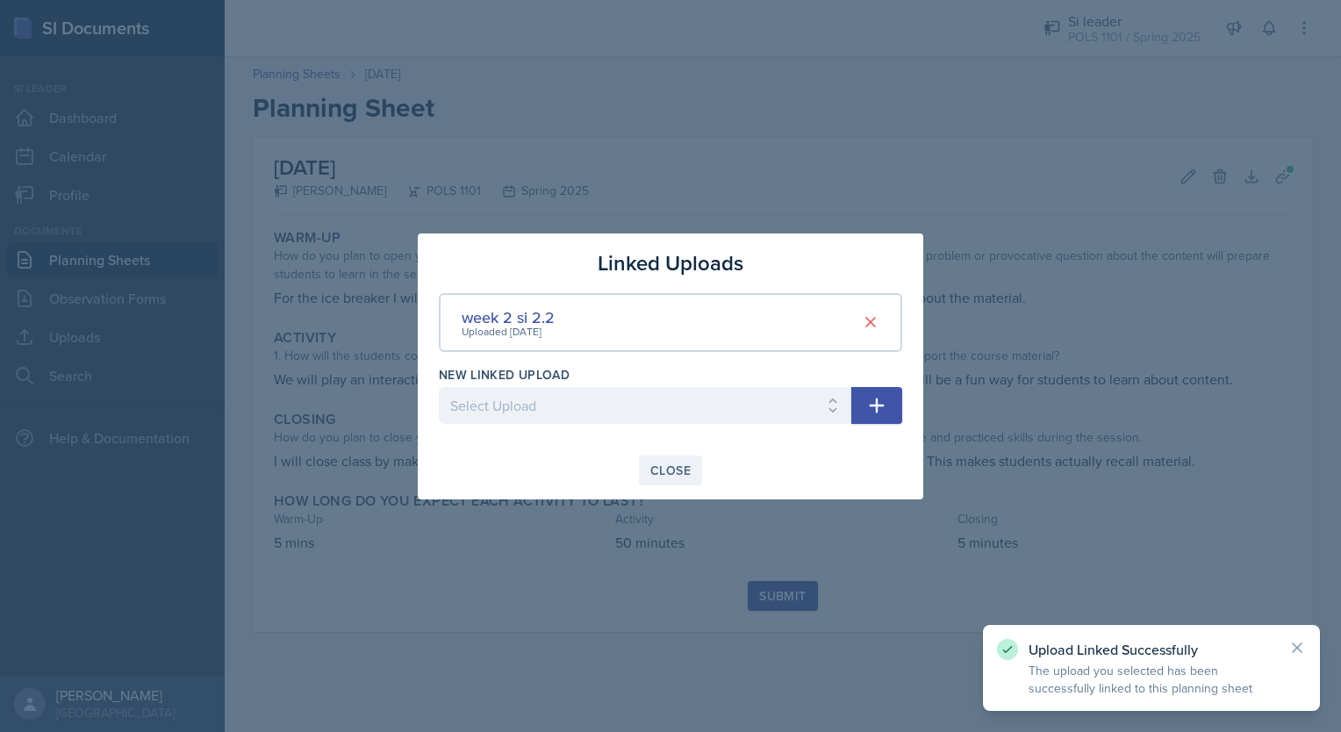
click at [684, 470] on div "Close" at bounding box center [670, 470] width 40 height 14
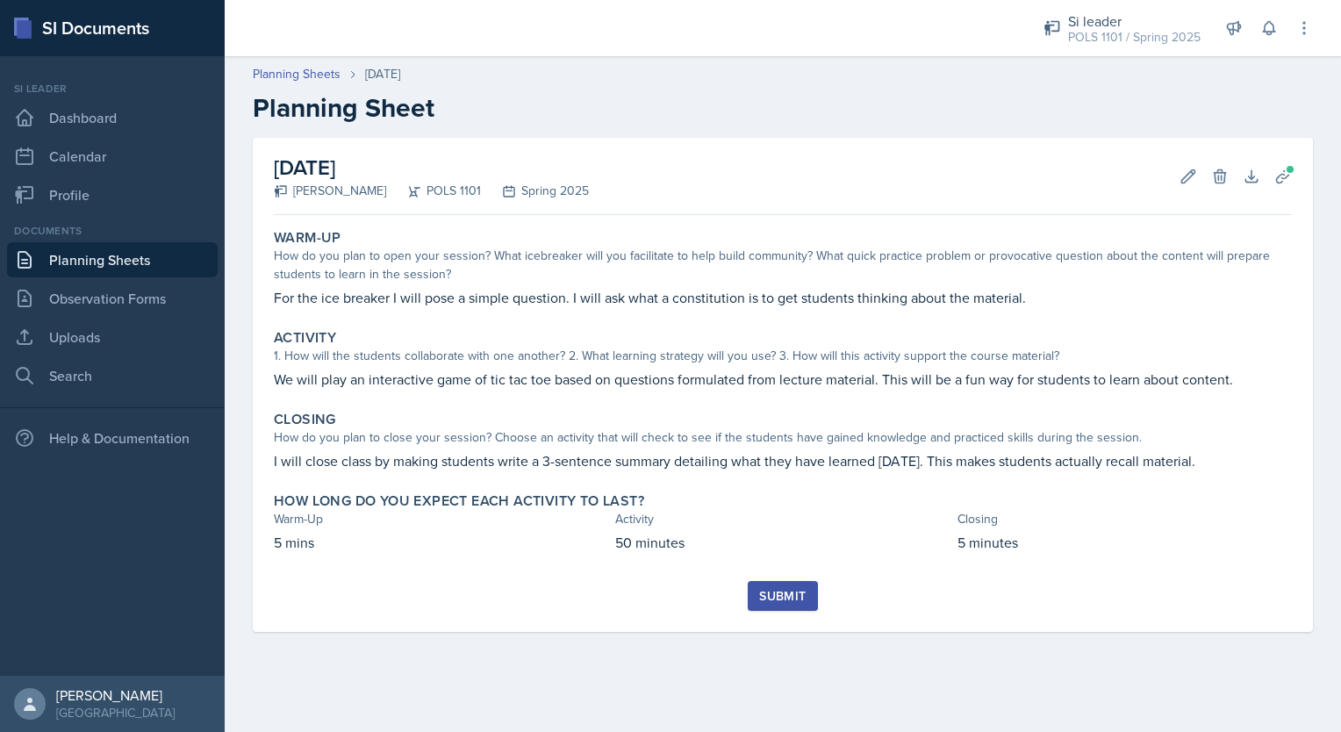
click at [780, 599] on div "Submit" at bounding box center [782, 596] width 47 height 14
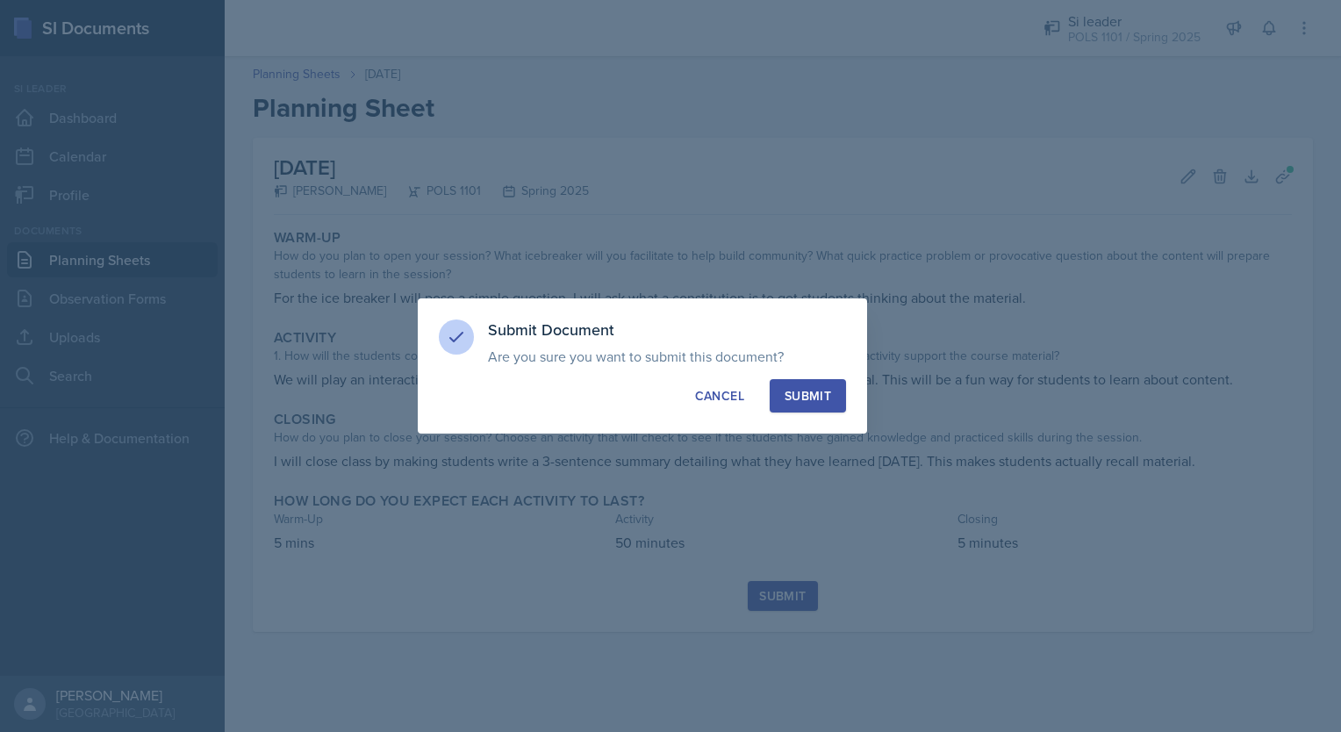
click at [820, 390] on div "Submit" at bounding box center [807, 396] width 47 height 18
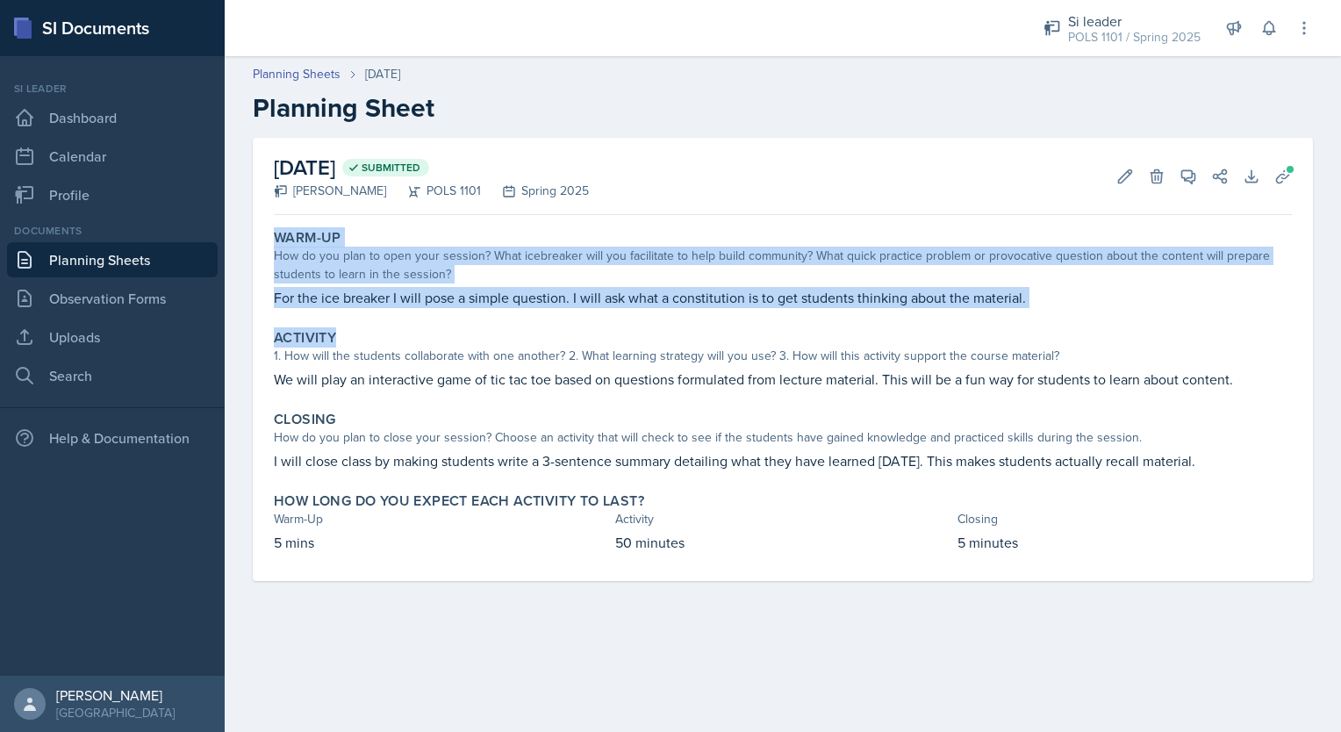
drag, startPoint x: 1340, startPoint y: 198, endPoint x: 1341, endPoint y: 333, distance: 135.1
click at [1340, 333] on html "SI Documents Si leader Dashboard Calendar Profile Documents Planning Sheets Obs…" at bounding box center [670, 366] width 1341 height 732
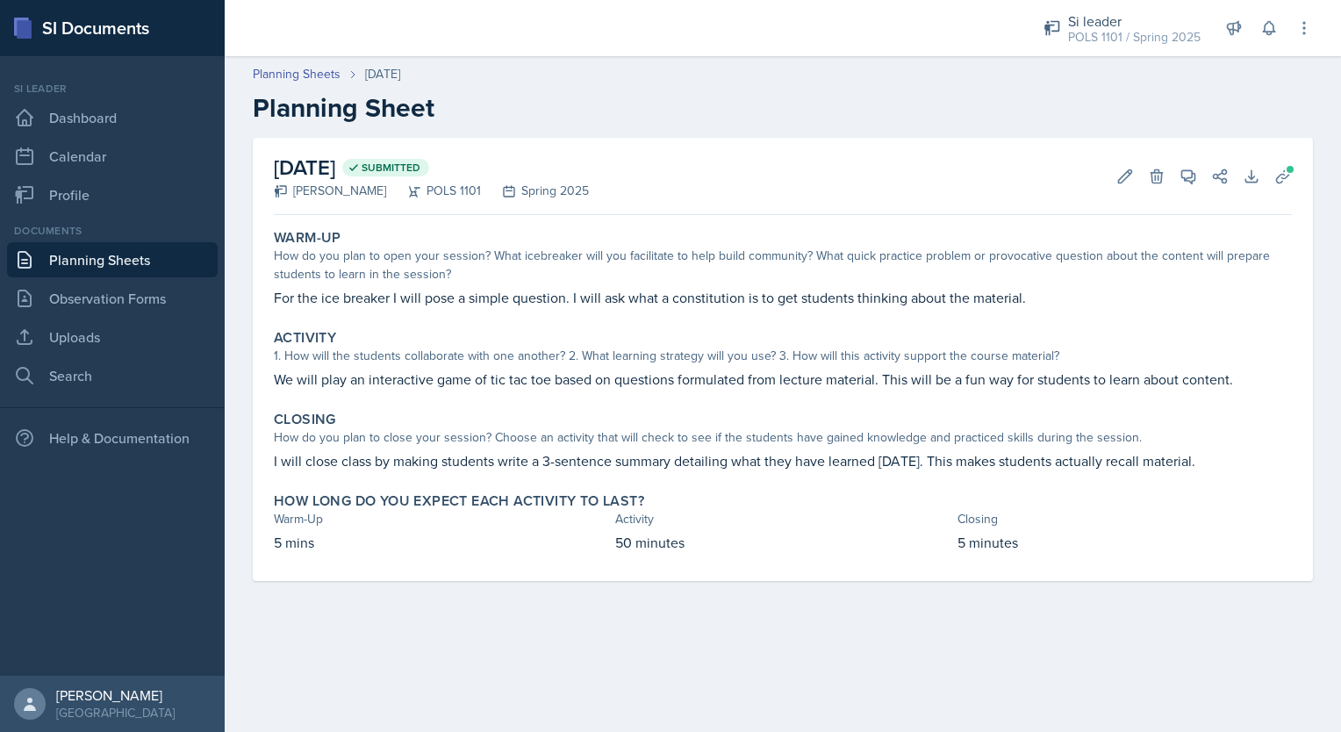
drag, startPoint x: 1341, startPoint y: 333, endPoint x: 863, endPoint y: 169, distance: 505.6
click at [863, 169] on div "[DATE] Submitted [PERSON_NAME] POLS 1101 Spring 2025 Edit Delete View Comments …" at bounding box center [783, 176] width 1018 height 77
